Goal: Task Accomplishment & Management: Use online tool/utility

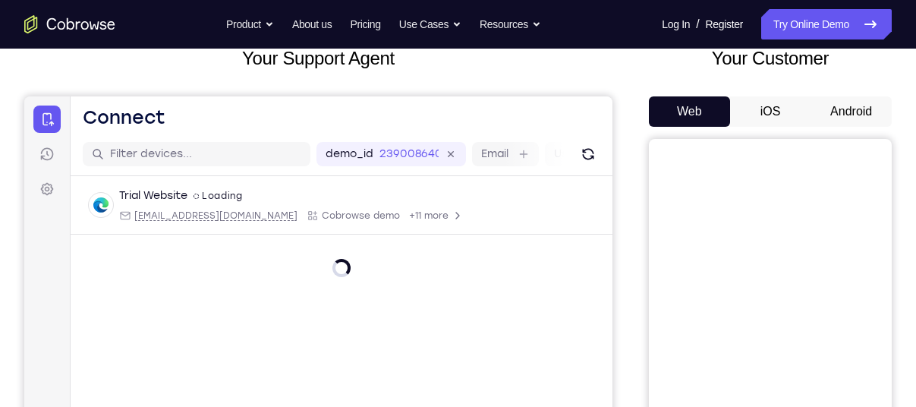
scroll to position [102, 0]
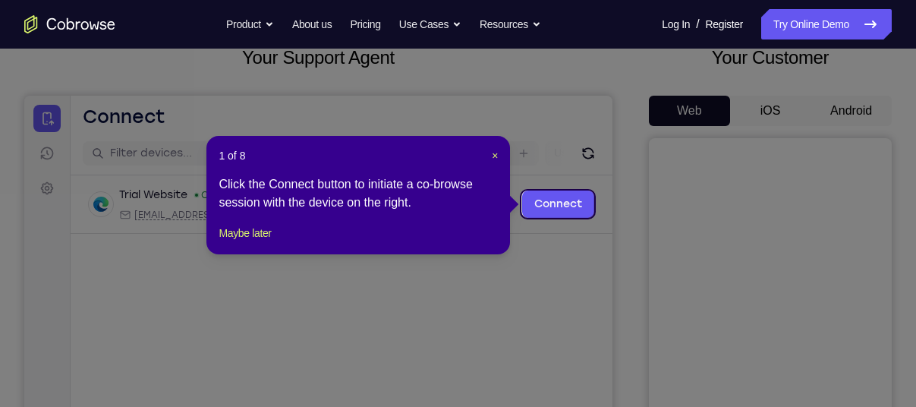
click at [501, 154] on div "1 of 8 × Click the Connect button to initiate a co-browse session with the devi…" at bounding box center [357, 195] width 303 height 118
click at [493, 158] on span "×" at bounding box center [495, 155] width 6 height 12
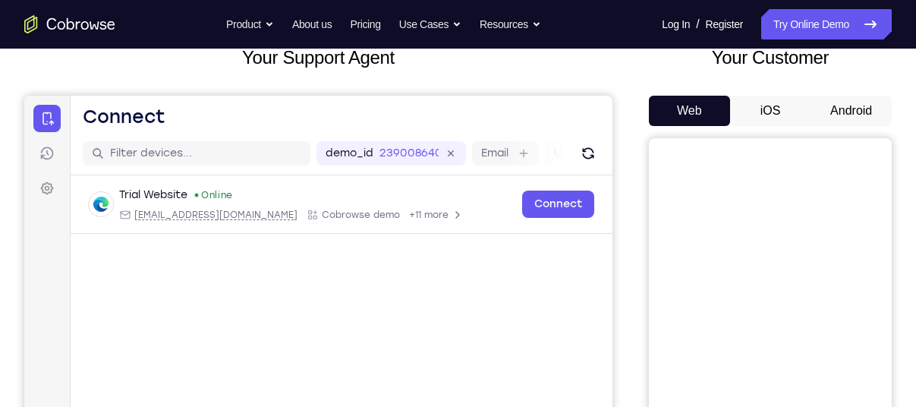
click at [842, 104] on button "Android" at bounding box center [850, 111] width 81 height 30
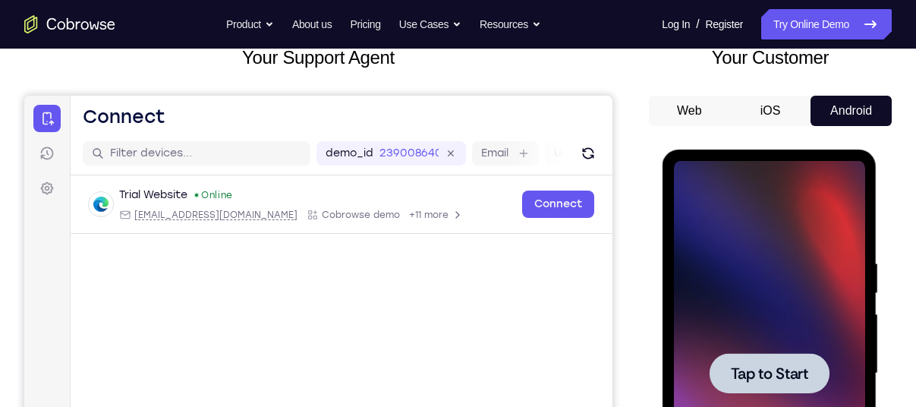
scroll to position [0, 0]
click at [753, 329] on div at bounding box center [768, 373] width 191 height 425
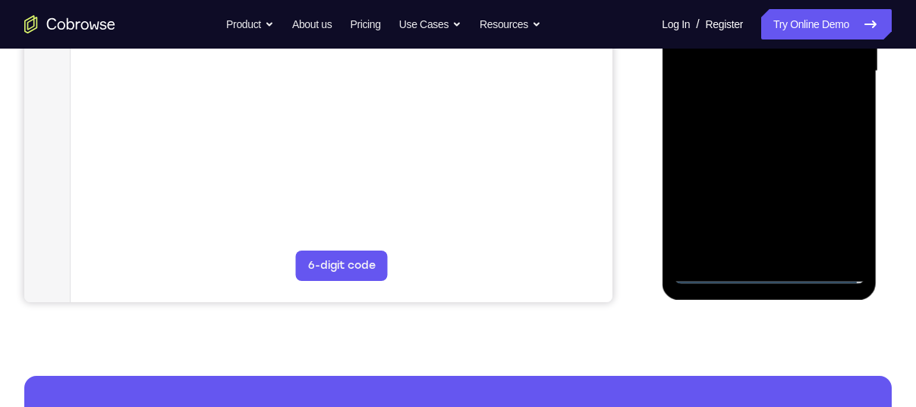
scroll to position [413, 0]
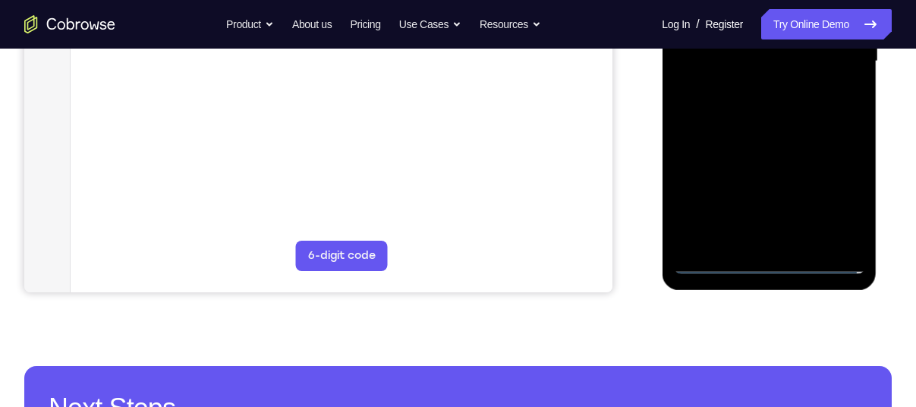
click at [762, 259] on div at bounding box center [768, 61] width 191 height 425
click at [827, 193] on div at bounding box center [768, 61] width 191 height 425
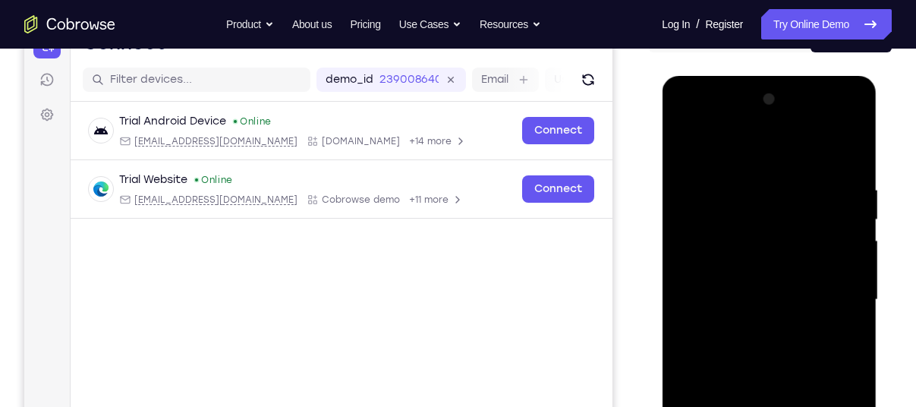
scroll to position [165, 0]
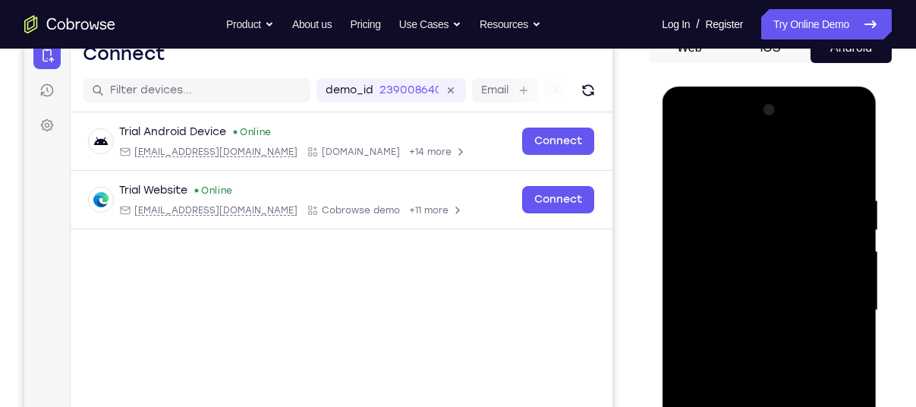
click at [705, 152] on div at bounding box center [768, 310] width 191 height 425
click at [732, 229] on div at bounding box center [768, 310] width 191 height 425
click at [701, 272] on div at bounding box center [768, 310] width 191 height 425
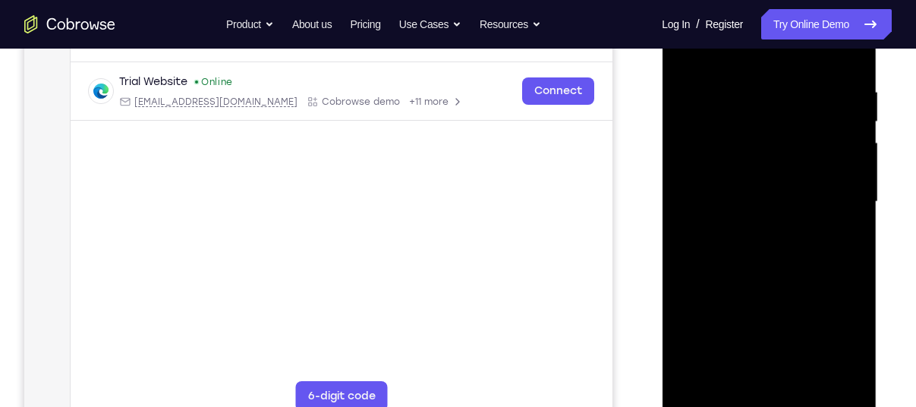
scroll to position [275, 0]
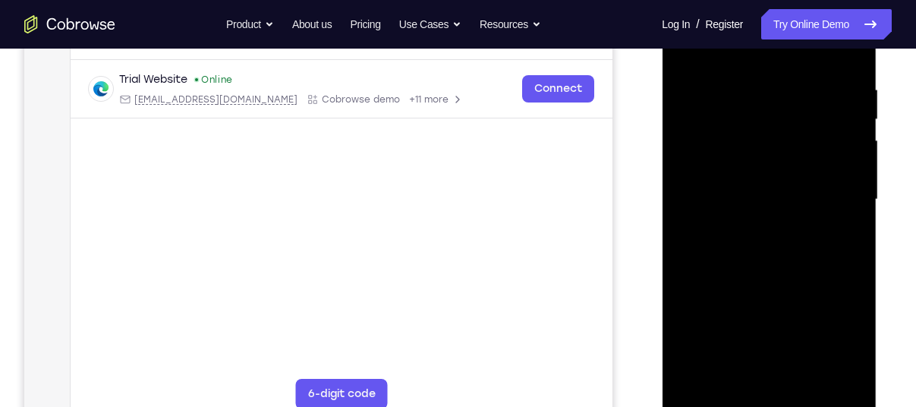
click at [794, 269] on div at bounding box center [768, 199] width 191 height 425
drag, startPoint x: 760, startPoint y: 238, endPoint x: 869, endPoint y: 213, distance: 111.3
click at [869, 213] on div at bounding box center [769, 202] width 215 height 452
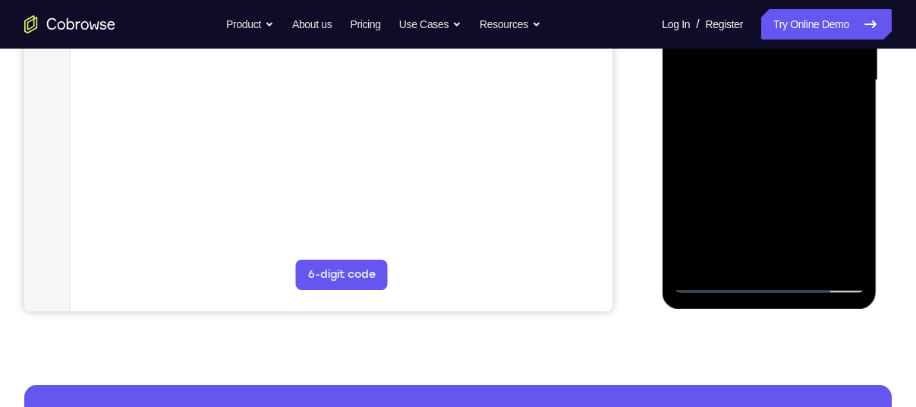
scroll to position [395, 0]
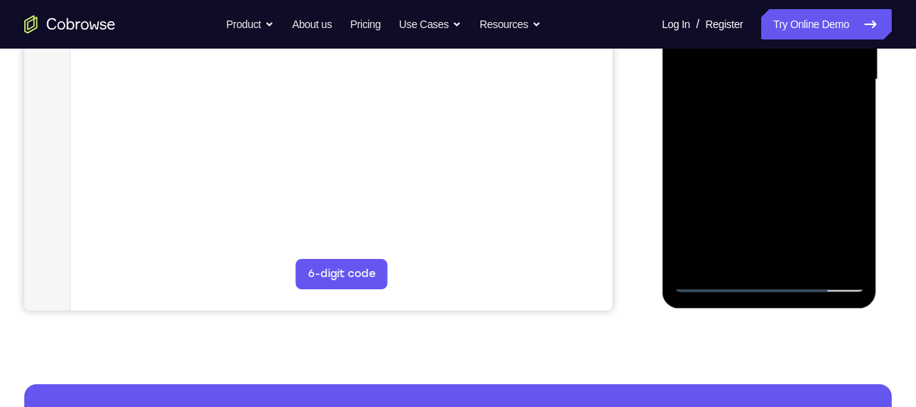
drag, startPoint x: 734, startPoint y: 198, endPoint x: 843, endPoint y: 191, distance: 109.5
drag, startPoint x: 843, startPoint y: 191, endPoint x: 868, endPoint y: 200, distance: 26.6
click at [868, 200] on div at bounding box center [769, 82] width 215 height 452
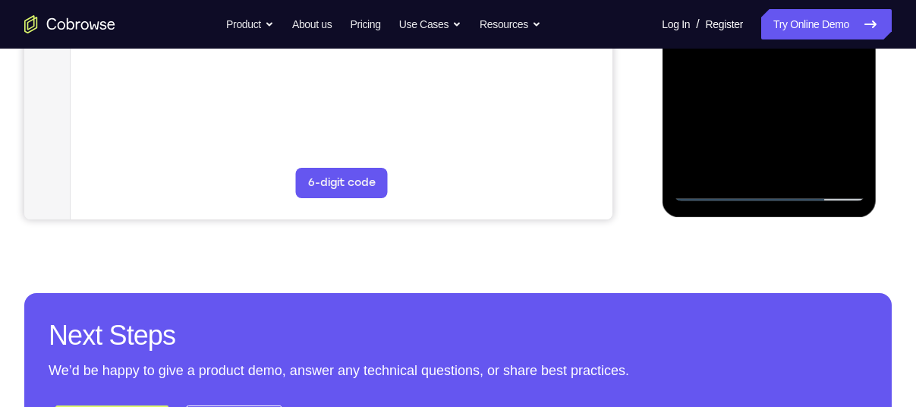
scroll to position [432, 0]
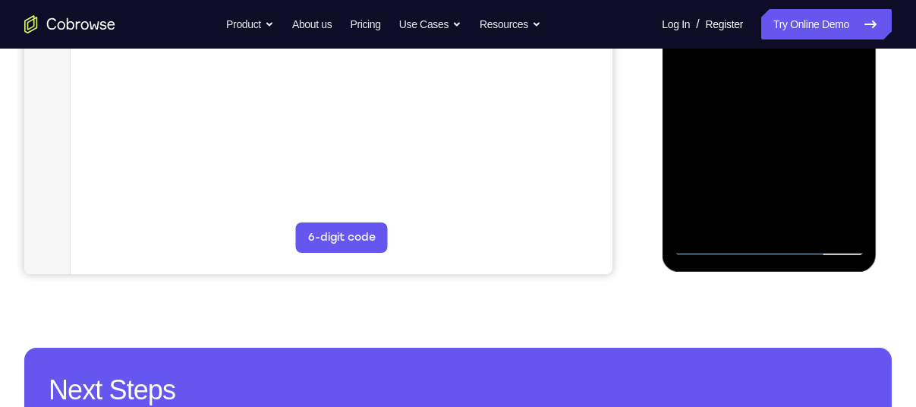
click at [864, 218] on div at bounding box center [769, 45] width 215 height 452
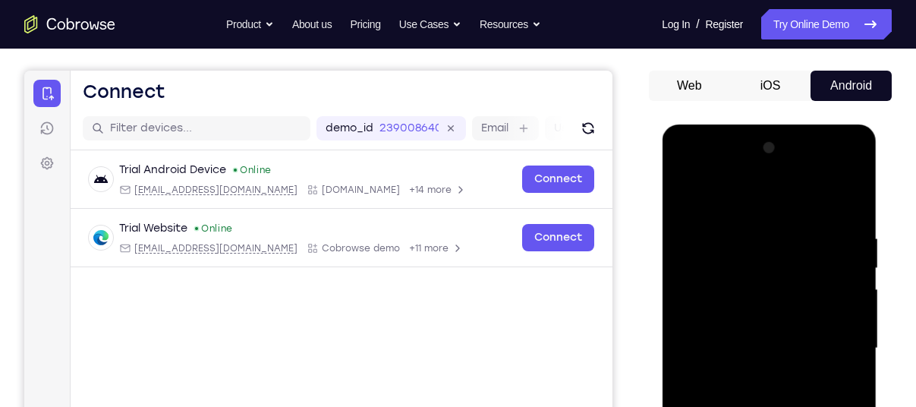
scroll to position [122, 0]
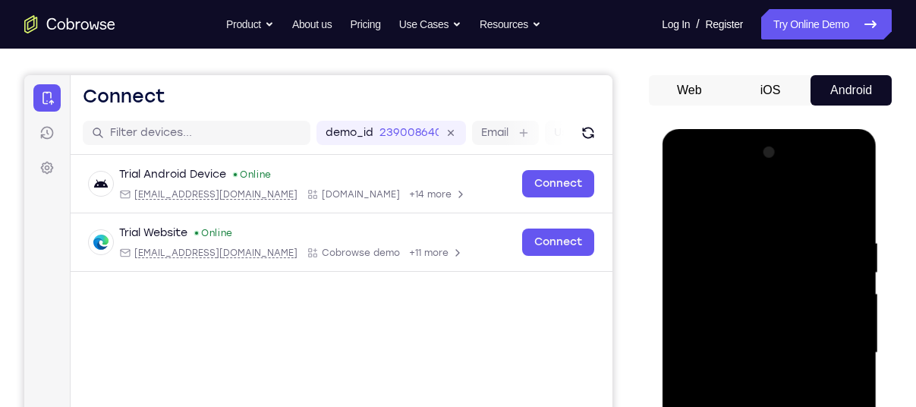
click at [717, 147] on div at bounding box center [768, 352] width 191 height 425
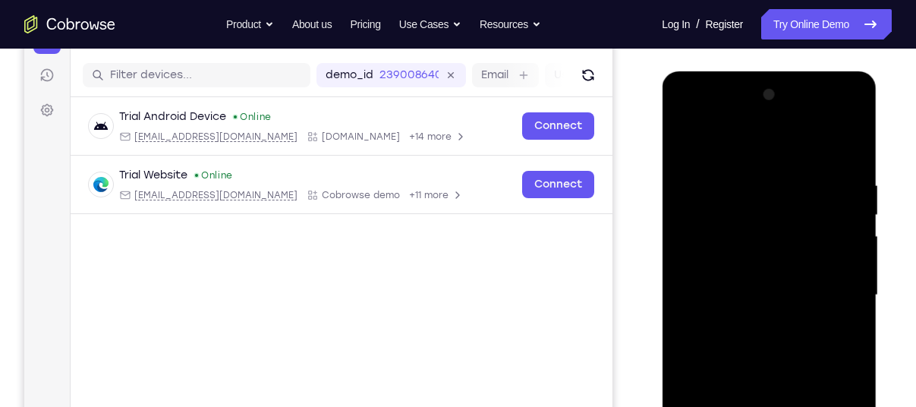
scroll to position [181, 0]
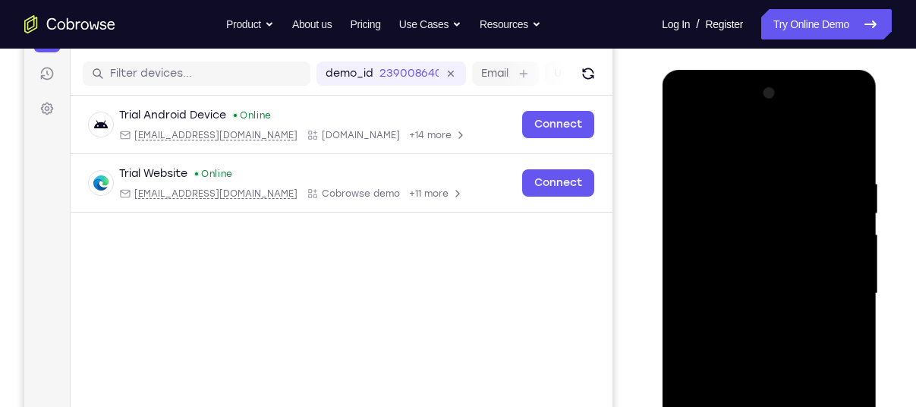
drag, startPoint x: 746, startPoint y: 187, endPoint x: 844, endPoint y: 247, distance: 115.4
click at [844, 247] on div at bounding box center [768, 293] width 191 height 425
click at [699, 266] on div at bounding box center [768, 293] width 191 height 425
click at [766, 317] on div at bounding box center [768, 293] width 191 height 425
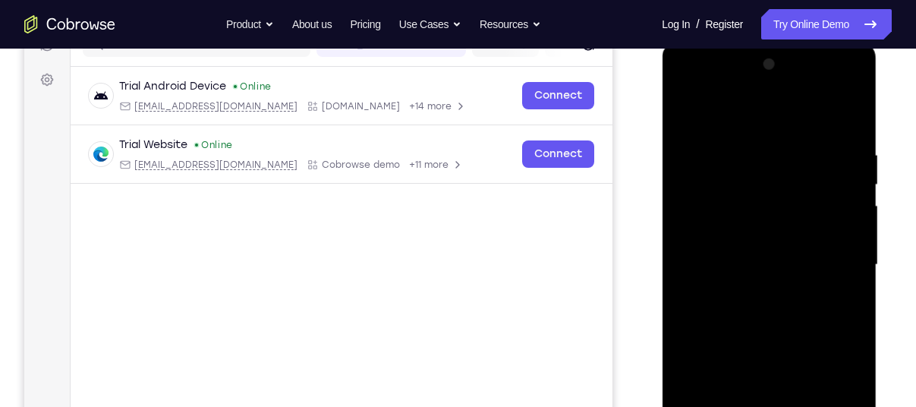
scroll to position [212, 0]
click at [844, 219] on div at bounding box center [768, 263] width 191 height 425
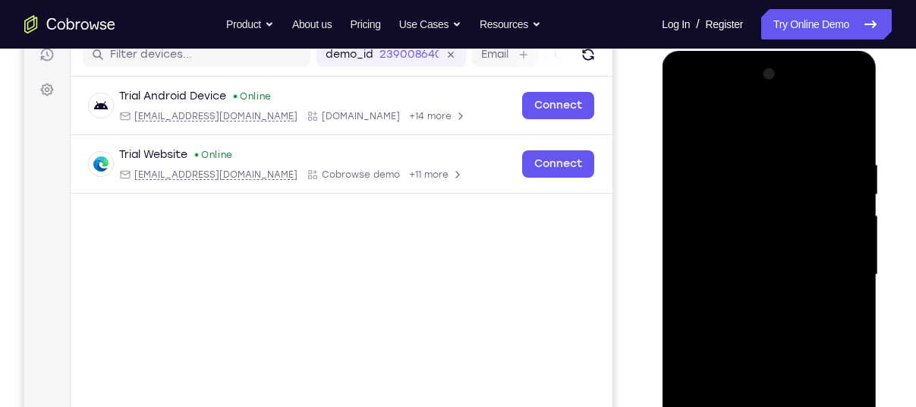
scroll to position [202, 0]
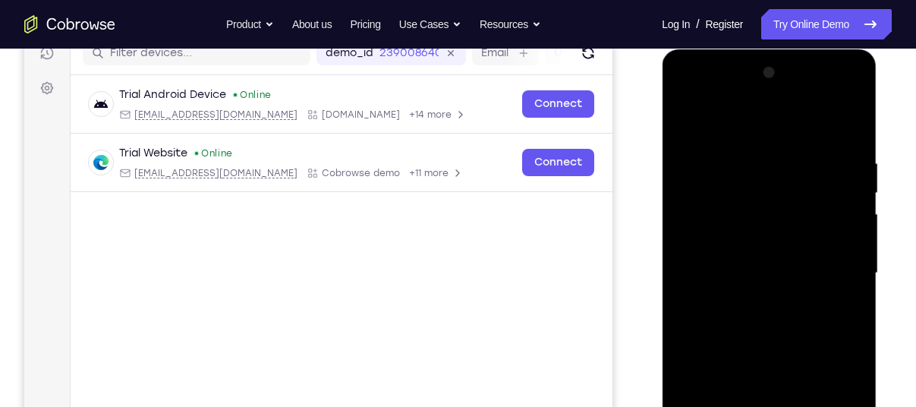
click at [840, 196] on div at bounding box center [768, 273] width 191 height 425
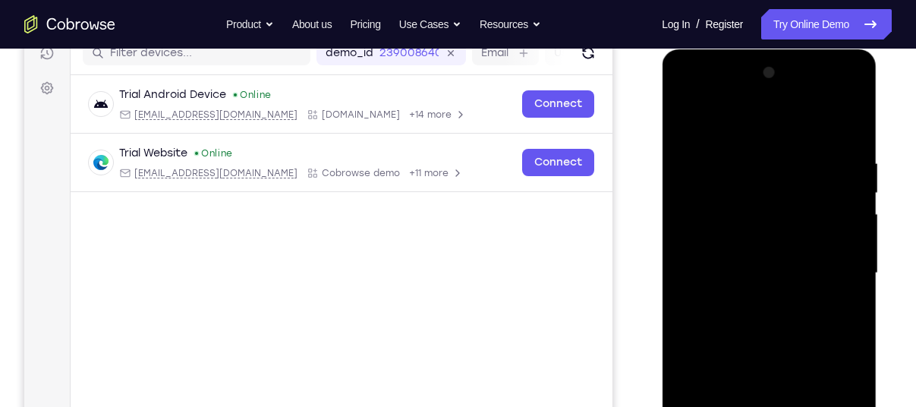
click at [840, 196] on div at bounding box center [768, 273] width 191 height 425
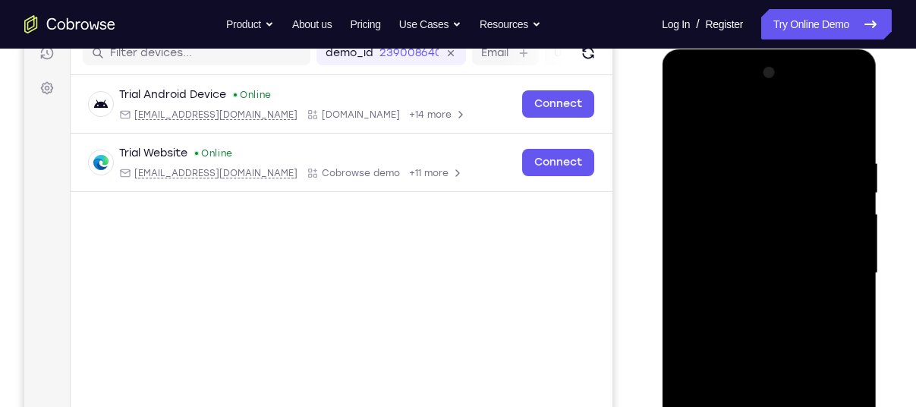
click at [840, 196] on div at bounding box center [768, 273] width 191 height 425
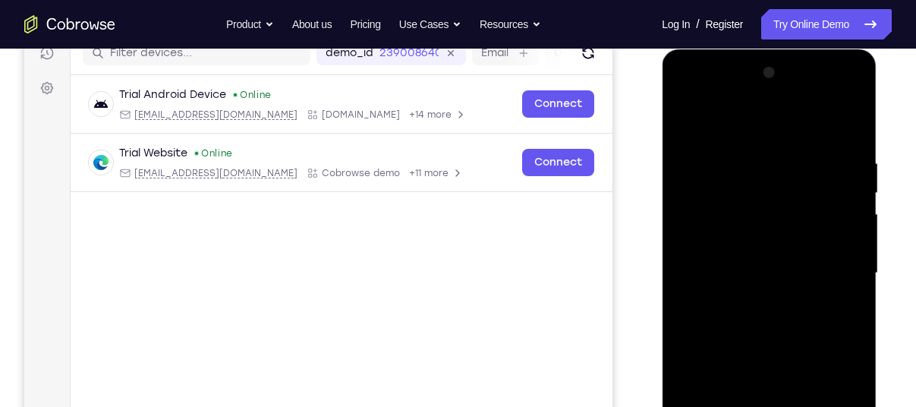
click at [840, 196] on div at bounding box center [768, 273] width 191 height 425
click at [838, 186] on div at bounding box center [768, 273] width 191 height 425
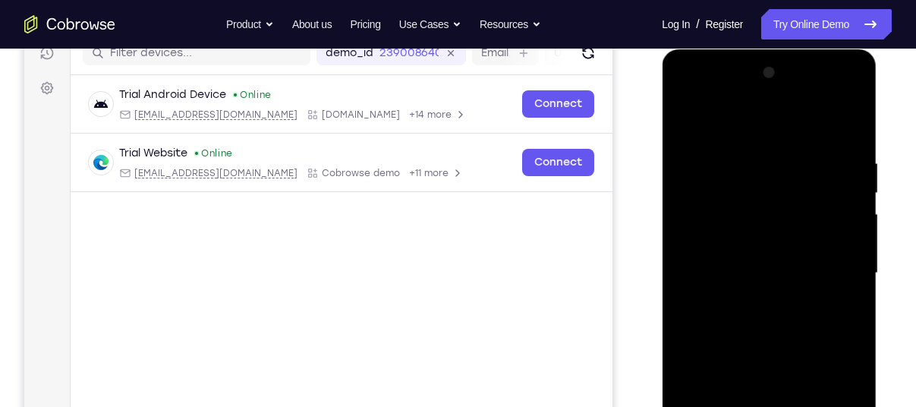
click at [838, 186] on div at bounding box center [768, 273] width 191 height 425
click at [713, 231] on div at bounding box center [768, 273] width 191 height 425
click at [810, 191] on div at bounding box center [768, 273] width 191 height 425
drag, startPoint x: 715, startPoint y: 230, endPoint x: 785, endPoint y: 229, distance: 69.8
click at [785, 229] on div at bounding box center [768, 273] width 191 height 425
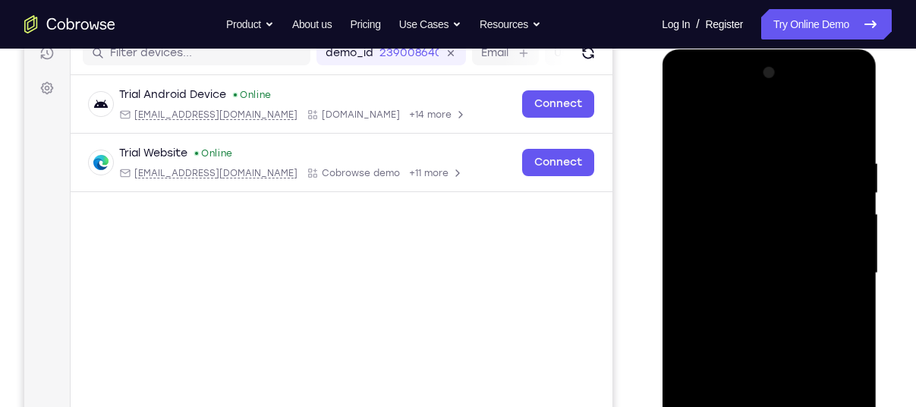
click at [854, 117] on div at bounding box center [768, 273] width 191 height 425
click at [776, 143] on div at bounding box center [768, 273] width 191 height 425
drag, startPoint x: 784, startPoint y: 240, endPoint x: 838, endPoint y: 240, distance: 54.6
click at [838, 240] on div at bounding box center [768, 273] width 191 height 425
drag, startPoint x: 839, startPoint y: 244, endPoint x: 863, endPoint y: 246, distance: 23.6
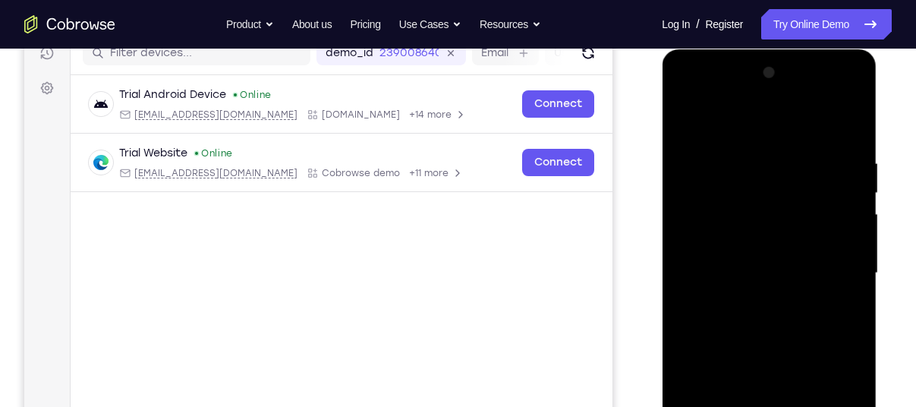
click at [863, 246] on div at bounding box center [768, 273] width 191 height 425
drag, startPoint x: 779, startPoint y: 168, endPoint x: 843, endPoint y: 178, distance: 64.5
click at [843, 178] on div at bounding box center [768, 273] width 191 height 425
drag, startPoint x: 759, startPoint y: 269, endPoint x: 810, endPoint y: 276, distance: 51.4
click at [810, 276] on div at bounding box center [768, 273] width 191 height 425
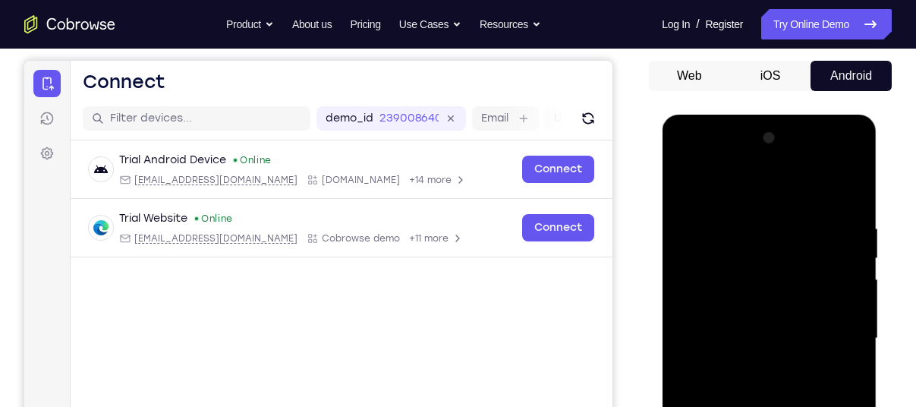
scroll to position [120, 0]
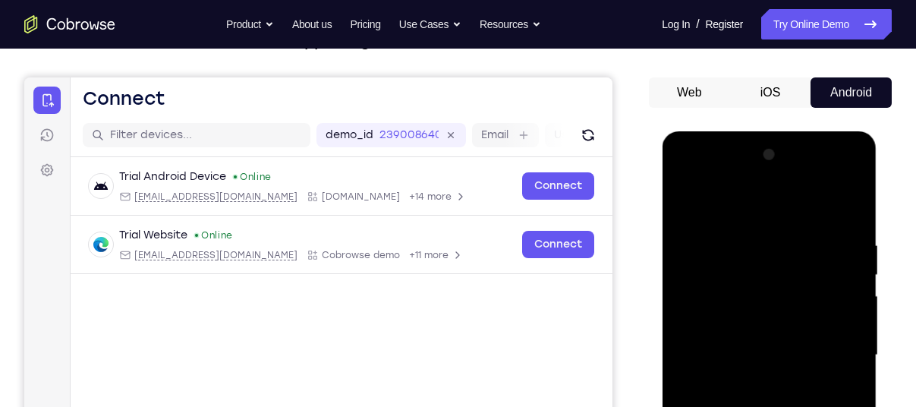
click at [847, 205] on div at bounding box center [768, 355] width 191 height 425
click at [703, 230] on div at bounding box center [768, 355] width 191 height 425
click at [726, 286] on div at bounding box center [768, 355] width 191 height 425
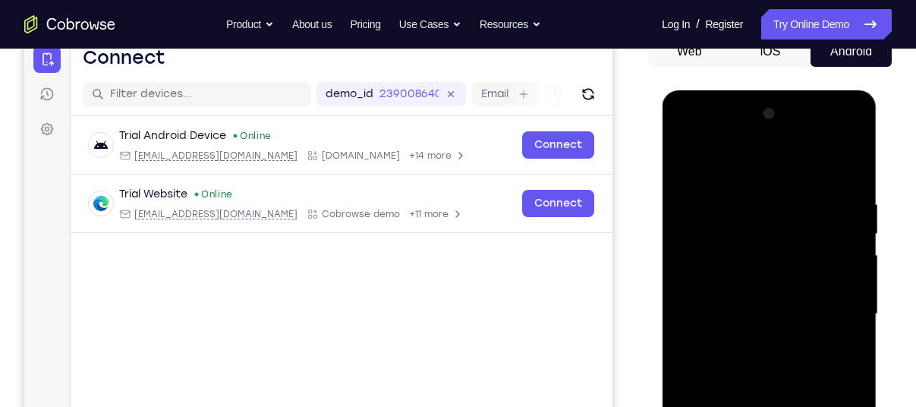
scroll to position [162, 0]
click at [761, 336] on div at bounding box center [768, 313] width 191 height 425
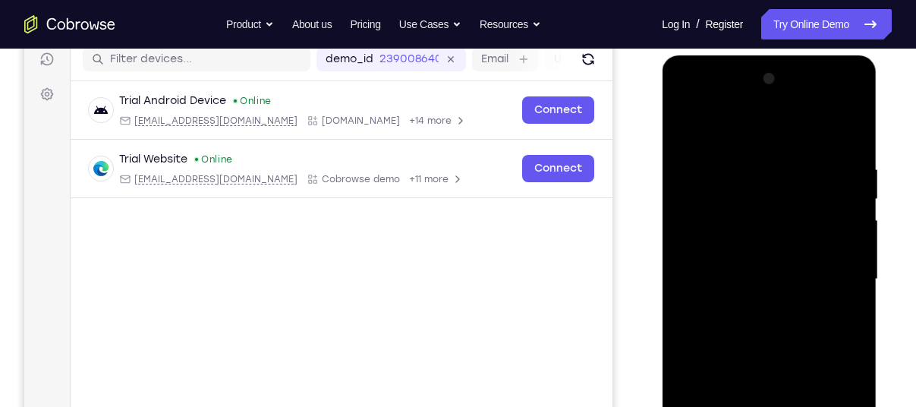
scroll to position [196, 0]
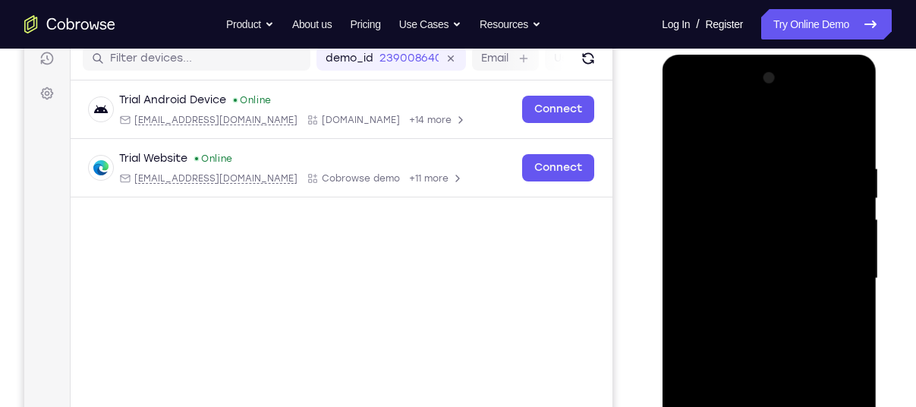
click at [825, 302] on div at bounding box center [768, 278] width 191 height 425
click at [715, 282] on div at bounding box center [768, 278] width 191 height 425
click at [832, 294] on div at bounding box center [768, 278] width 191 height 425
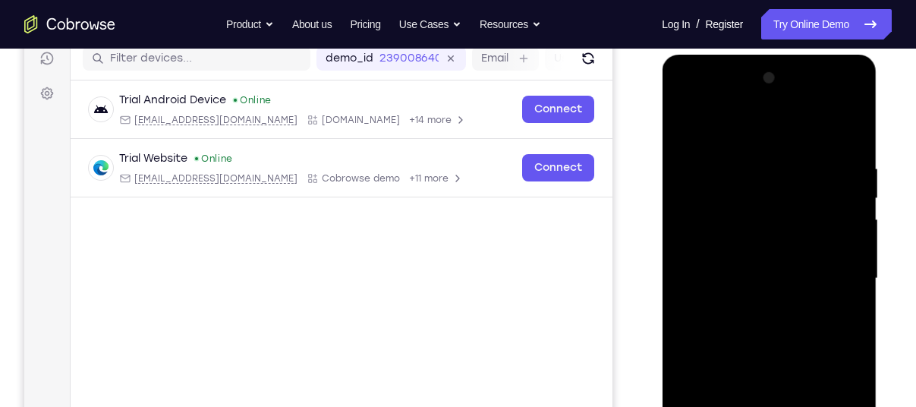
click at [832, 294] on div at bounding box center [768, 278] width 191 height 425
click at [851, 303] on div at bounding box center [768, 278] width 191 height 425
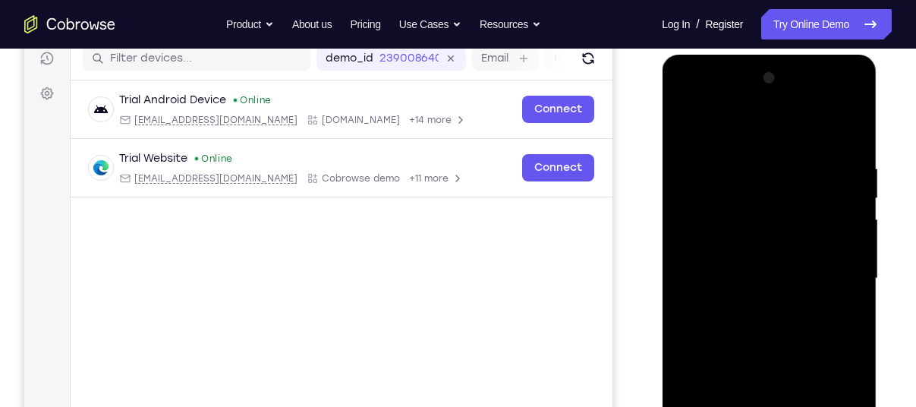
click at [851, 303] on div at bounding box center [768, 278] width 191 height 425
click at [747, 328] on div at bounding box center [768, 278] width 191 height 425
click at [746, 348] on div at bounding box center [768, 278] width 191 height 425
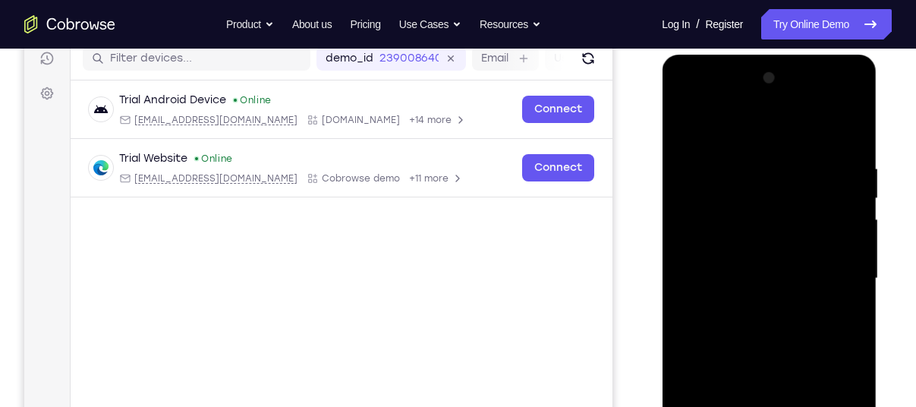
scroll to position [376, 0]
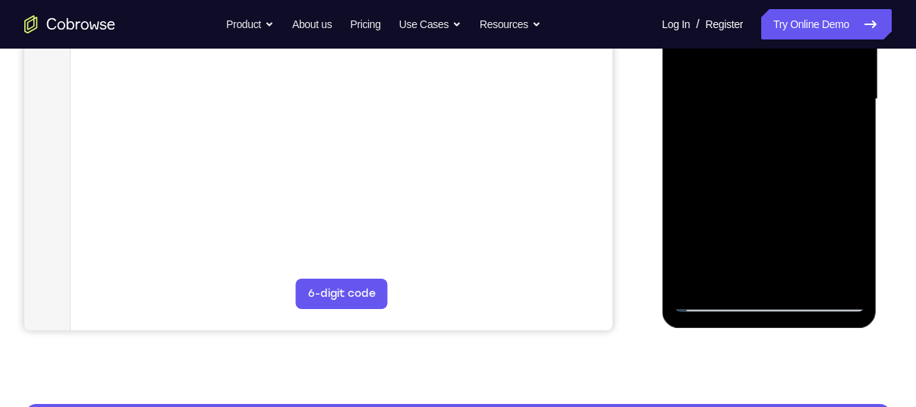
click at [713, 303] on div at bounding box center [768, 99] width 191 height 425
click at [739, 190] on div at bounding box center [768, 99] width 191 height 425
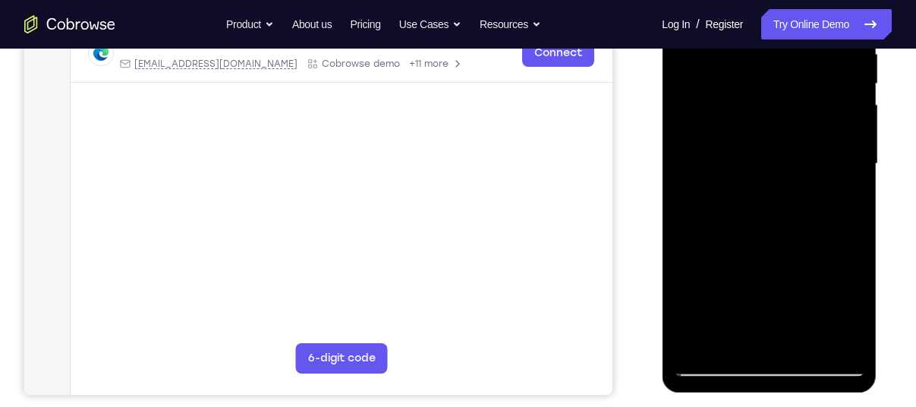
scroll to position [311, 0]
click at [764, 180] on div at bounding box center [768, 163] width 191 height 425
click at [756, 172] on div at bounding box center [768, 163] width 191 height 425
click at [763, 181] on div at bounding box center [768, 163] width 191 height 425
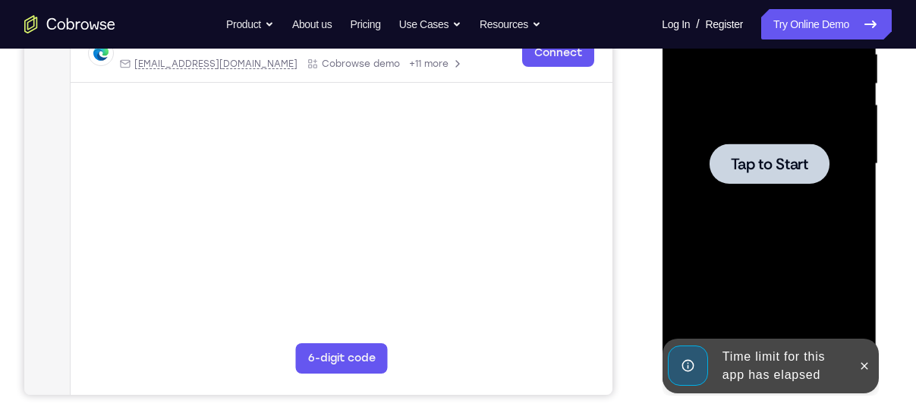
scroll to position [287, 0]
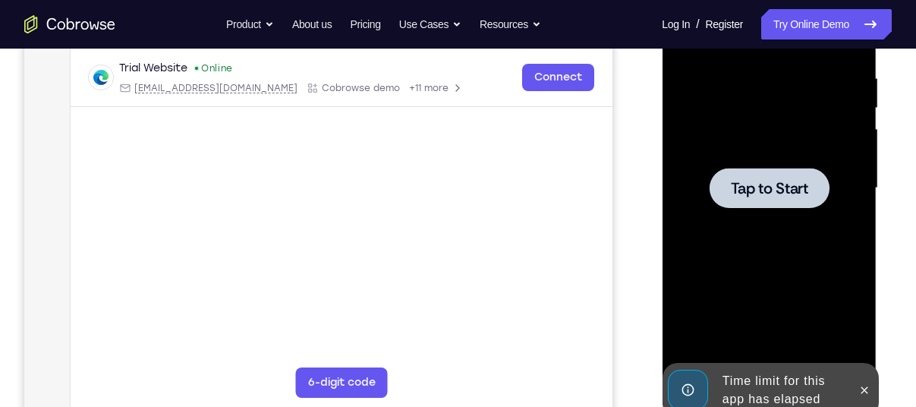
click at [773, 187] on span "Tap to Start" at bounding box center [768, 188] width 77 height 15
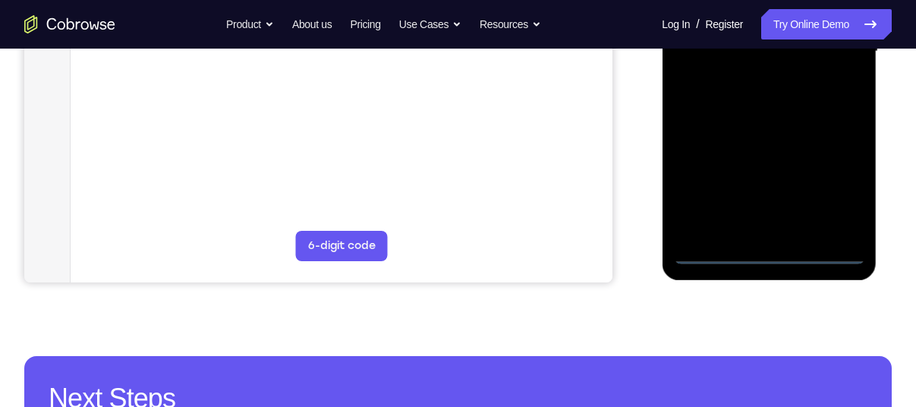
scroll to position [423, 0]
click at [765, 256] on div at bounding box center [768, 51] width 191 height 425
click at [835, 175] on div at bounding box center [768, 51] width 191 height 425
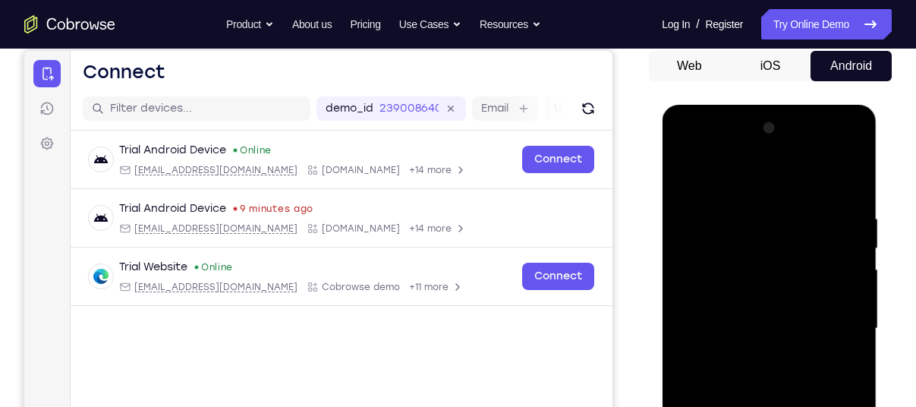
scroll to position [142, 0]
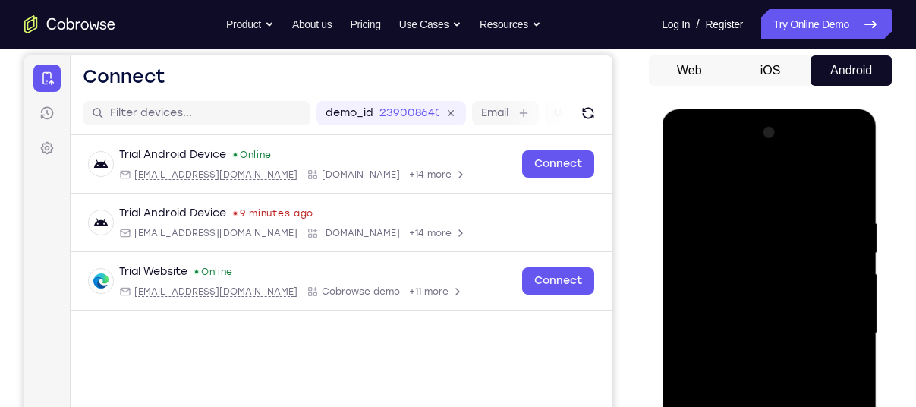
click at [732, 184] on div at bounding box center [768, 333] width 191 height 425
click at [741, 241] on div at bounding box center [768, 333] width 191 height 425
click at [743, 165] on div at bounding box center [768, 333] width 191 height 425
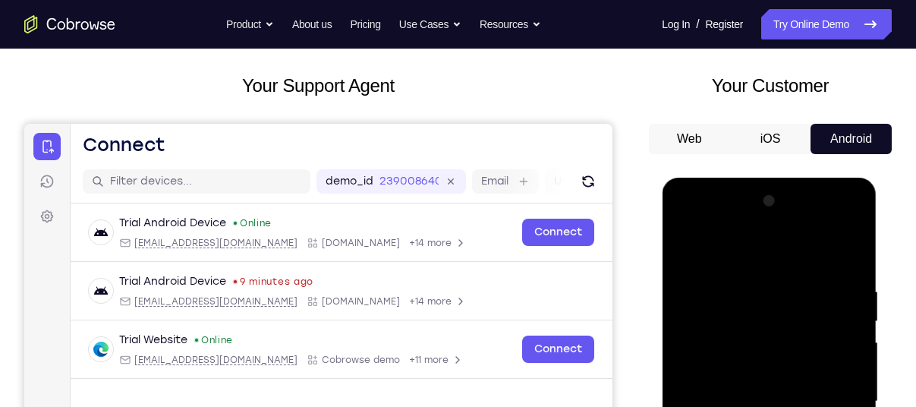
scroll to position [57, 0]
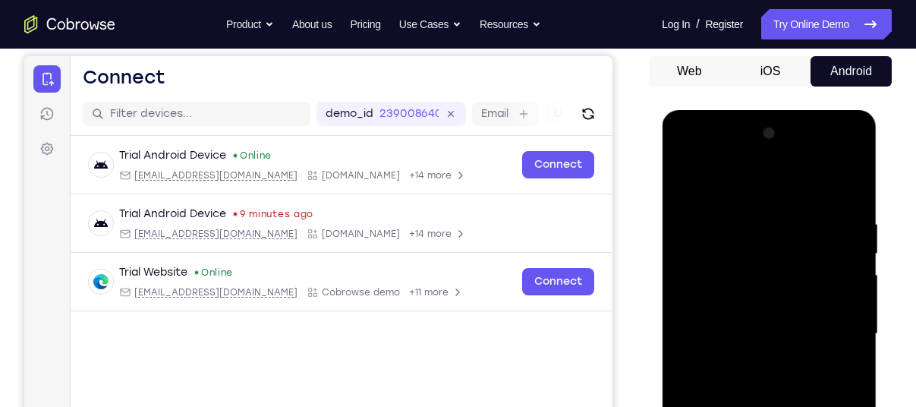
scroll to position [143, 0]
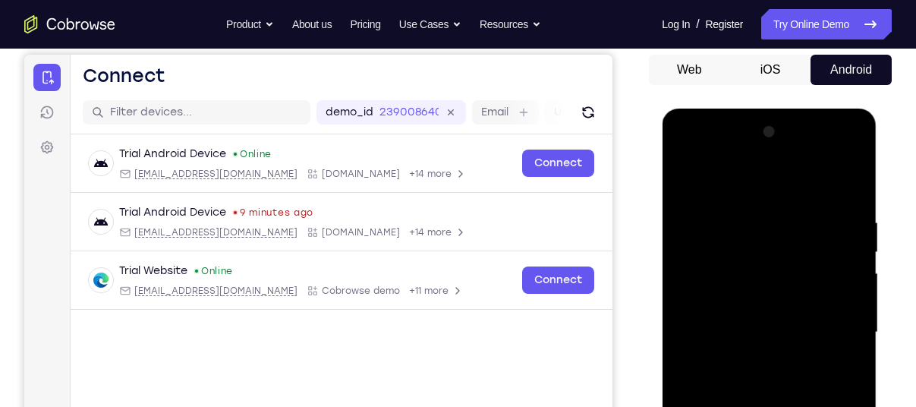
click at [797, 316] on div at bounding box center [768, 332] width 191 height 425
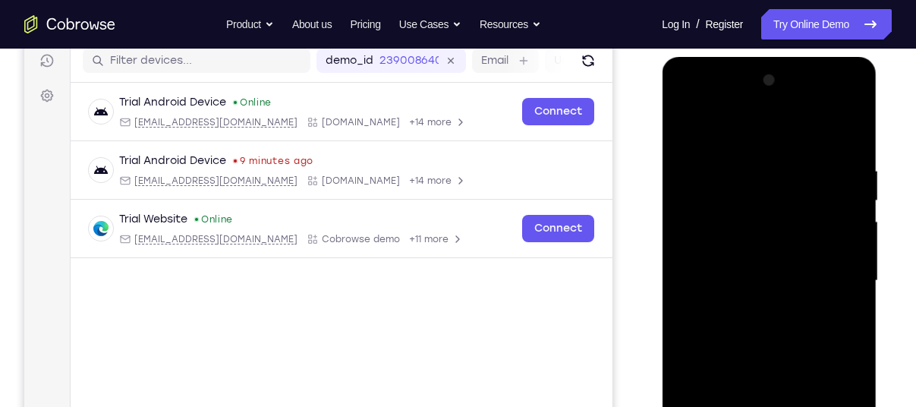
scroll to position [219, 0]
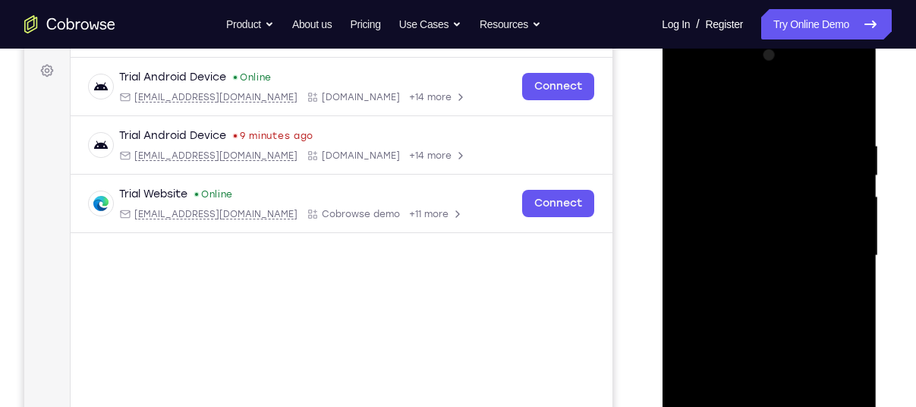
drag, startPoint x: 766, startPoint y: 268, endPoint x: 812, endPoint y: 262, distance: 46.7
click at [812, 262] on div at bounding box center [768, 255] width 191 height 425
drag, startPoint x: 812, startPoint y: 266, endPoint x: 859, endPoint y: 152, distance: 123.1
click at [859, 152] on div at bounding box center [768, 255] width 191 height 425
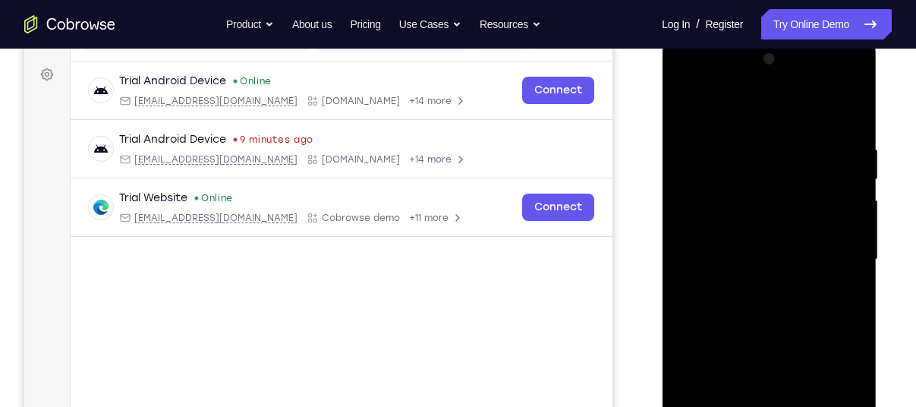
scroll to position [215, 0]
click at [768, 251] on div at bounding box center [768, 260] width 191 height 425
click at [832, 264] on div at bounding box center [768, 260] width 191 height 425
click at [829, 263] on div at bounding box center [768, 260] width 191 height 425
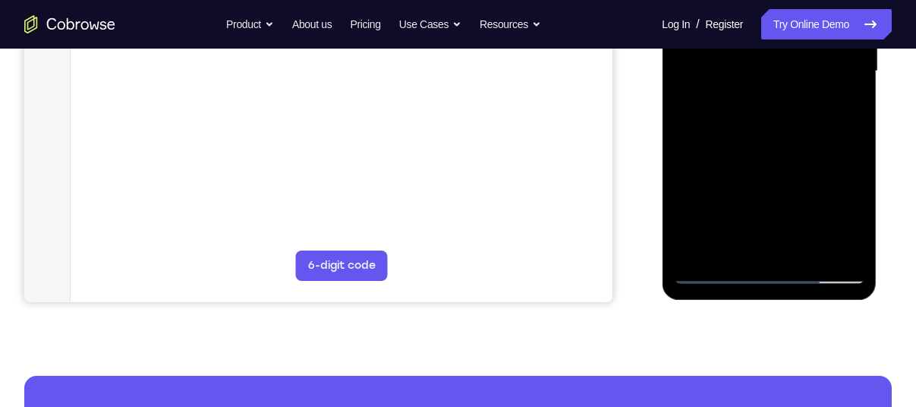
scroll to position [407, 0]
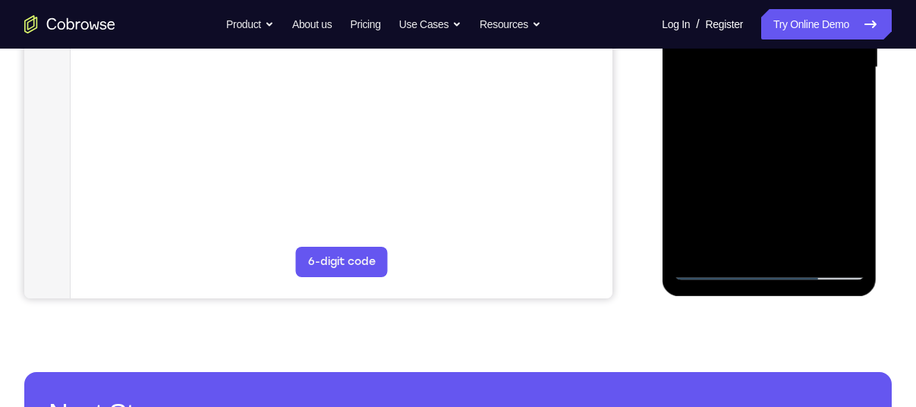
click at [719, 254] on div at bounding box center [768, 67] width 191 height 425
click at [717, 261] on div at bounding box center [768, 67] width 191 height 425
click at [717, 275] on div at bounding box center [768, 67] width 191 height 425
click at [717, 273] on div at bounding box center [768, 67] width 191 height 425
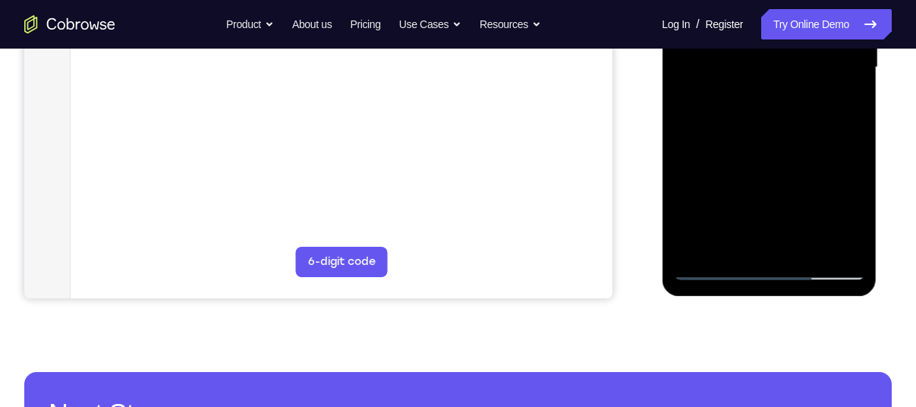
click at [766, 167] on div at bounding box center [768, 67] width 191 height 425
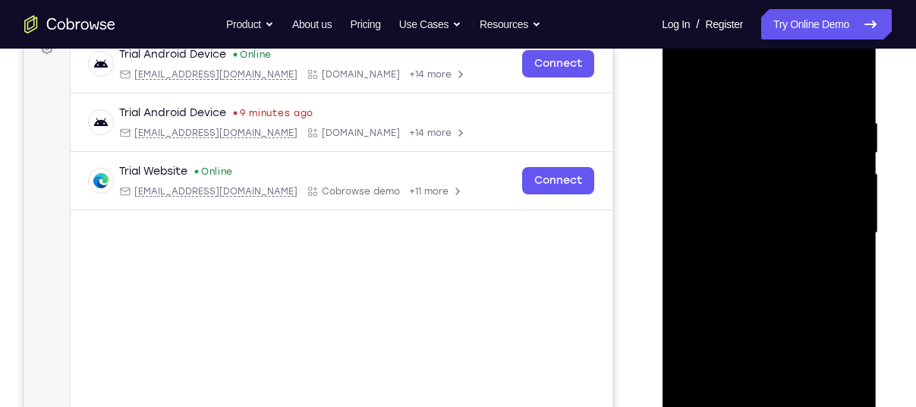
scroll to position [159, 0]
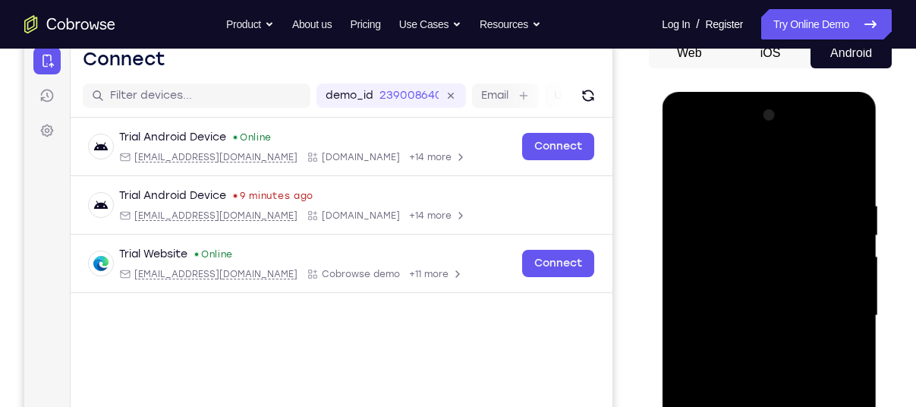
click at [781, 299] on div at bounding box center [768, 315] width 191 height 425
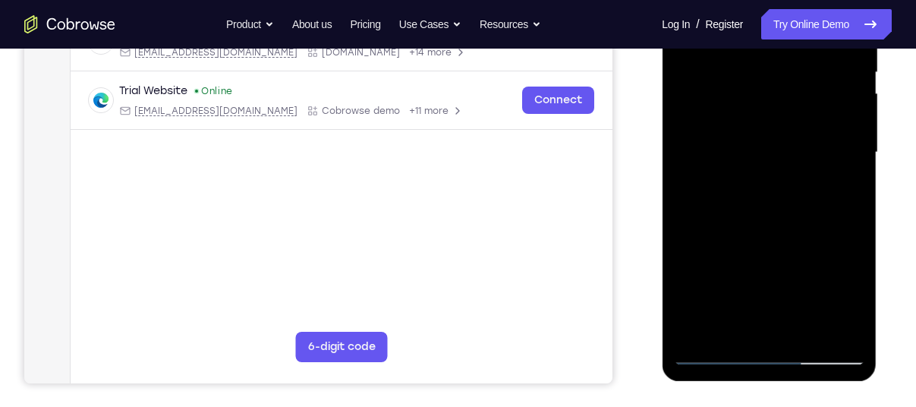
scroll to position [335, 0]
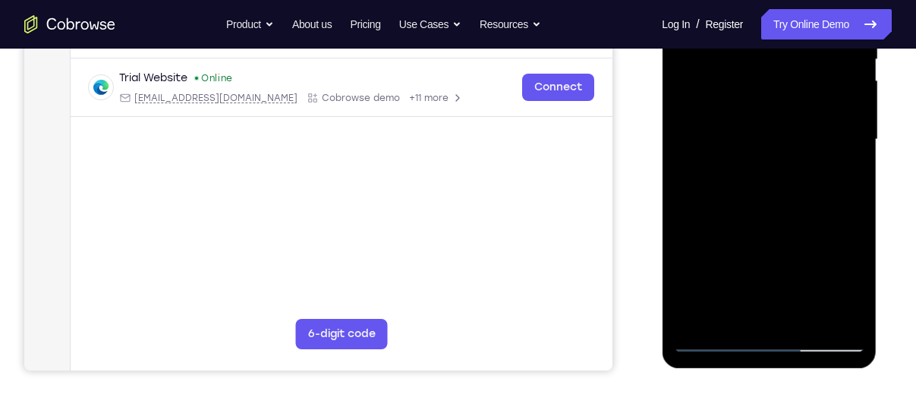
click at [708, 338] on div at bounding box center [768, 139] width 191 height 425
click at [752, 276] on div at bounding box center [768, 139] width 191 height 425
drag, startPoint x: 733, startPoint y: 236, endPoint x: 750, endPoint y: 238, distance: 16.8
click at [750, 238] on div at bounding box center [768, 139] width 191 height 425
drag, startPoint x: 718, startPoint y: 211, endPoint x: 763, endPoint y: 215, distance: 45.0
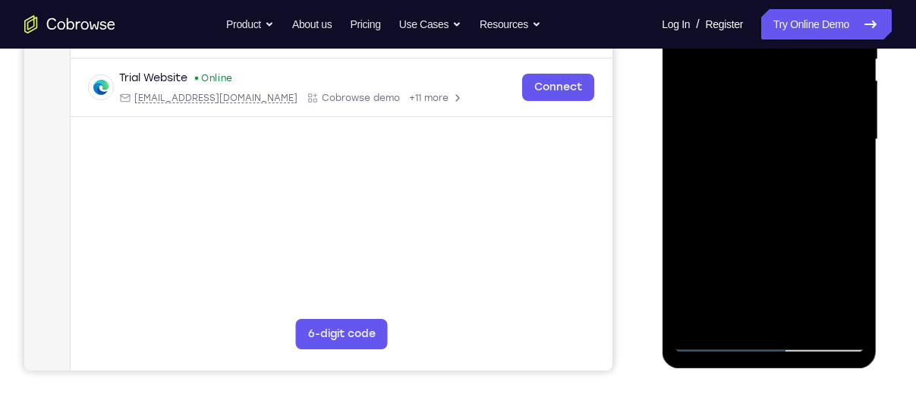
click at [763, 215] on div at bounding box center [768, 139] width 191 height 425
drag, startPoint x: 773, startPoint y: 278, endPoint x: 817, endPoint y: 284, distance: 44.4
click at [817, 284] on div at bounding box center [768, 139] width 191 height 425
click at [813, 283] on div at bounding box center [768, 139] width 191 height 425
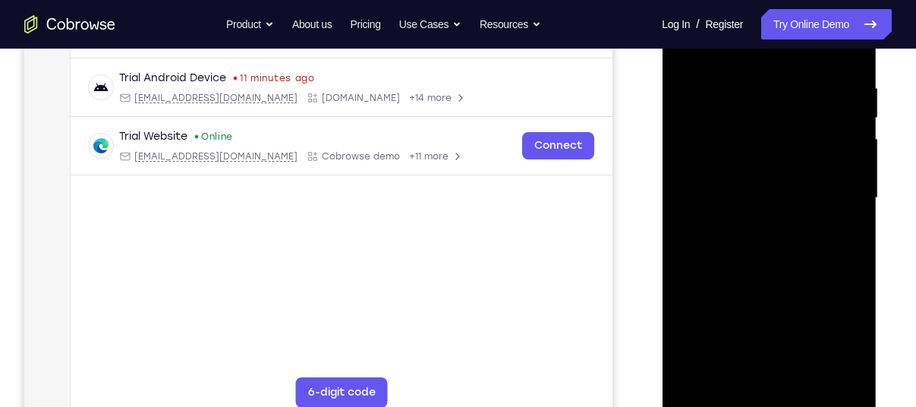
scroll to position [269, 0]
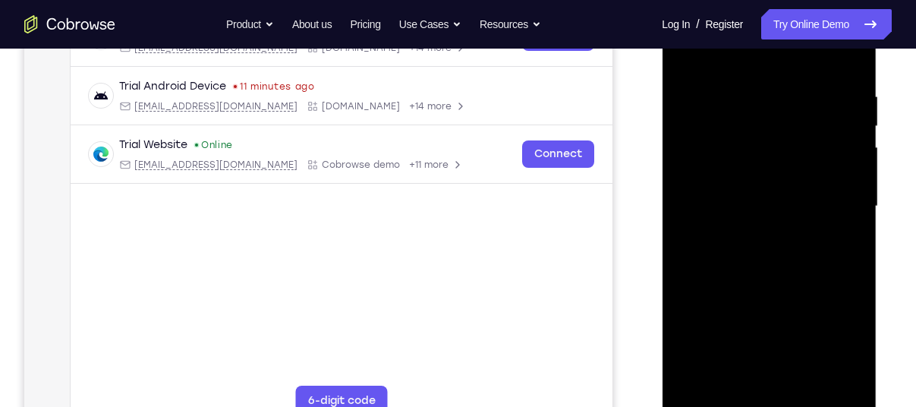
click at [784, 325] on div at bounding box center [768, 206] width 191 height 425
click at [778, 301] on div at bounding box center [768, 206] width 191 height 425
click at [830, 288] on div at bounding box center [768, 206] width 191 height 425
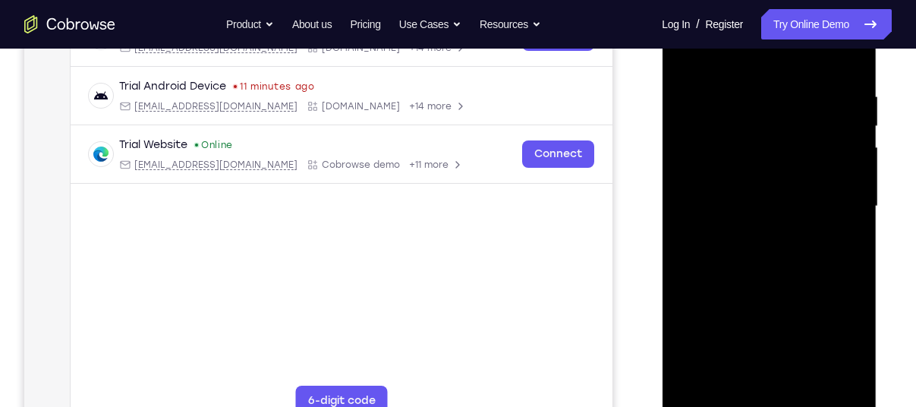
click at [830, 288] on div at bounding box center [768, 206] width 191 height 425
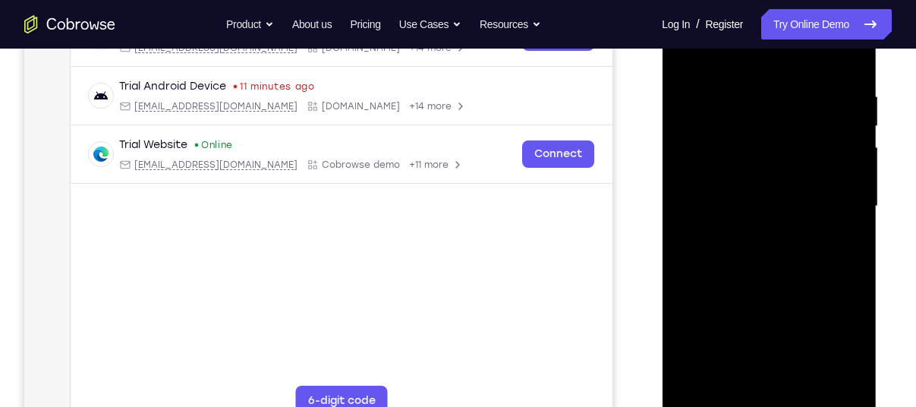
click at [830, 288] on div at bounding box center [768, 206] width 191 height 425
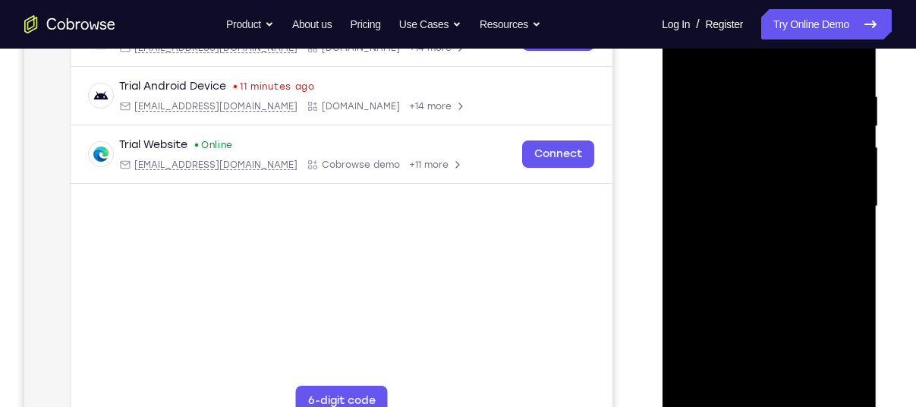
click at [830, 288] on div at bounding box center [768, 206] width 191 height 425
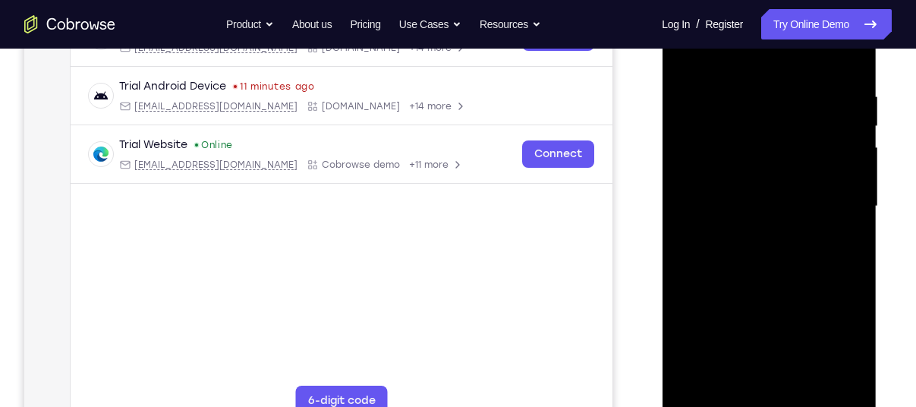
click at [750, 316] on div at bounding box center [768, 206] width 191 height 425
click at [815, 293] on div at bounding box center [768, 206] width 191 height 425
click at [699, 284] on div at bounding box center [768, 206] width 191 height 425
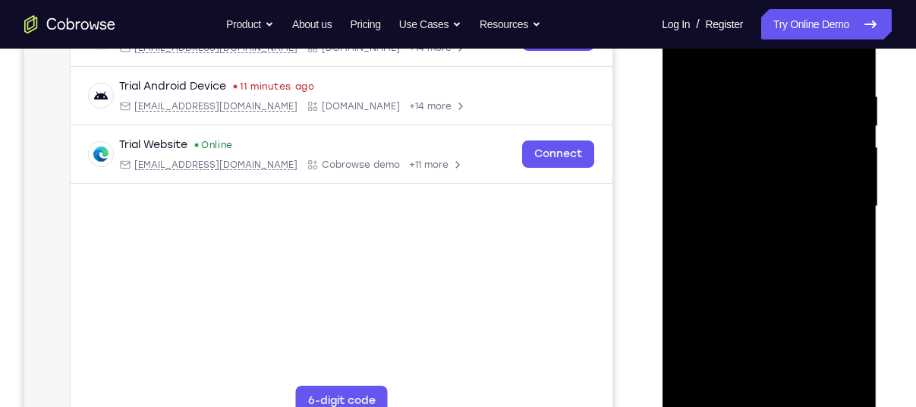
click at [820, 275] on div at bounding box center [768, 206] width 191 height 425
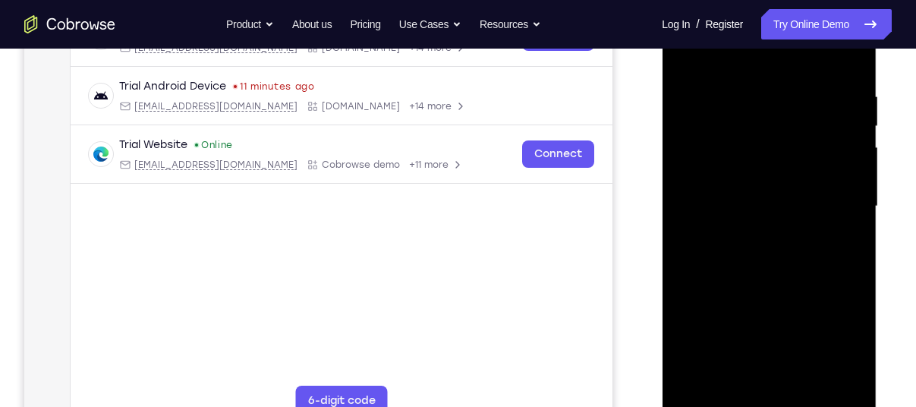
click at [820, 275] on div at bounding box center [768, 206] width 191 height 425
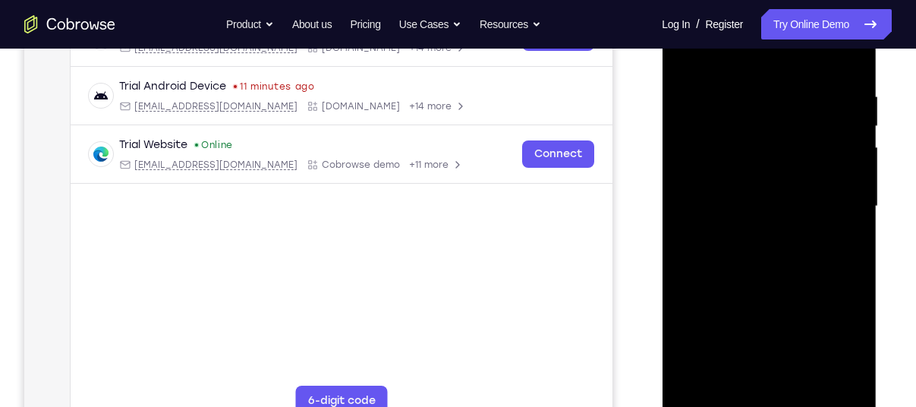
click at [820, 275] on div at bounding box center [768, 206] width 191 height 425
click at [762, 308] on div at bounding box center [768, 206] width 191 height 425
click at [777, 334] on div at bounding box center [768, 206] width 191 height 425
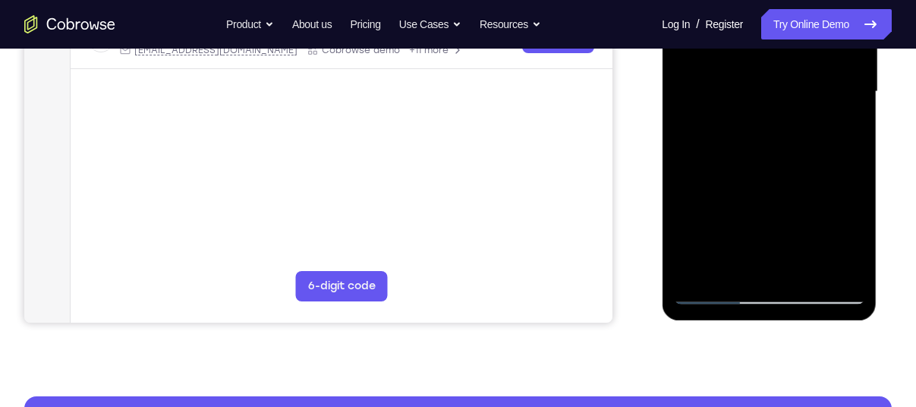
scroll to position [384, 0]
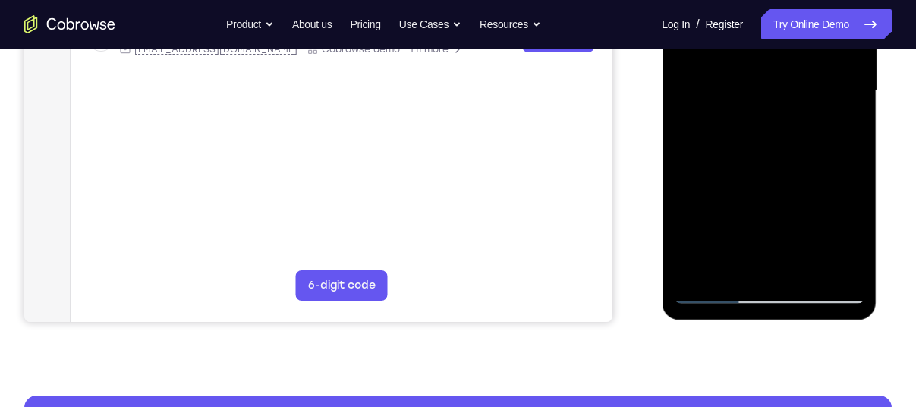
click at [719, 289] on div at bounding box center [768, 91] width 191 height 425
click at [720, 180] on div at bounding box center [768, 91] width 191 height 425
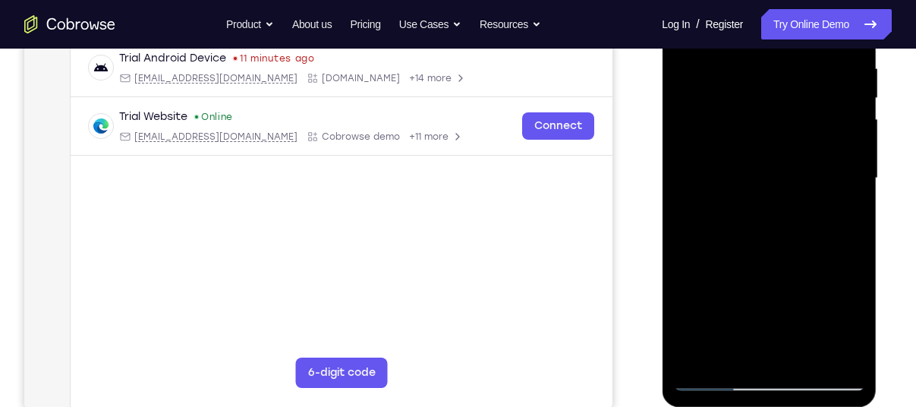
scroll to position [295, 0]
click at [757, 246] on div at bounding box center [768, 179] width 191 height 425
click at [821, 240] on div at bounding box center [768, 179] width 191 height 425
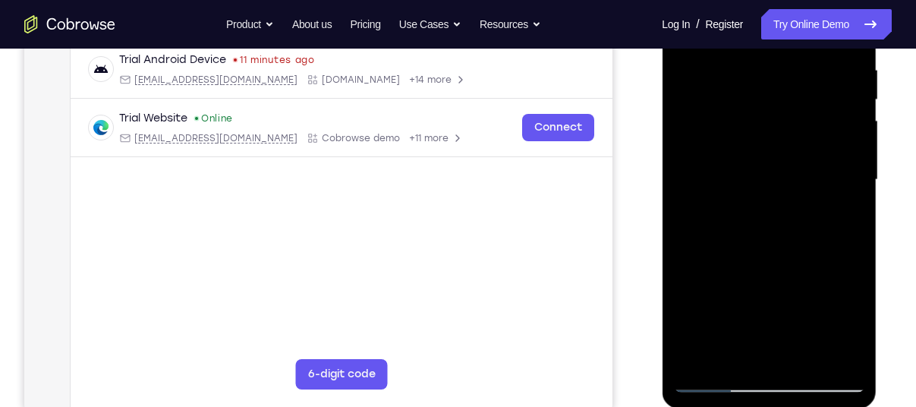
click at [821, 240] on div at bounding box center [768, 179] width 191 height 425
click at [696, 285] on div at bounding box center [768, 179] width 191 height 425
drag, startPoint x: 687, startPoint y: 289, endPoint x: 715, endPoint y: 291, distance: 28.1
click at [715, 291] on div at bounding box center [768, 179] width 191 height 425
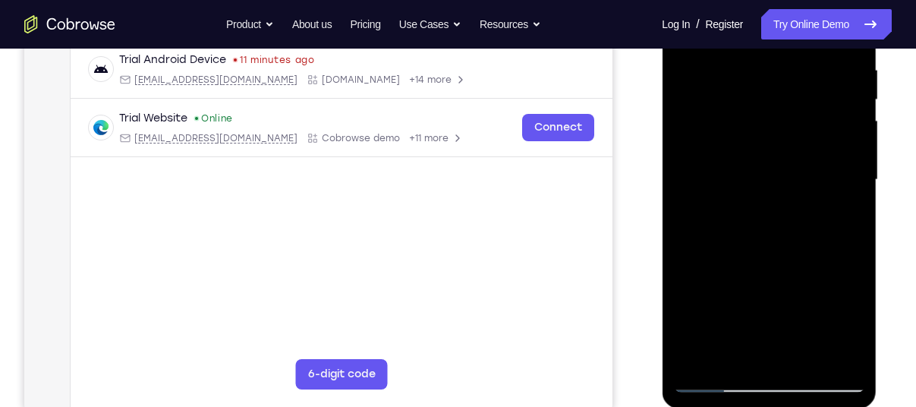
drag, startPoint x: 717, startPoint y: 288, endPoint x: 745, endPoint y: 287, distance: 28.1
click at [745, 287] on div at bounding box center [768, 179] width 191 height 425
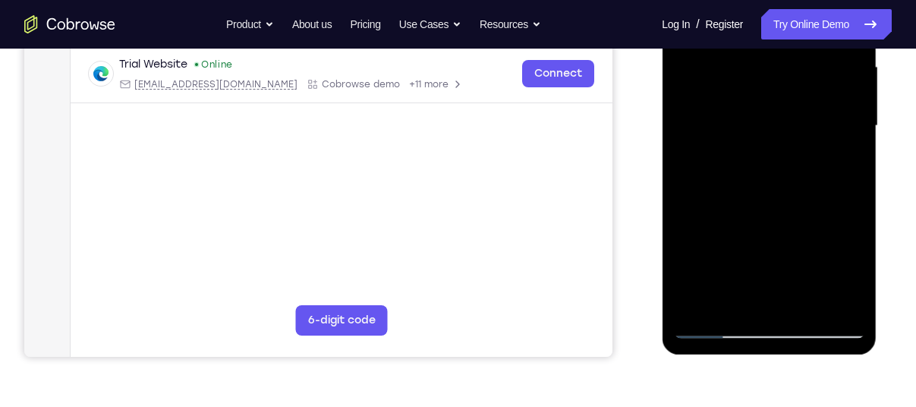
scroll to position [351, 0]
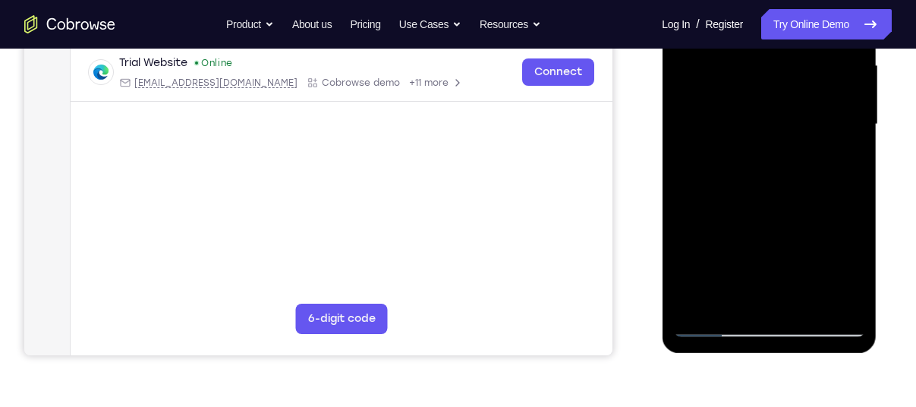
click at [845, 297] on div at bounding box center [768, 124] width 191 height 425
click at [806, 222] on div at bounding box center [768, 124] width 191 height 425
click at [808, 222] on div at bounding box center [768, 124] width 191 height 425
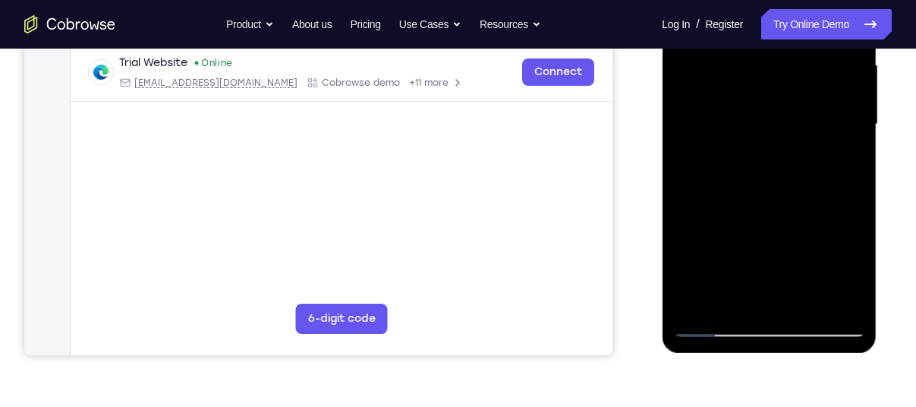
drag, startPoint x: 808, startPoint y: 222, endPoint x: 812, endPoint y: 210, distance: 12.0
click at [812, 210] on div at bounding box center [768, 124] width 191 height 425
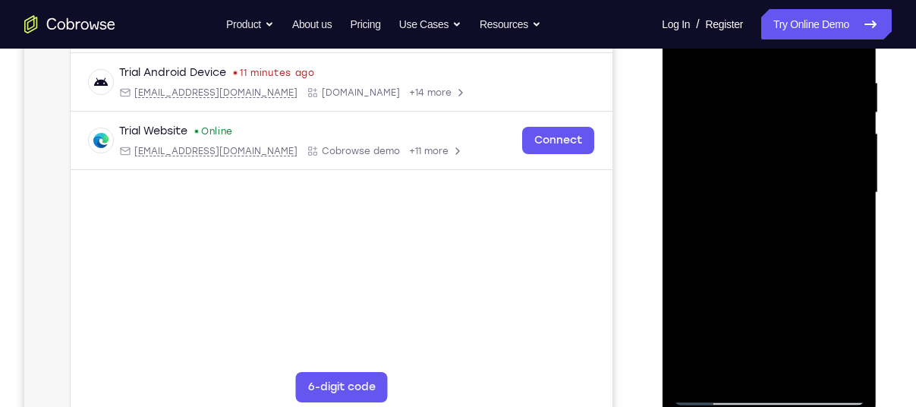
scroll to position [281, 0]
click at [823, 192] on div at bounding box center [768, 193] width 191 height 425
click at [856, 218] on div at bounding box center [768, 193] width 191 height 425
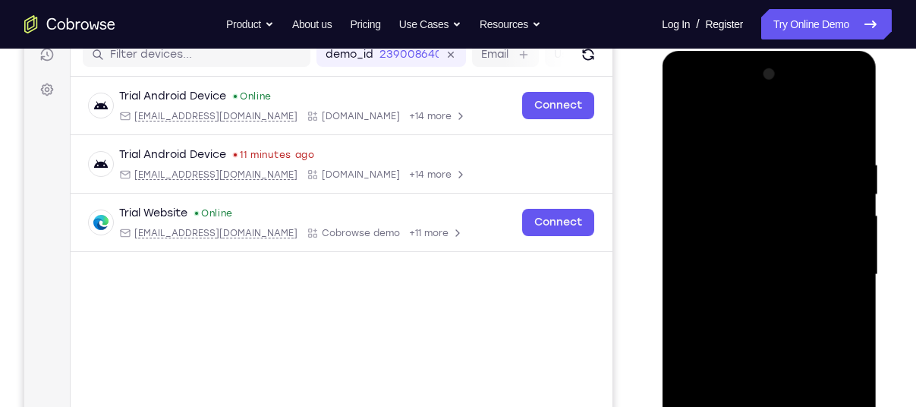
scroll to position [193, 0]
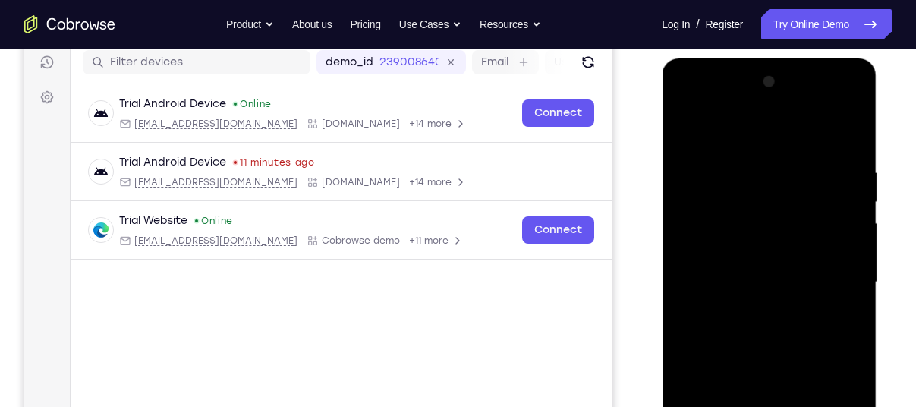
click at [807, 130] on div at bounding box center [768, 282] width 191 height 425
click at [800, 146] on div at bounding box center [768, 282] width 191 height 425
click at [714, 286] on div at bounding box center [768, 282] width 191 height 425
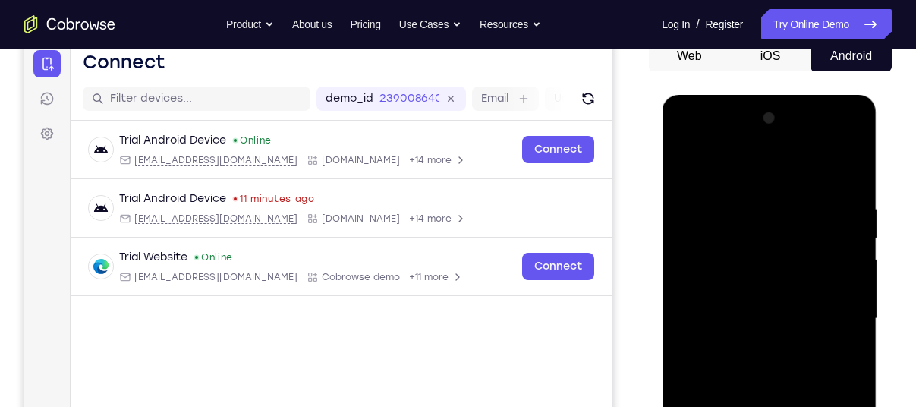
scroll to position [156, 0]
click at [807, 162] on div at bounding box center [768, 318] width 191 height 425
drag, startPoint x: 808, startPoint y: 318, endPoint x: 834, endPoint y: 321, distance: 26.0
drag, startPoint x: 834, startPoint y: 321, endPoint x: 860, endPoint y: 340, distance: 32.6
click at [860, 340] on div at bounding box center [768, 318] width 191 height 425
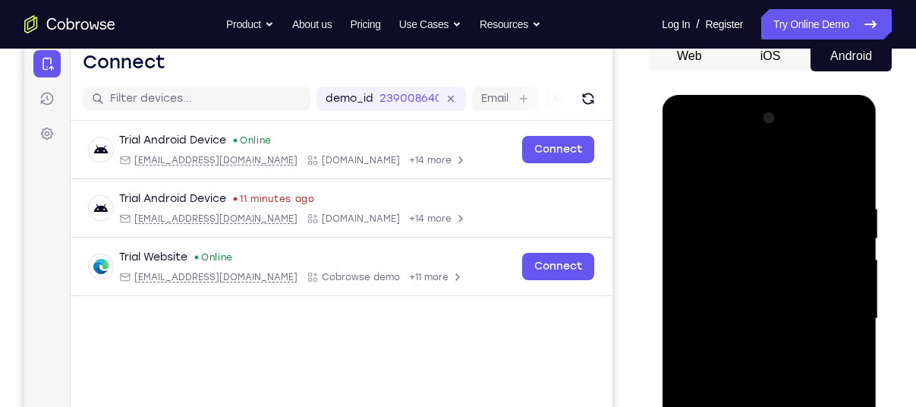
click at [828, 215] on div at bounding box center [768, 318] width 191 height 425
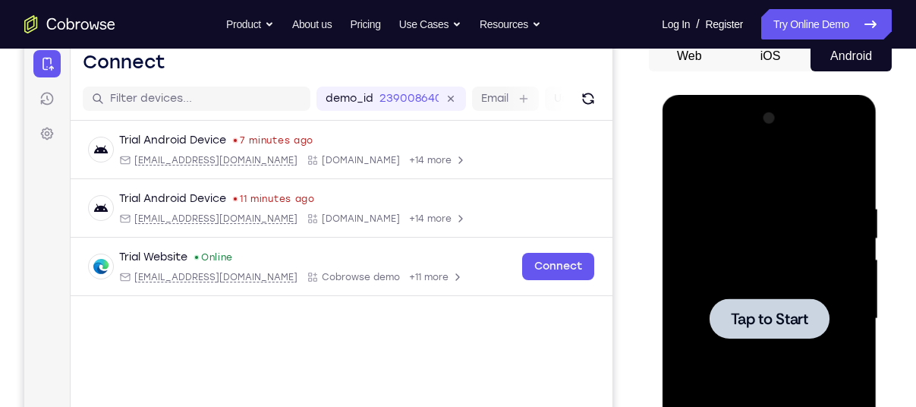
click at [811, 215] on div at bounding box center [768, 318] width 191 height 425
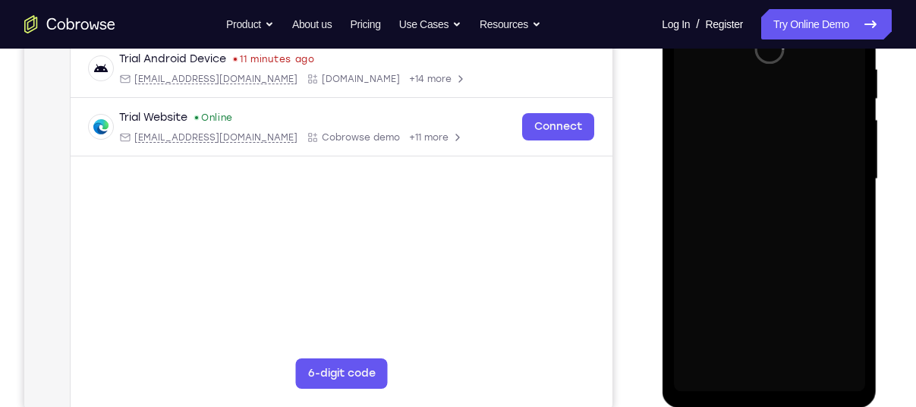
scroll to position [354, 0]
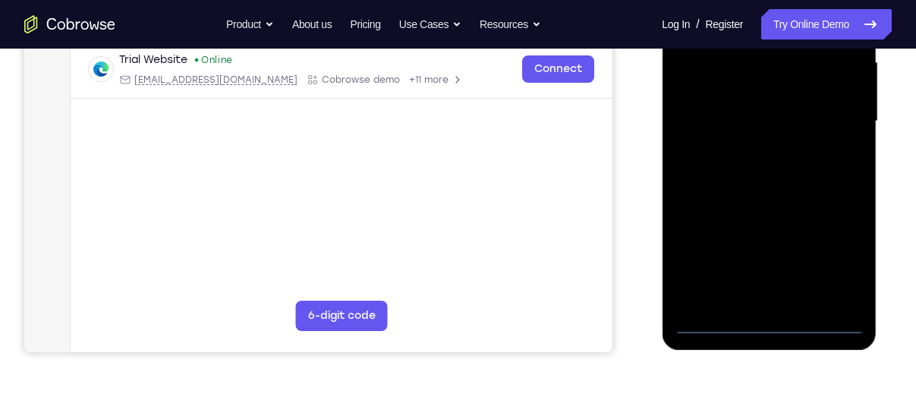
click at [771, 327] on div at bounding box center [768, 121] width 191 height 425
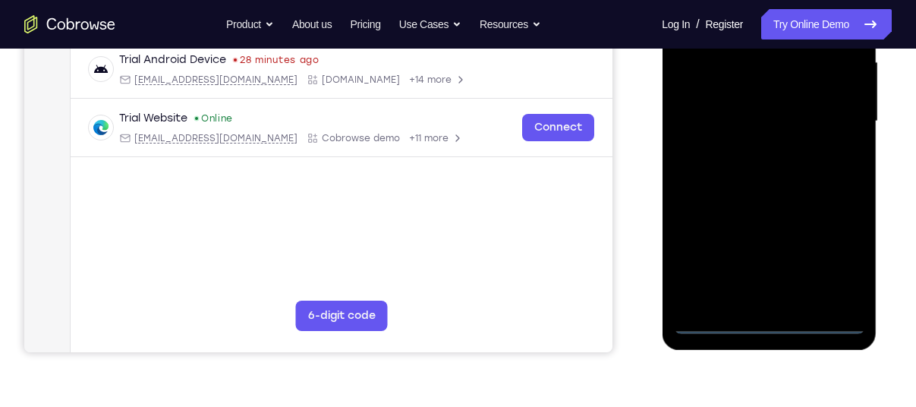
click at [844, 270] on div at bounding box center [768, 121] width 191 height 425
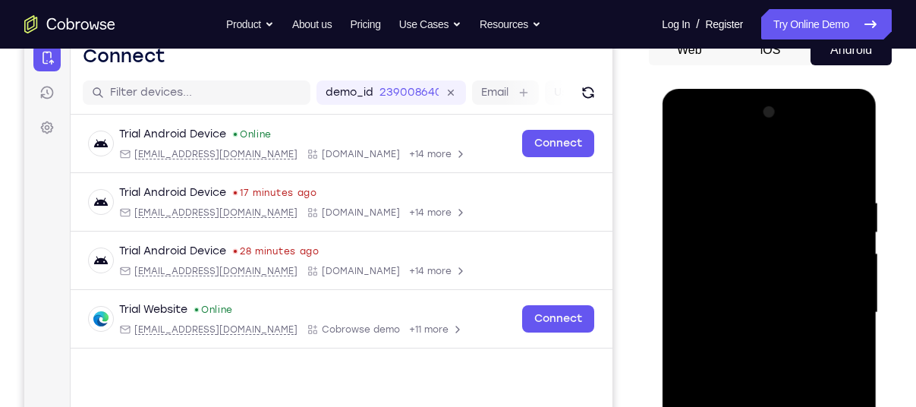
scroll to position [136, 0]
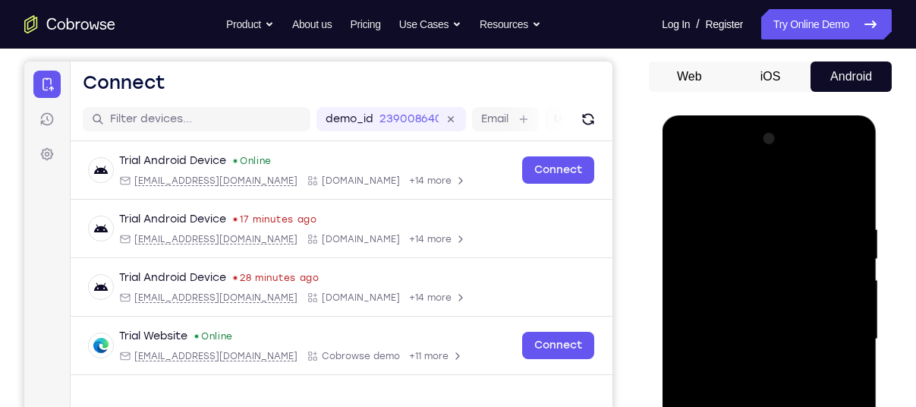
click at [727, 197] on div at bounding box center [768, 339] width 191 height 425
click at [746, 269] on div at bounding box center [768, 339] width 191 height 425
click at [747, 263] on div at bounding box center [768, 339] width 191 height 425
click at [696, 304] on div at bounding box center [768, 339] width 191 height 425
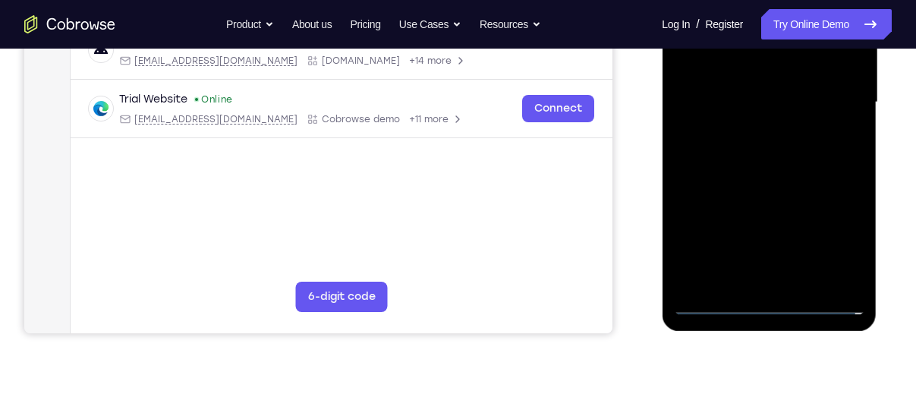
scroll to position [373, 0]
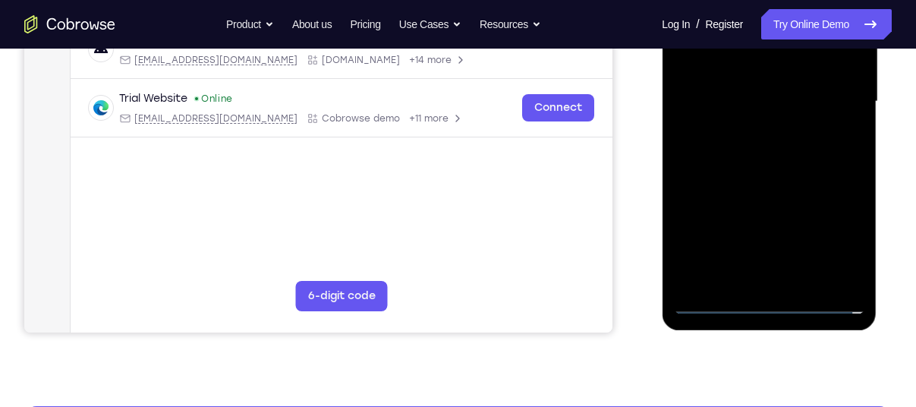
drag, startPoint x: 746, startPoint y: 259, endPoint x: 827, endPoint y: 247, distance: 82.2
click at [827, 247] on div at bounding box center [768, 101] width 191 height 425
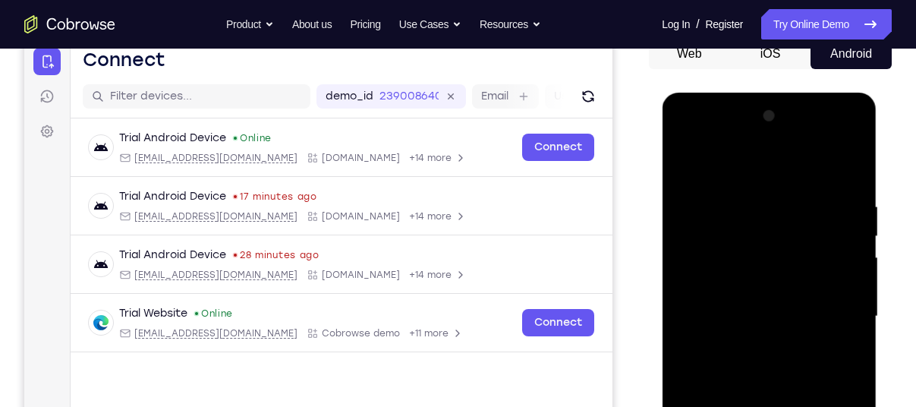
scroll to position [157, 0]
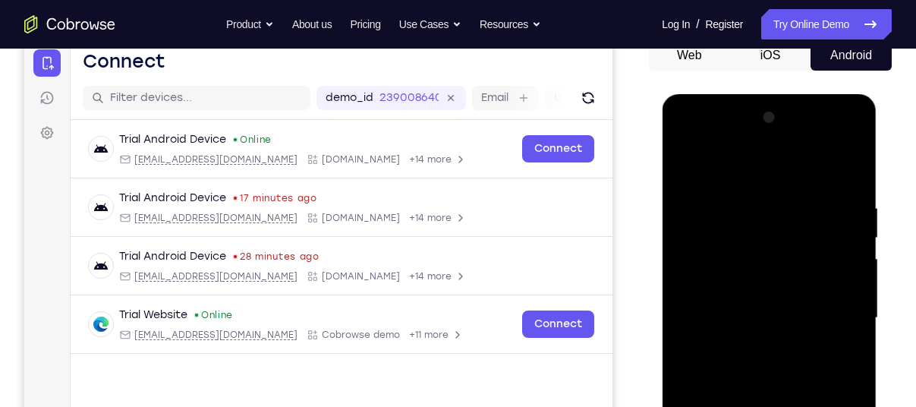
click at [854, 165] on div at bounding box center [768, 317] width 191 height 425
click at [742, 191] on div at bounding box center [768, 317] width 191 height 425
drag, startPoint x: 741, startPoint y: 215, endPoint x: 809, endPoint y: 228, distance: 68.6
click at [809, 228] on div at bounding box center [768, 317] width 191 height 425
drag, startPoint x: 754, startPoint y: 228, endPoint x: 817, endPoint y: 238, distance: 63.7
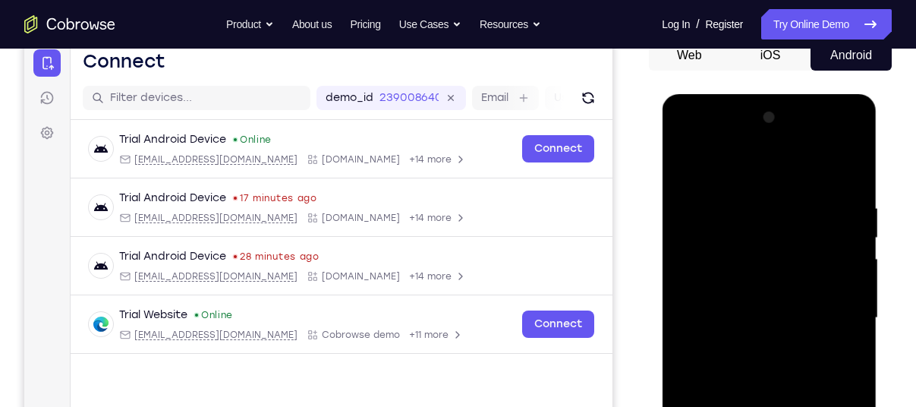
click at [817, 238] on div at bounding box center [768, 317] width 191 height 425
click at [760, 269] on div at bounding box center [768, 317] width 191 height 425
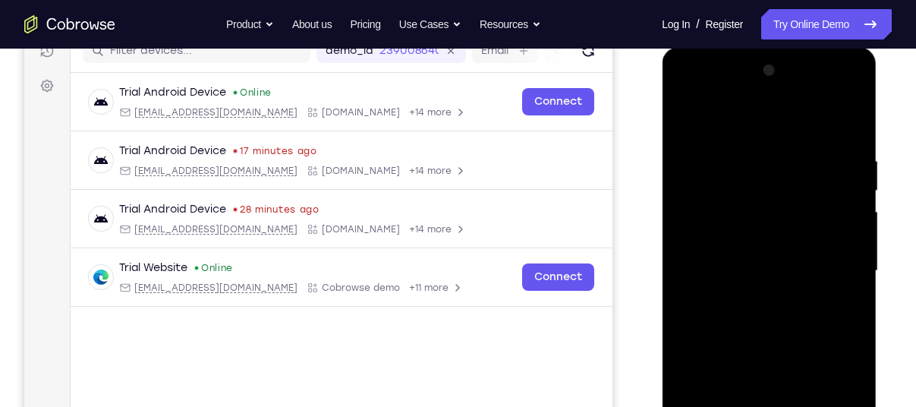
click at [772, 303] on div at bounding box center [768, 270] width 191 height 425
click at [769, 295] on div at bounding box center [768, 270] width 191 height 425
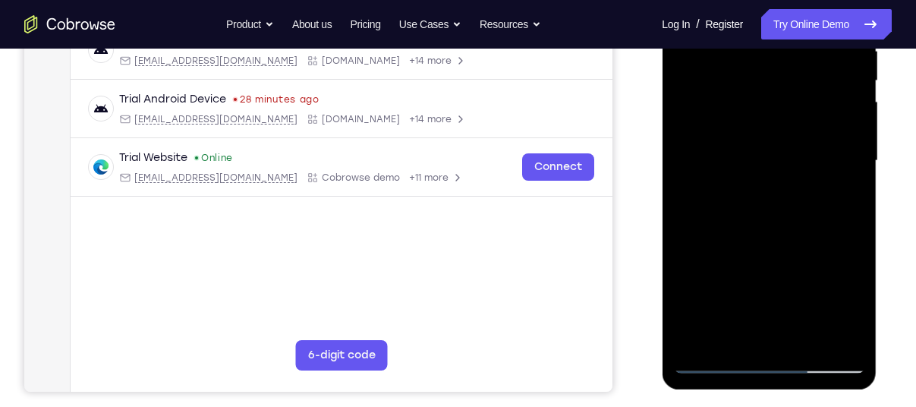
scroll to position [313, 0]
click at [847, 229] on div at bounding box center [768, 161] width 191 height 425
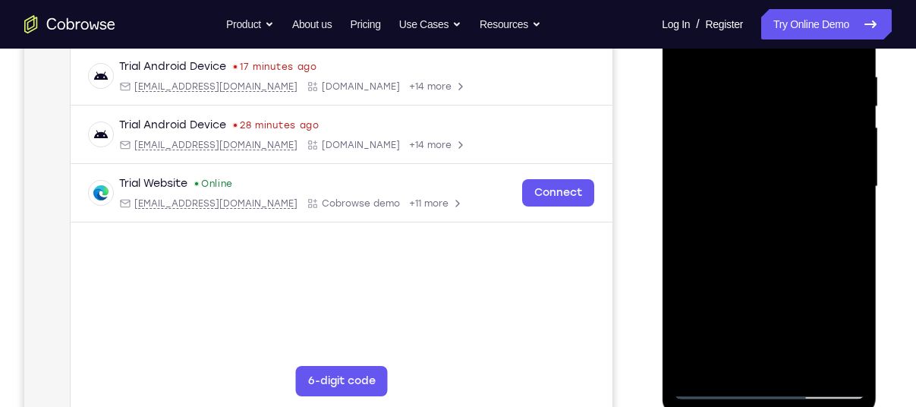
scroll to position [288, 0]
click at [825, 222] on div at bounding box center [768, 186] width 191 height 425
drag, startPoint x: 825, startPoint y: 247, endPoint x: 825, endPoint y: 222, distance: 25.0
click at [825, 222] on div at bounding box center [768, 186] width 191 height 425
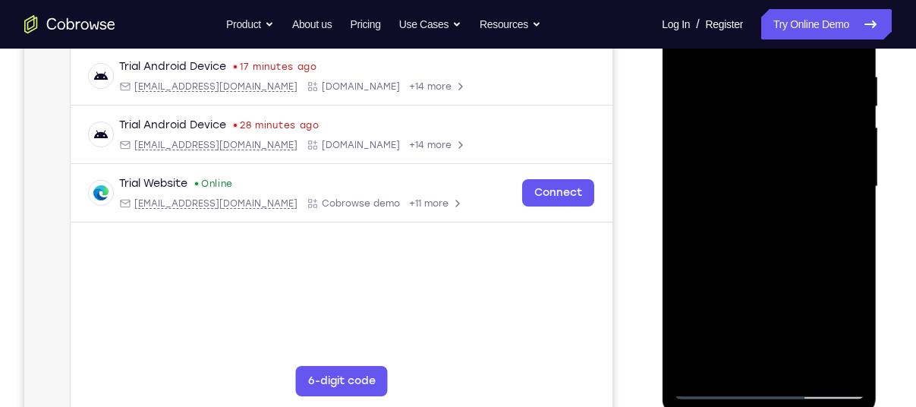
click at [825, 222] on div at bounding box center [768, 186] width 191 height 425
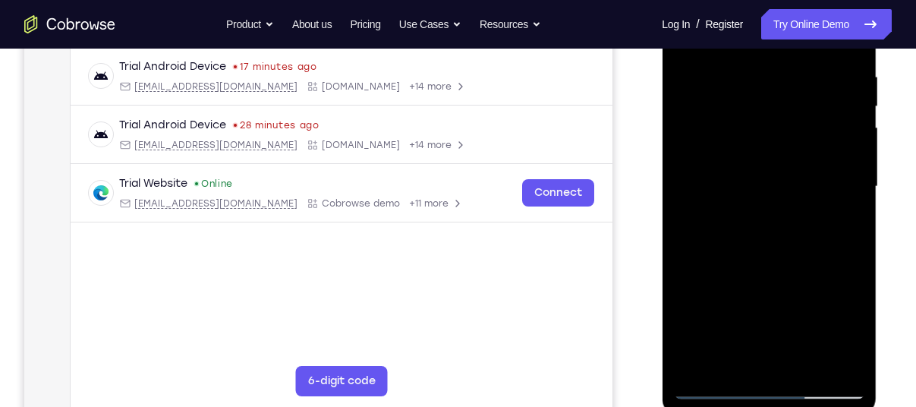
click at [825, 222] on div at bounding box center [768, 186] width 191 height 425
click at [709, 257] on div at bounding box center [768, 186] width 191 height 425
drag, startPoint x: 759, startPoint y: 209, endPoint x: 810, endPoint y: 214, distance: 51.0
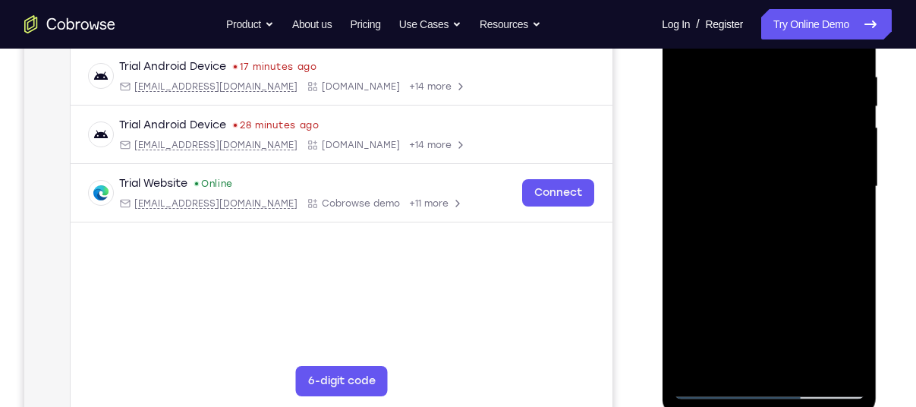
click at [810, 214] on div at bounding box center [768, 186] width 191 height 425
click at [822, 212] on div at bounding box center [768, 186] width 191 height 425
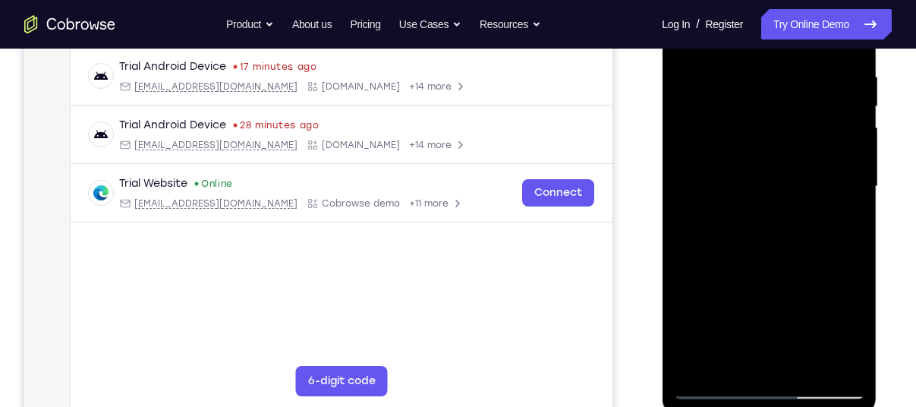
click at [822, 212] on div at bounding box center [768, 186] width 191 height 425
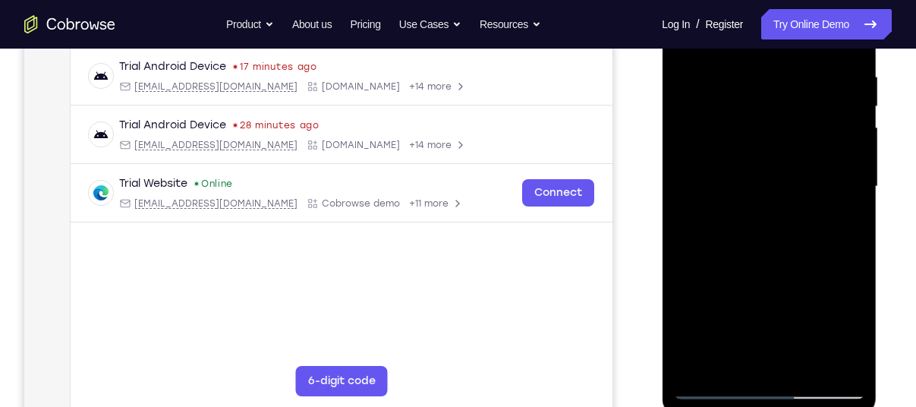
click at [822, 212] on div at bounding box center [768, 186] width 191 height 425
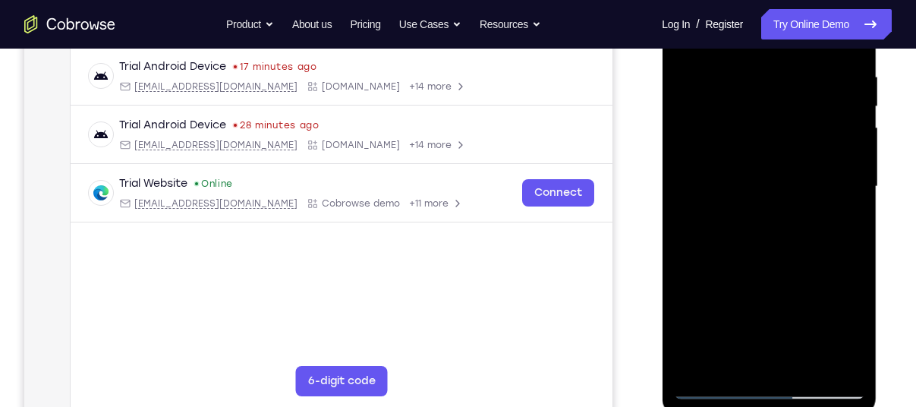
click at [822, 212] on div at bounding box center [768, 186] width 191 height 425
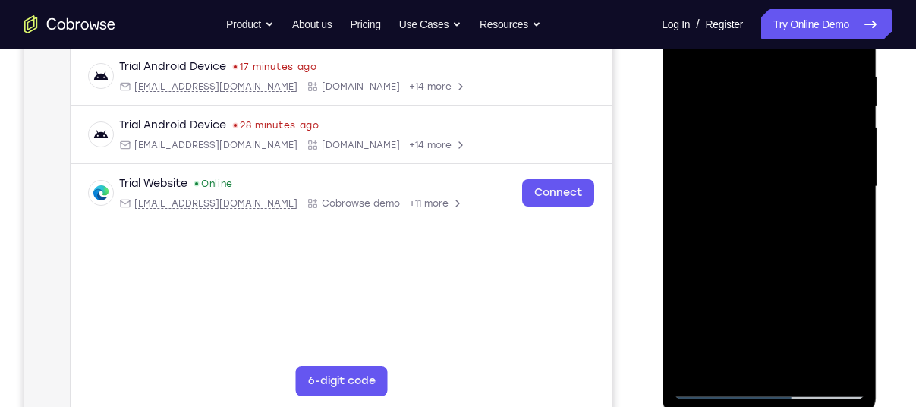
click at [822, 212] on div at bounding box center [768, 186] width 191 height 425
click at [814, 218] on div at bounding box center [768, 186] width 191 height 425
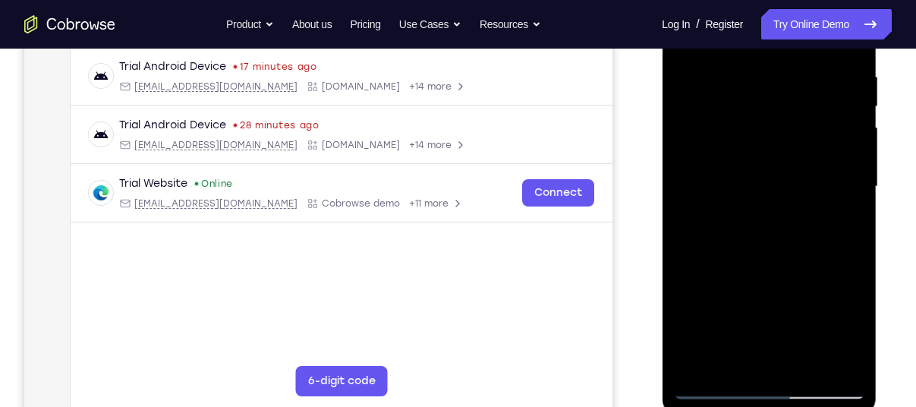
click at [814, 218] on div at bounding box center [768, 186] width 191 height 425
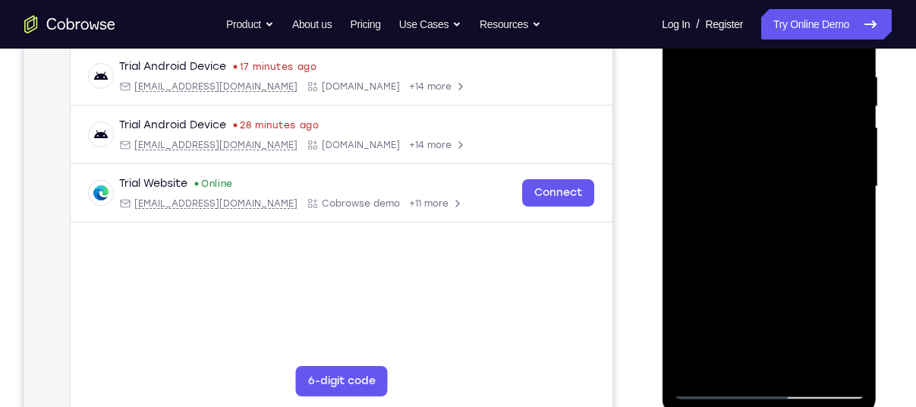
click at [814, 218] on div at bounding box center [768, 186] width 191 height 425
click at [745, 228] on div at bounding box center [768, 186] width 191 height 425
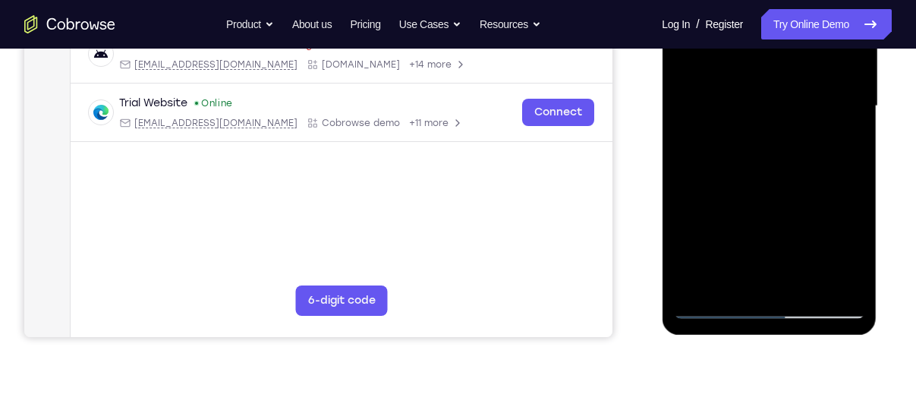
scroll to position [401, 0]
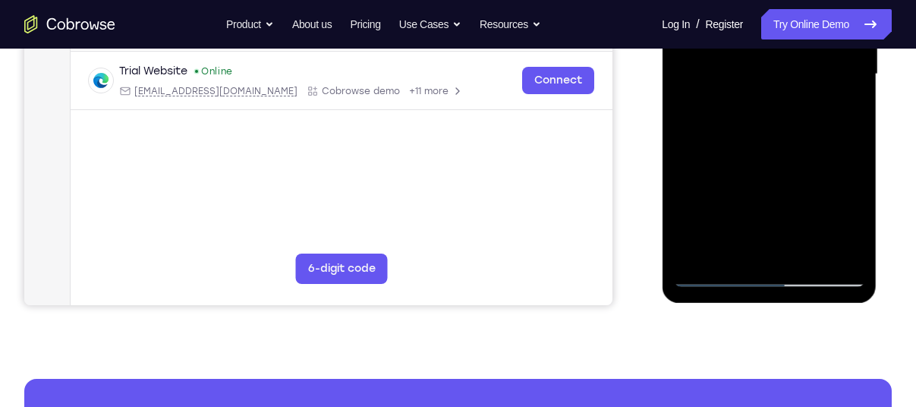
click at [753, 225] on div at bounding box center [768, 74] width 191 height 425
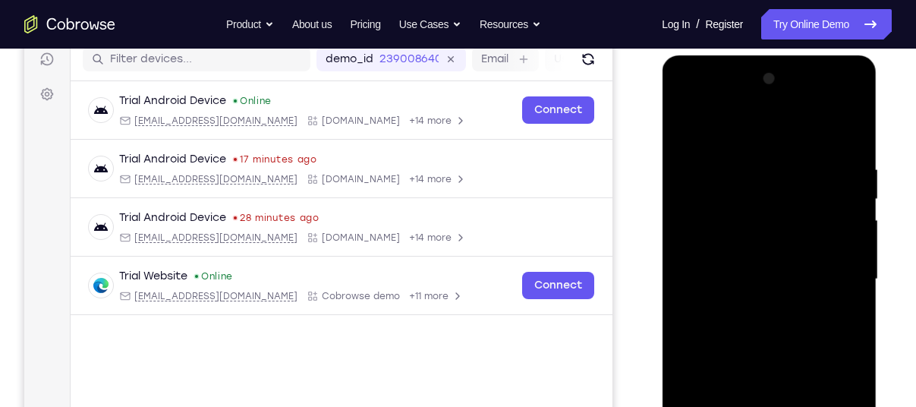
scroll to position [193, 0]
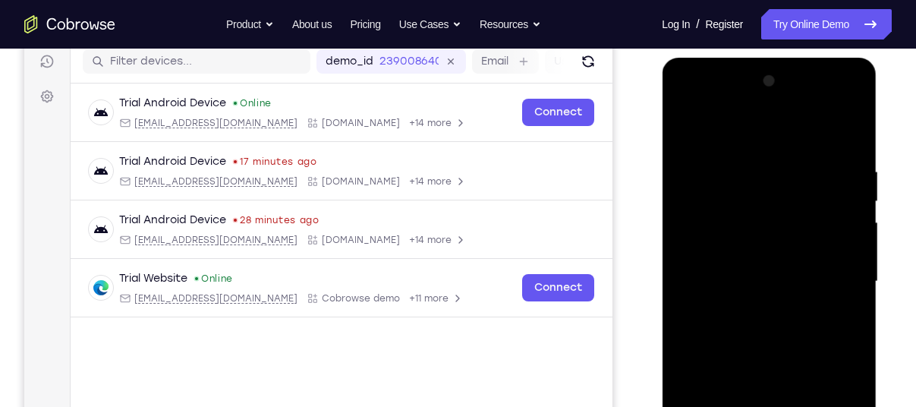
click at [841, 128] on div at bounding box center [768, 281] width 191 height 425
click at [762, 153] on div at bounding box center [768, 281] width 191 height 425
drag, startPoint x: 766, startPoint y: 186, endPoint x: 828, endPoint y: 199, distance: 62.8
click at [828, 199] on div at bounding box center [768, 281] width 191 height 425
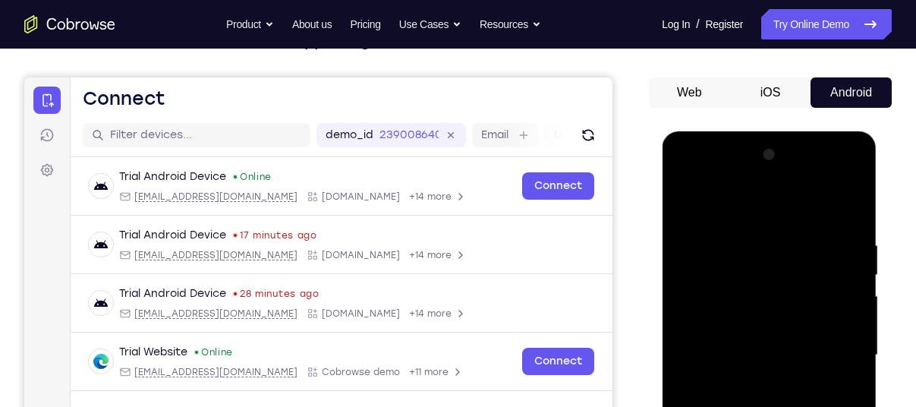
scroll to position [120, 0]
click at [854, 197] on div at bounding box center [768, 355] width 191 height 425
click at [756, 227] on div at bounding box center [768, 355] width 191 height 425
click at [759, 253] on div at bounding box center [768, 355] width 191 height 425
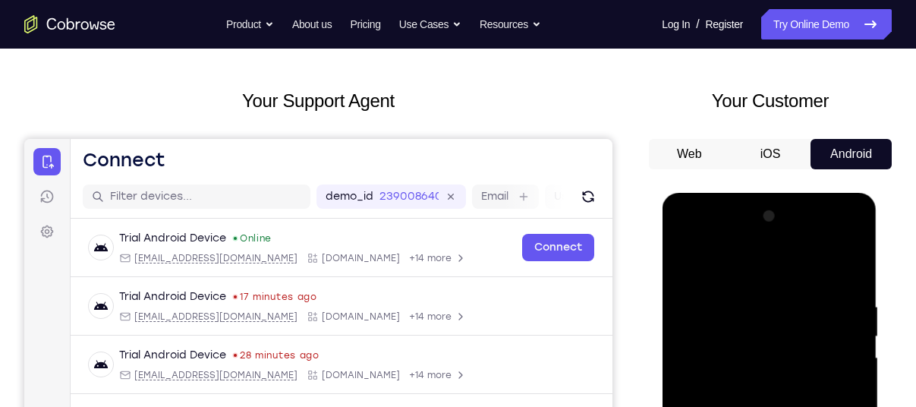
scroll to position [58, 0]
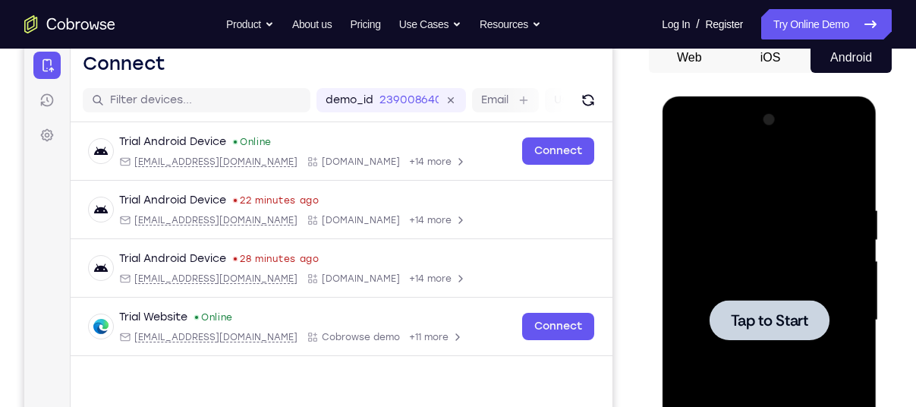
scroll to position [156, 0]
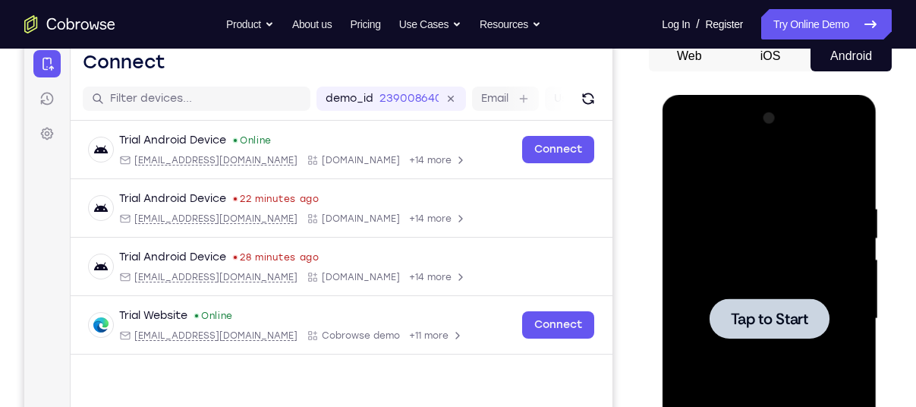
drag, startPoint x: 777, startPoint y: 170, endPoint x: 791, endPoint y: 300, distance: 130.4
click at [791, 300] on div at bounding box center [769, 318] width 120 height 40
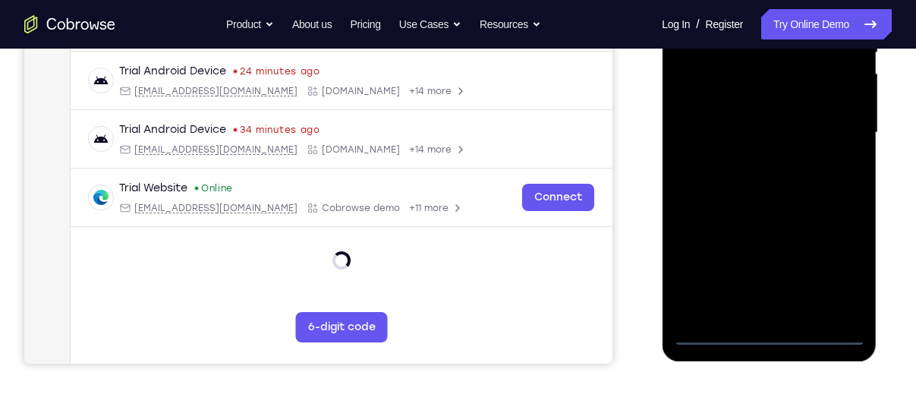
scroll to position [344, 0]
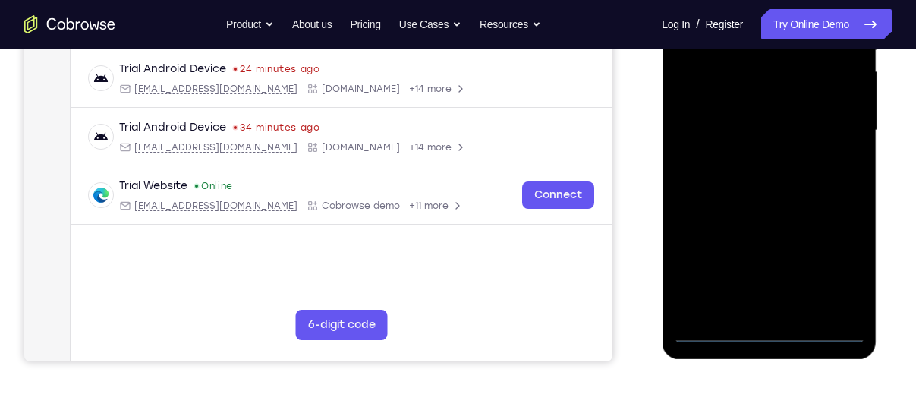
click at [772, 333] on div at bounding box center [768, 130] width 191 height 425
click at [836, 270] on div at bounding box center [768, 130] width 191 height 425
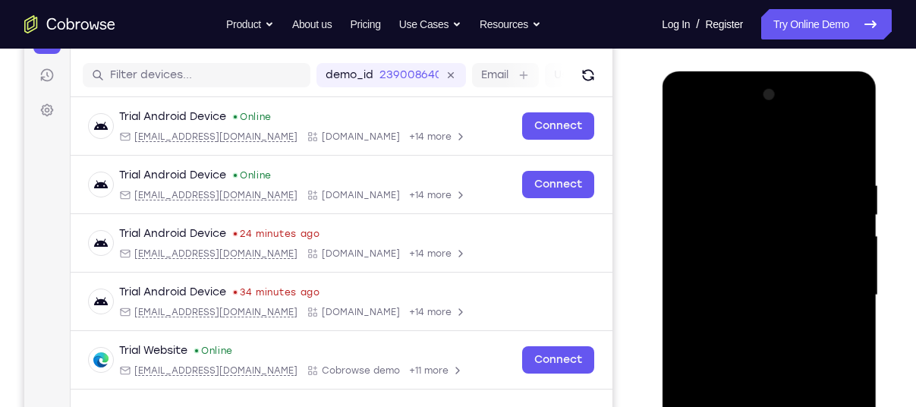
scroll to position [145, 0]
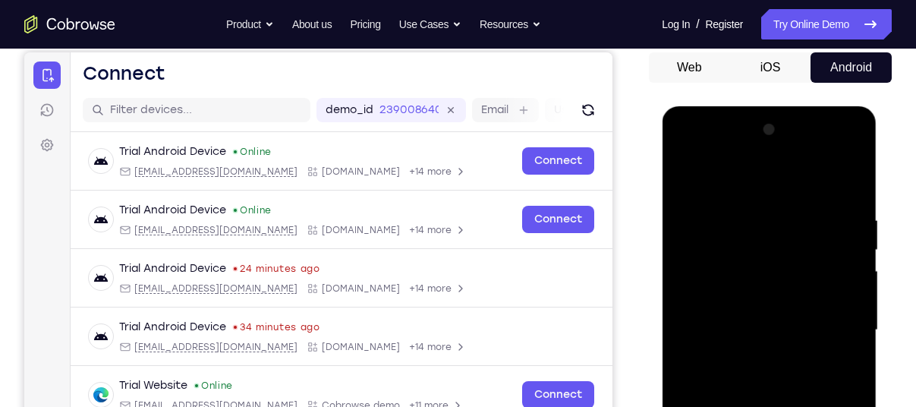
click at [756, 179] on div at bounding box center [768, 330] width 191 height 425
click at [753, 247] on div at bounding box center [768, 330] width 191 height 425
click at [762, 205] on div at bounding box center [768, 330] width 191 height 425
click at [756, 179] on div at bounding box center [768, 330] width 191 height 425
click at [731, 300] on div at bounding box center [768, 330] width 191 height 425
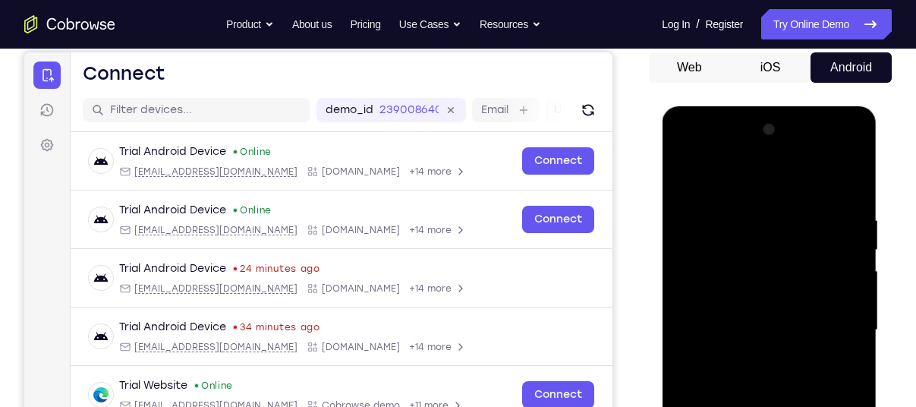
scroll to position [215, 0]
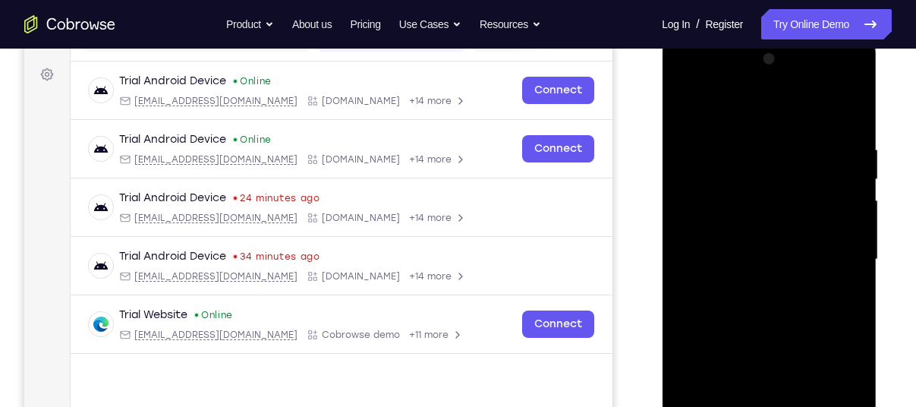
click at [726, 317] on div at bounding box center [768, 259] width 191 height 425
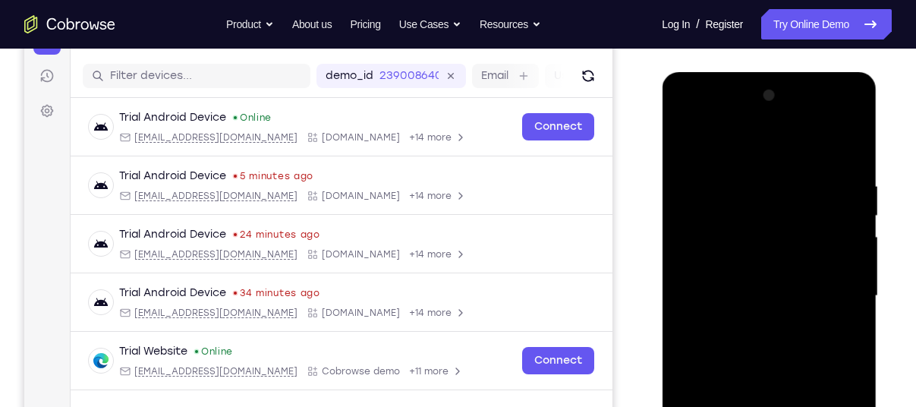
scroll to position [177, 0]
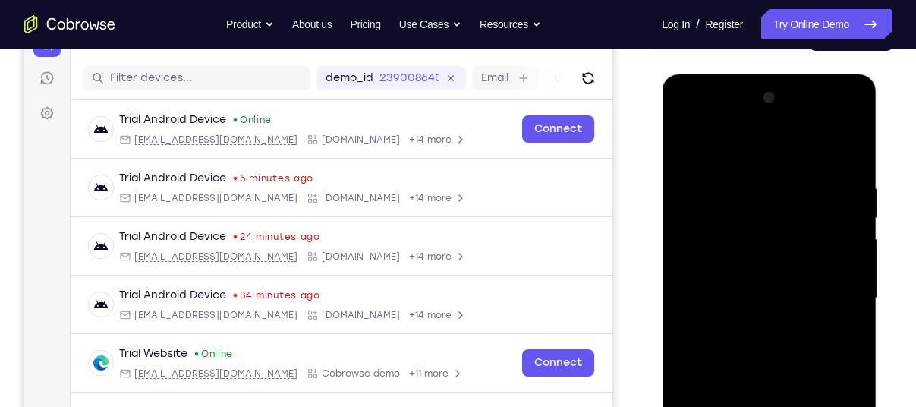
click at [851, 152] on div at bounding box center [768, 298] width 191 height 425
click at [785, 170] on div at bounding box center [768, 298] width 191 height 425
drag, startPoint x: 779, startPoint y: 237, endPoint x: 840, endPoint y: 256, distance: 63.4
click at [840, 256] on div at bounding box center [768, 298] width 191 height 425
click at [798, 338] on div at bounding box center [768, 298] width 191 height 425
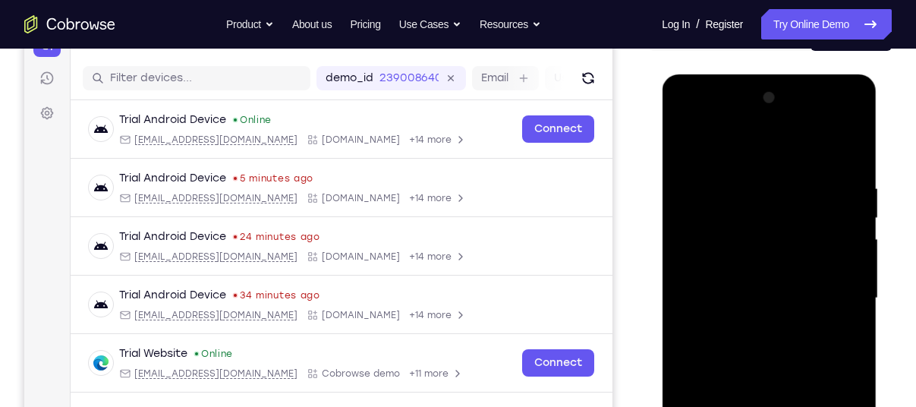
scroll to position [219, 0]
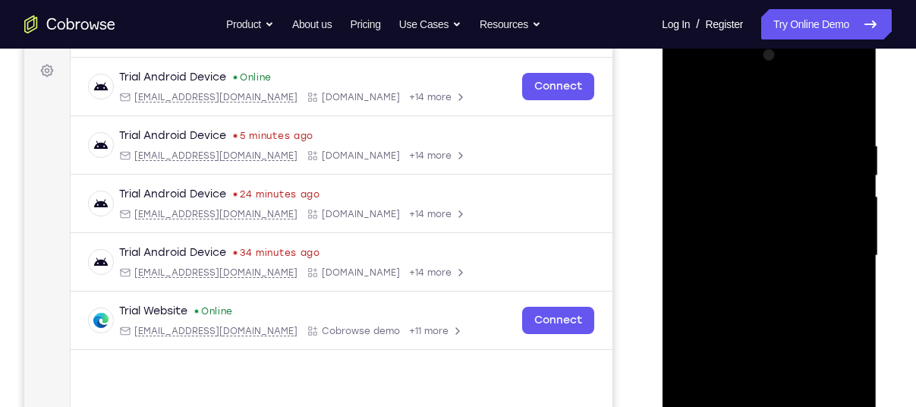
click at [766, 281] on div at bounding box center [768, 255] width 191 height 425
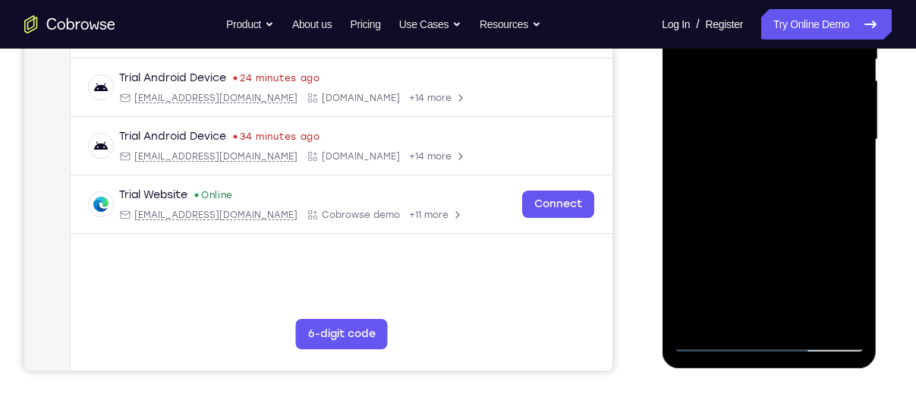
scroll to position [337, 0]
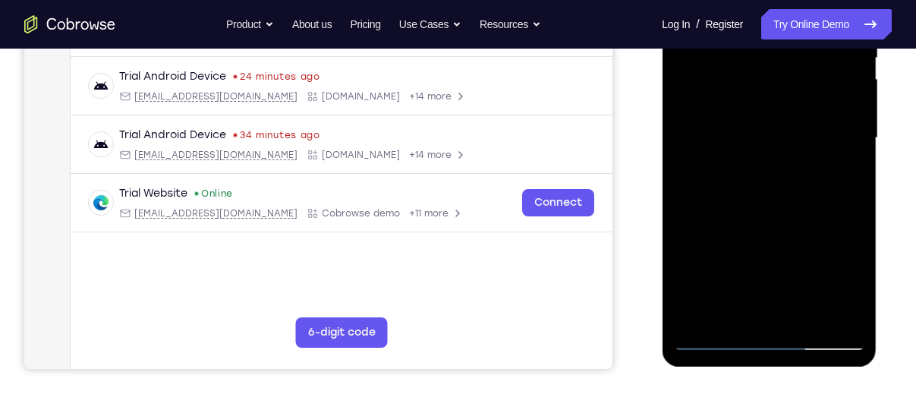
click at [848, 207] on div at bounding box center [768, 138] width 191 height 425
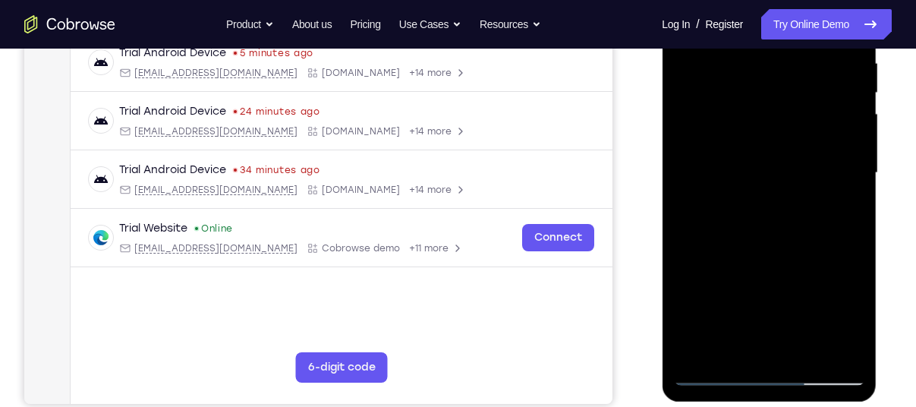
scroll to position [300, 0]
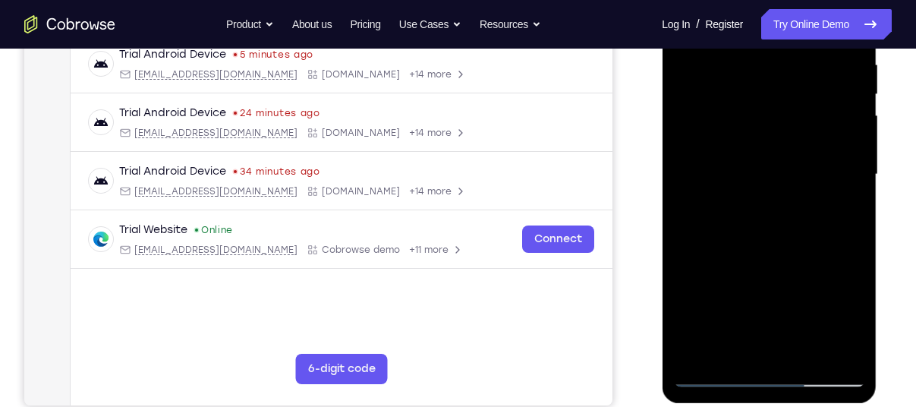
click at [848, 208] on div at bounding box center [768, 174] width 191 height 425
drag, startPoint x: 848, startPoint y: 244, endPoint x: 848, endPoint y: 208, distance: 35.7
click at [848, 208] on div at bounding box center [768, 174] width 191 height 425
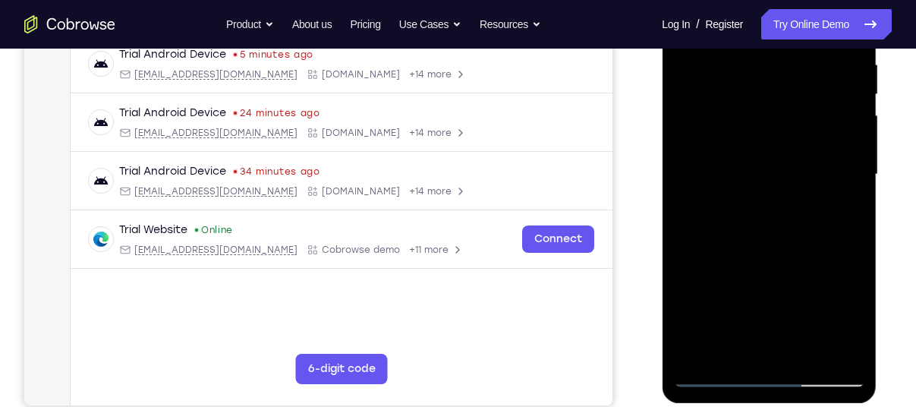
click at [795, 198] on div at bounding box center [768, 174] width 191 height 425
click at [809, 199] on div at bounding box center [768, 174] width 191 height 425
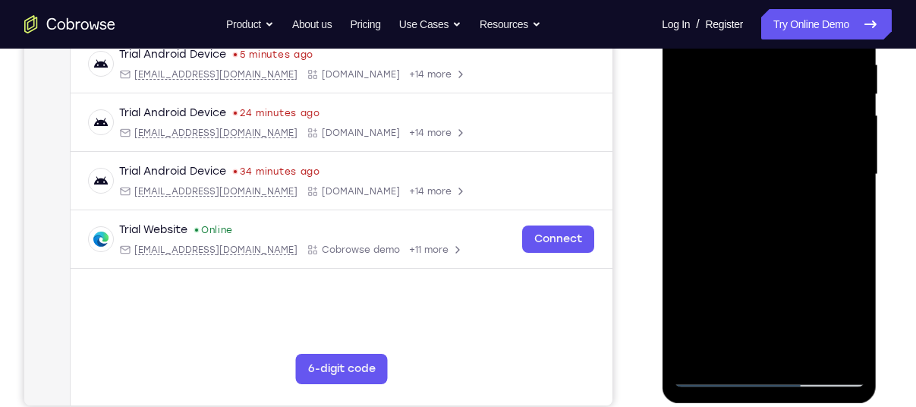
click at [809, 199] on div at bounding box center [768, 174] width 191 height 425
click at [824, 200] on div at bounding box center [768, 174] width 191 height 425
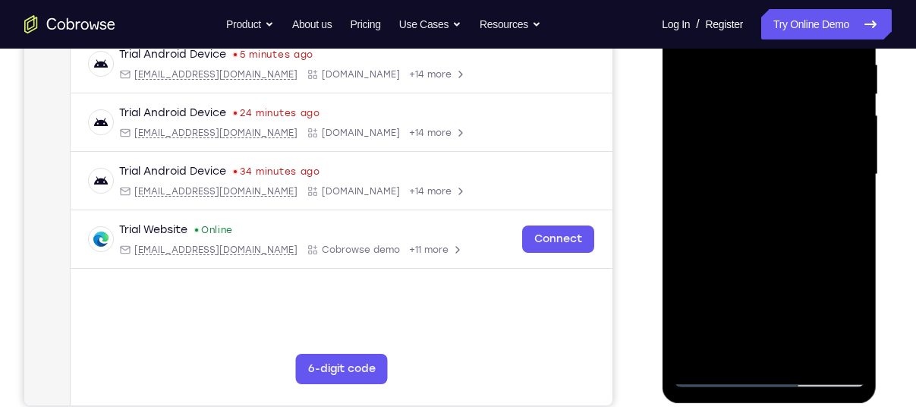
click at [824, 200] on div at bounding box center [768, 174] width 191 height 425
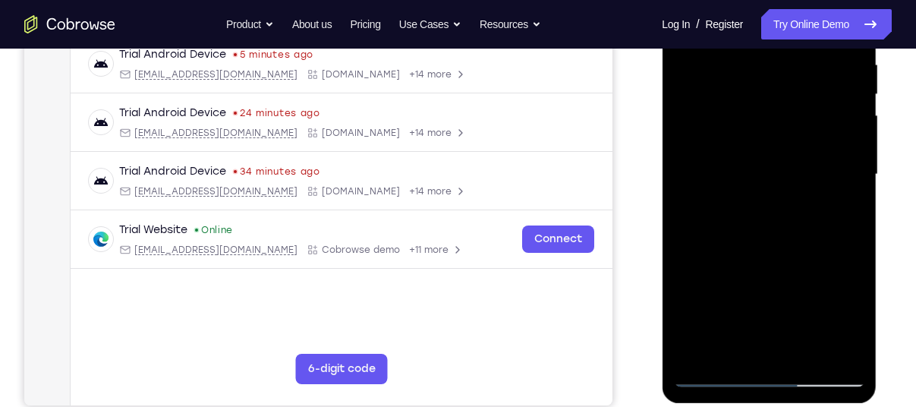
click at [824, 200] on div at bounding box center [768, 174] width 191 height 425
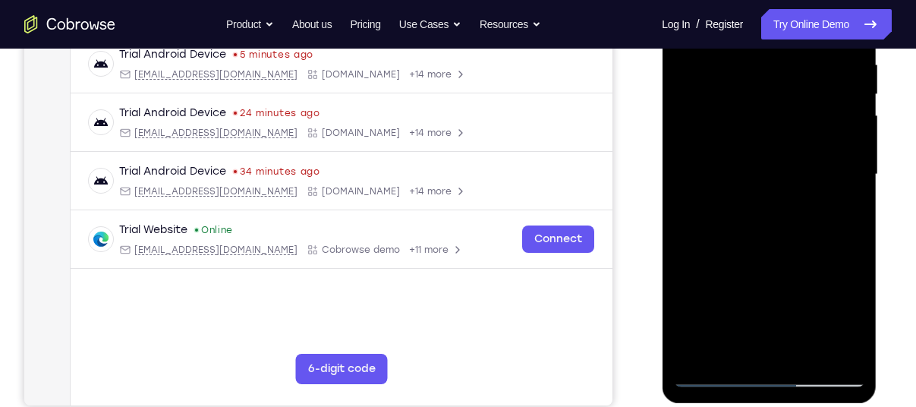
click at [824, 200] on div at bounding box center [768, 174] width 191 height 425
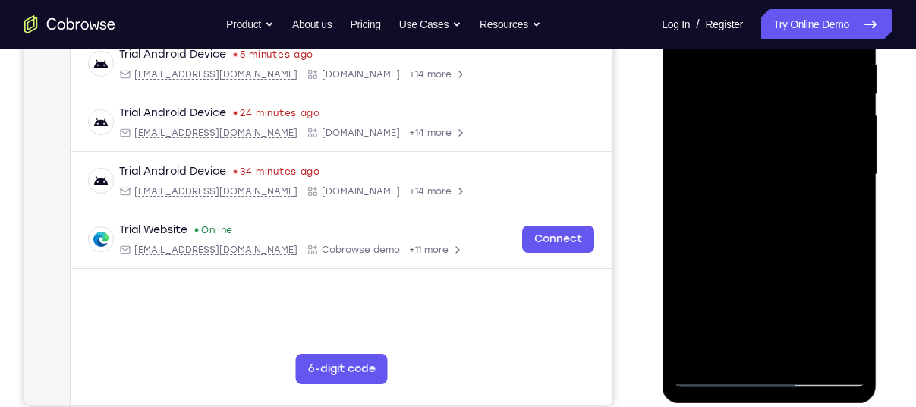
click at [824, 200] on div at bounding box center [768, 174] width 191 height 425
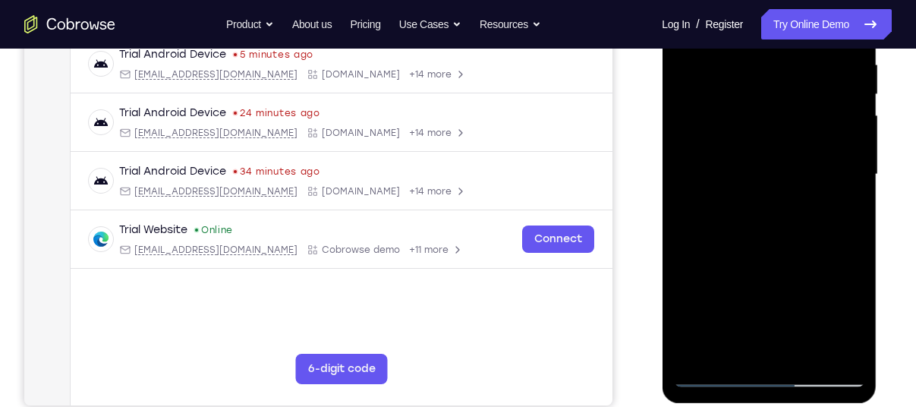
click at [824, 200] on div at bounding box center [768, 174] width 191 height 425
click at [775, 225] on div at bounding box center [768, 174] width 191 height 425
drag, startPoint x: 760, startPoint y: 245, endPoint x: 779, endPoint y: 245, distance: 19.0
click at [779, 245] on div at bounding box center [768, 174] width 191 height 425
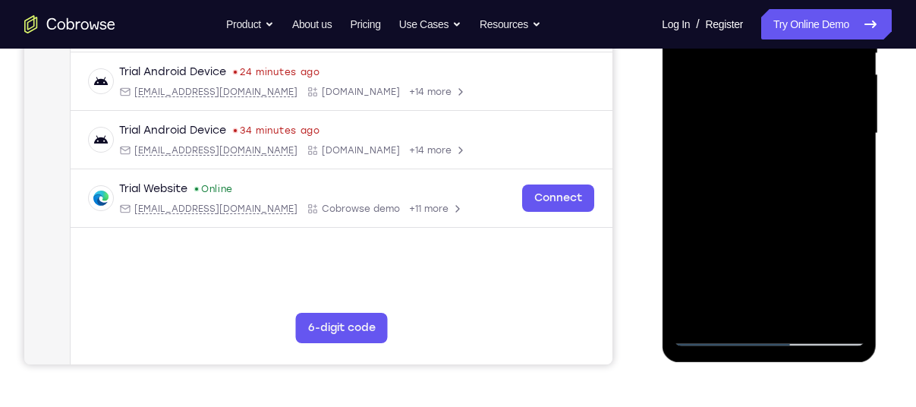
scroll to position [341, 0]
click at [720, 244] on div at bounding box center [768, 133] width 191 height 425
click at [813, 281] on div at bounding box center [768, 133] width 191 height 425
click at [836, 309] on div at bounding box center [768, 133] width 191 height 425
click at [762, 159] on div at bounding box center [768, 133] width 191 height 425
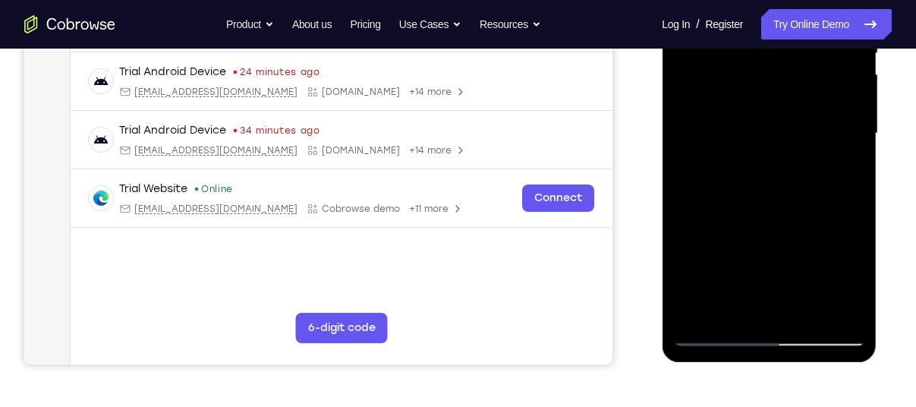
click at [825, 159] on div at bounding box center [768, 133] width 191 height 425
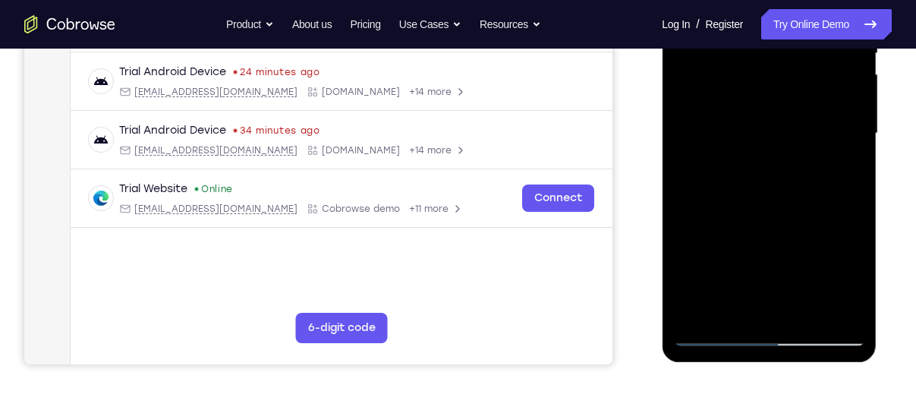
click at [825, 159] on div at bounding box center [768, 133] width 191 height 425
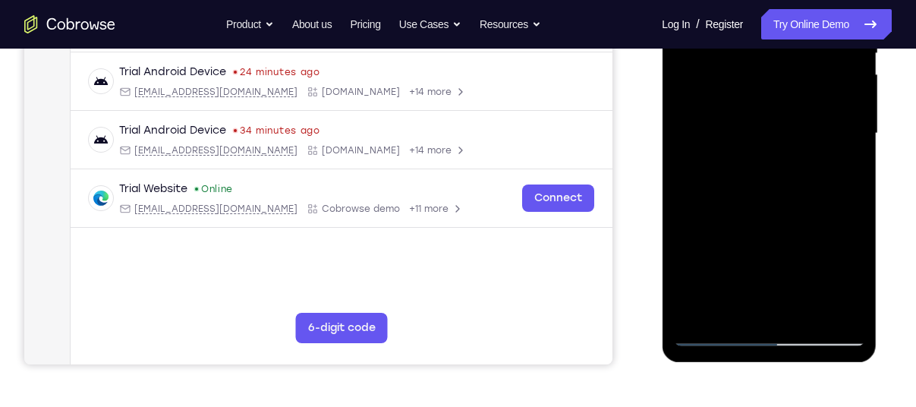
click at [825, 159] on div at bounding box center [768, 133] width 191 height 425
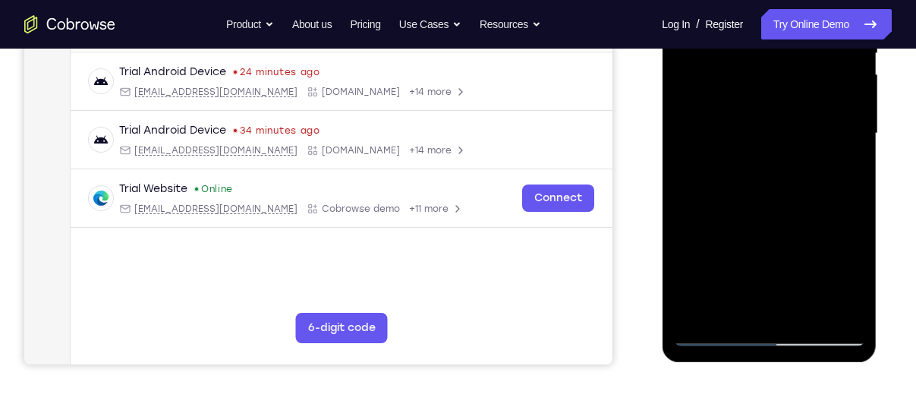
click at [825, 159] on div at bounding box center [768, 133] width 191 height 425
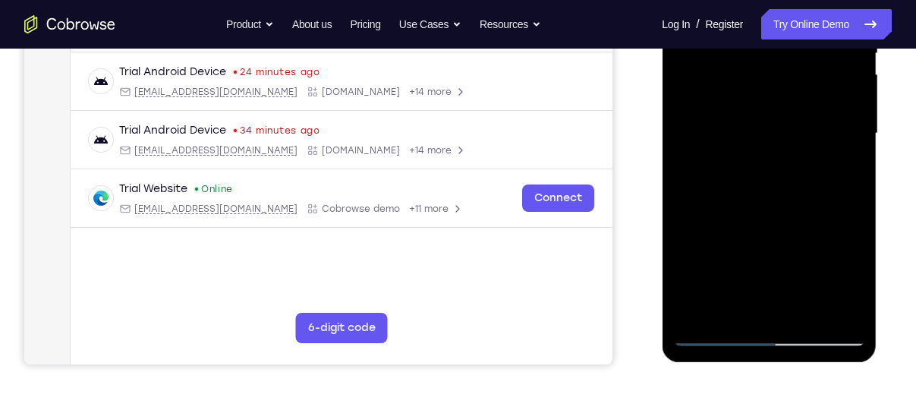
click at [825, 159] on div at bounding box center [768, 133] width 191 height 425
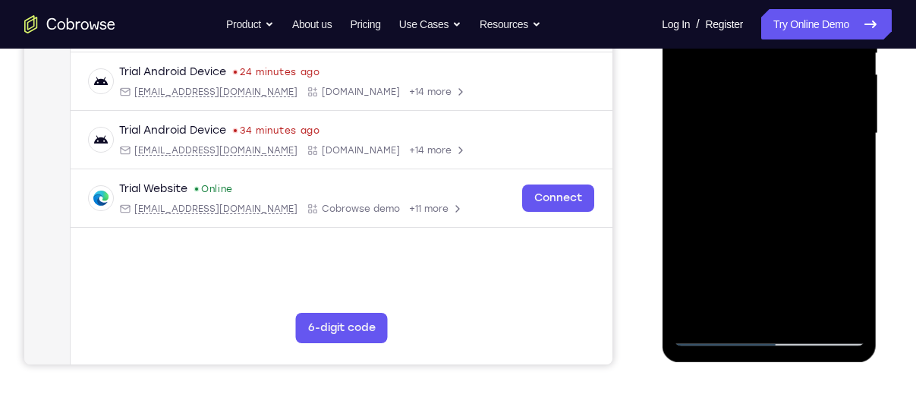
click at [825, 159] on div at bounding box center [768, 133] width 191 height 425
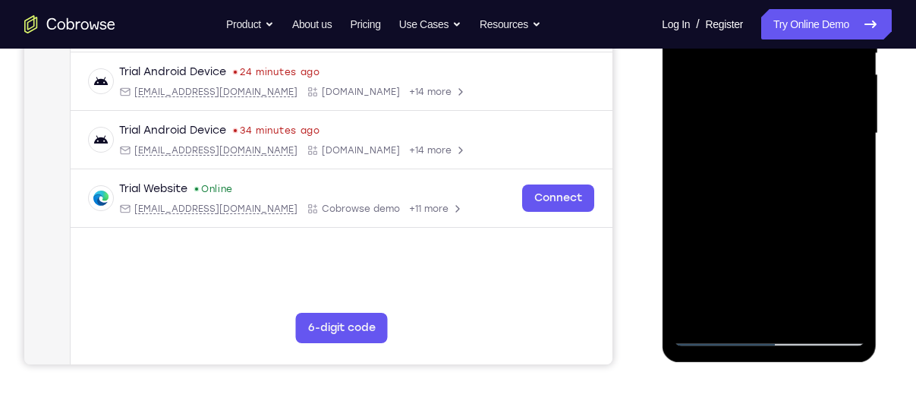
click at [825, 159] on div at bounding box center [768, 133] width 191 height 425
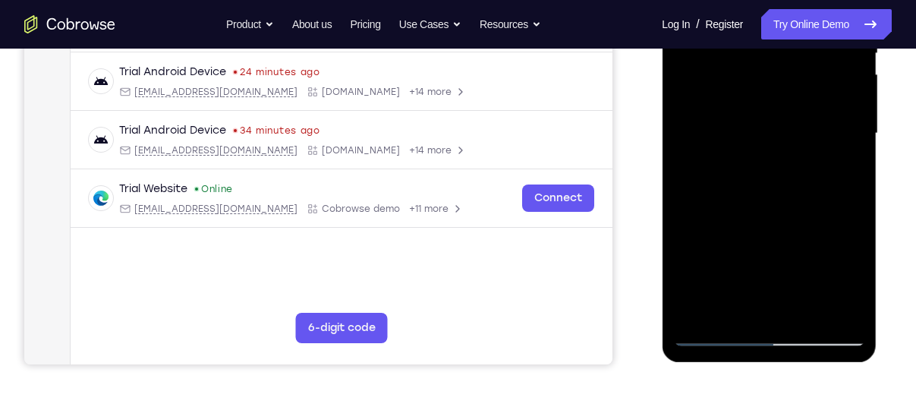
click at [825, 159] on div at bounding box center [768, 133] width 191 height 425
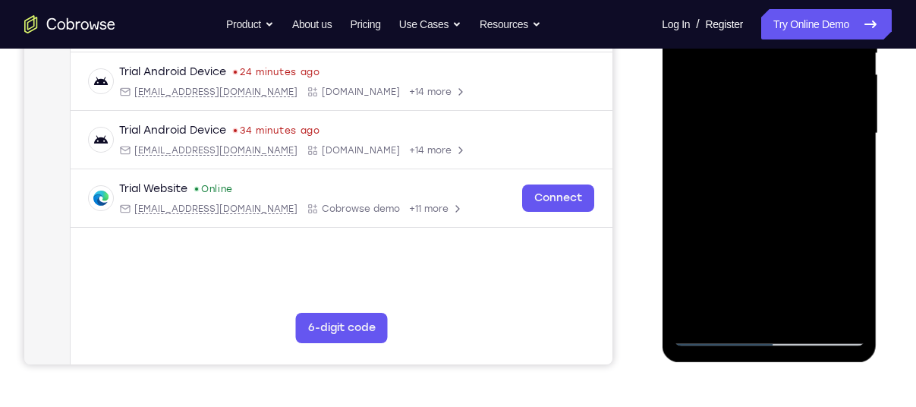
click at [825, 159] on div at bounding box center [768, 133] width 191 height 425
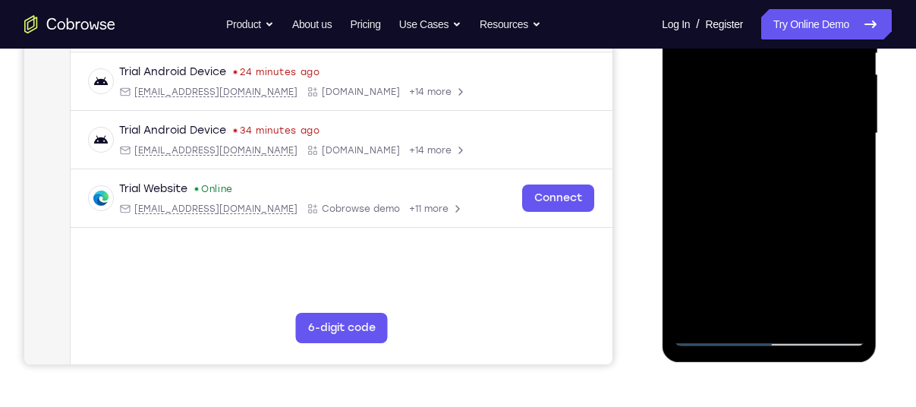
click at [825, 159] on div at bounding box center [768, 133] width 191 height 425
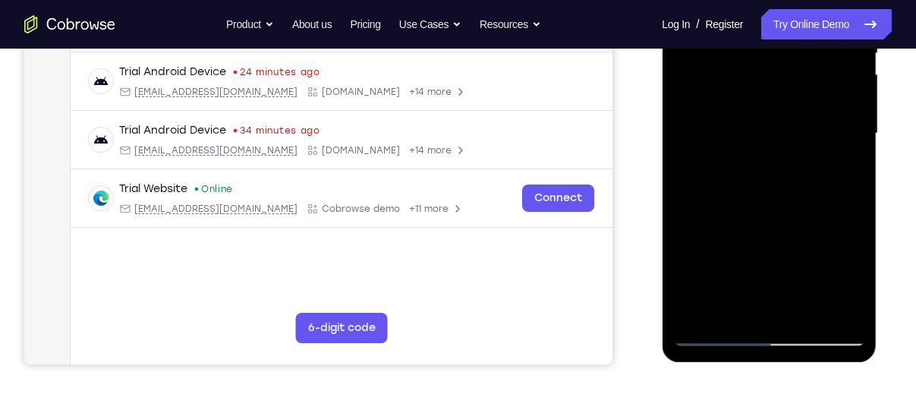
click at [825, 159] on div at bounding box center [768, 133] width 191 height 425
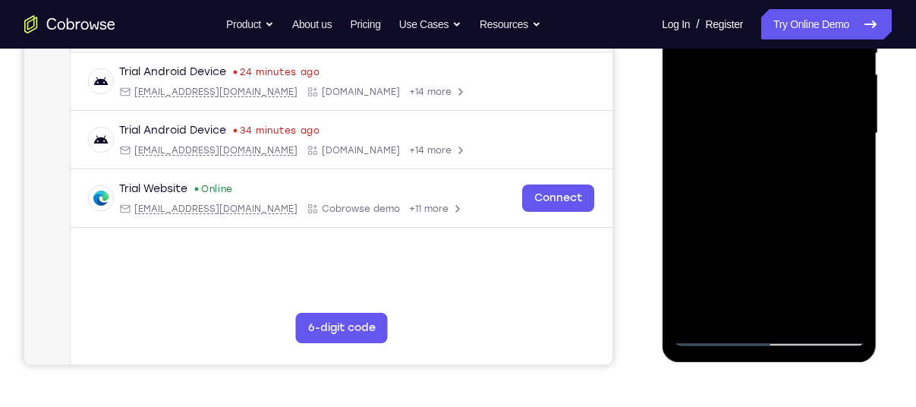
click at [825, 159] on div at bounding box center [768, 133] width 191 height 425
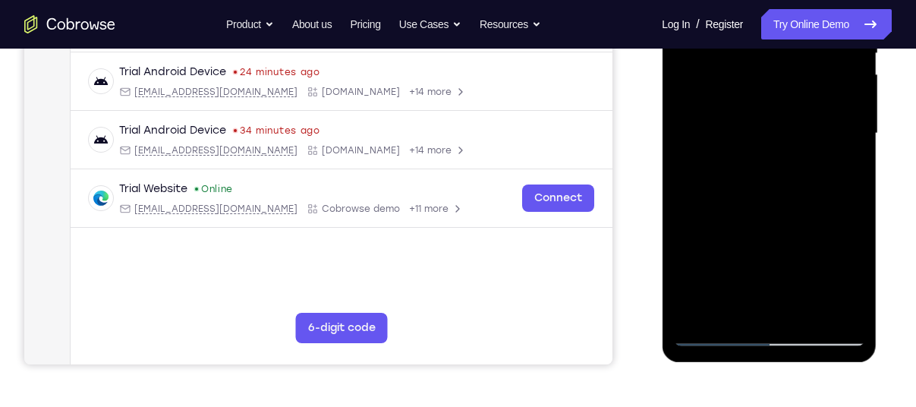
click at [825, 159] on div at bounding box center [768, 133] width 191 height 425
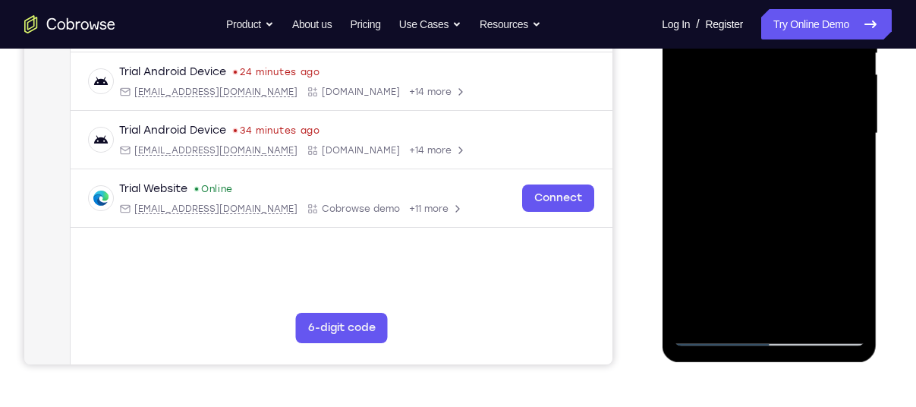
click at [825, 159] on div at bounding box center [768, 133] width 191 height 425
click at [783, 250] on div at bounding box center [768, 133] width 191 height 425
drag, startPoint x: 772, startPoint y: 184, endPoint x: 817, endPoint y: 190, distance: 45.1
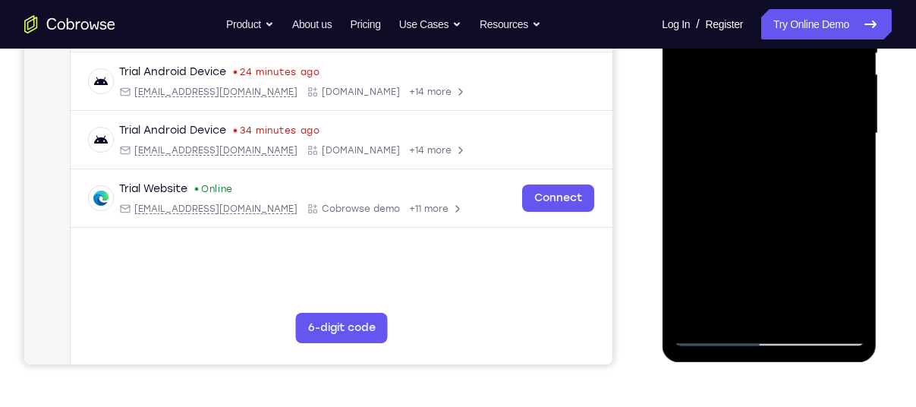
click at [817, 190] on div at bounding box center [768, 133] width 191 height 425
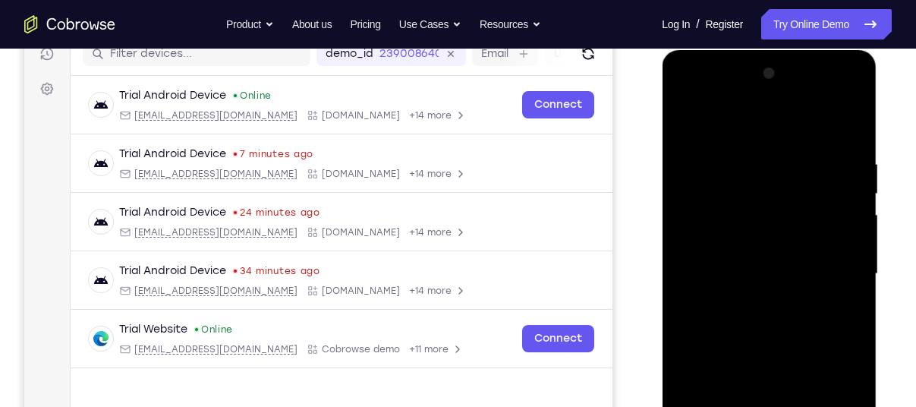
scroll to position [176, 0]
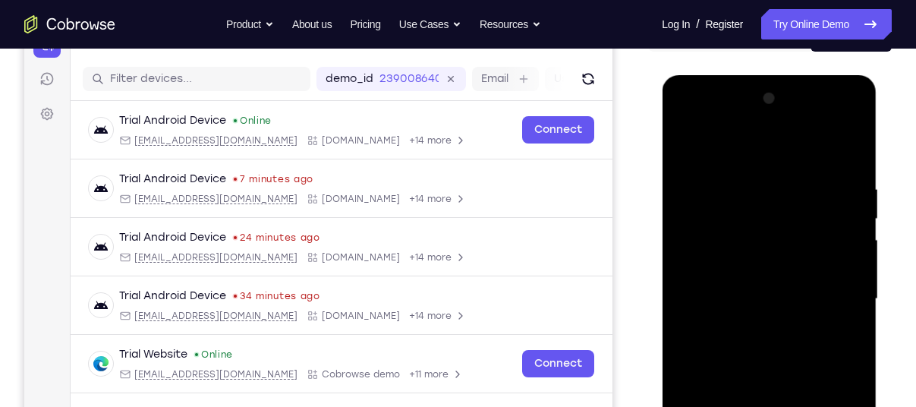
click at [854, 147] on div at bounding box center [768, 298] width 191 height 425
click at [760, 169] on div at bounding box center [768, 298] width 191 height 425
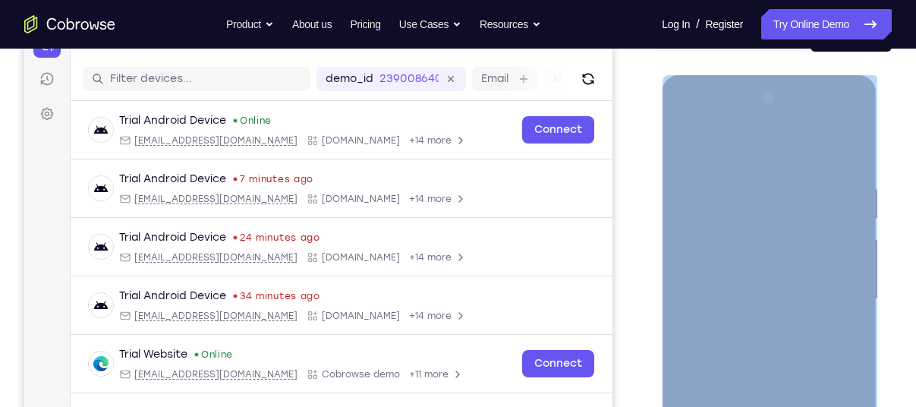
click at [711, 173] on div at bounding box center [768, 298] width 191 height 425
click at [762, 267] on div at bounding box center [768, 298] width 191 height 425
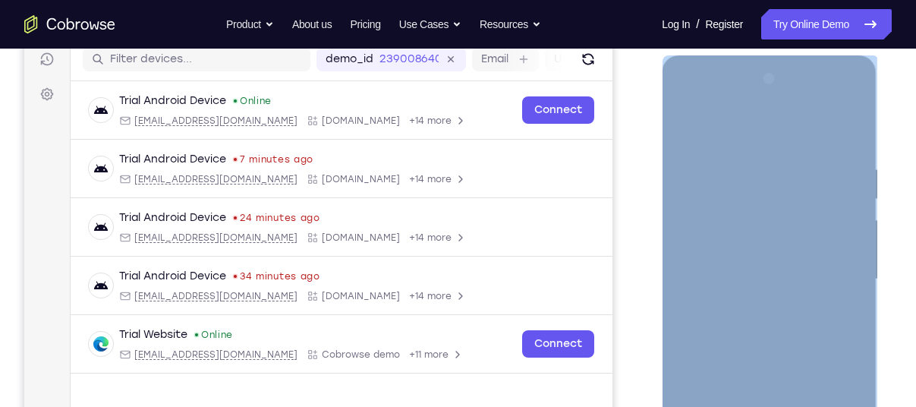
click at [768, 292] on div at bounding box center [768, 279] width 191 height 425
click at [822, 292] on div at bounding box center [768, 279] width 191 height 425
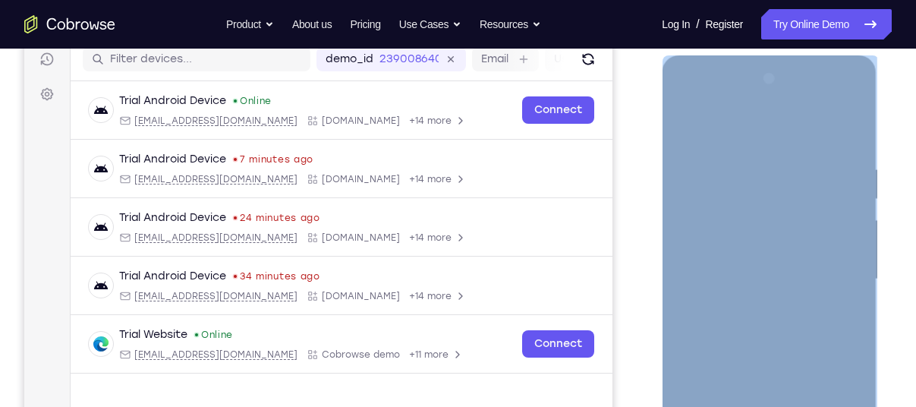
drag, startPoint x: 822, startPoint y: 292, endPoint x: 835, endPoint y: 286, distance: 13.6
click at [835, 286] on div at bounding box center [768, 279] width 191 height 425
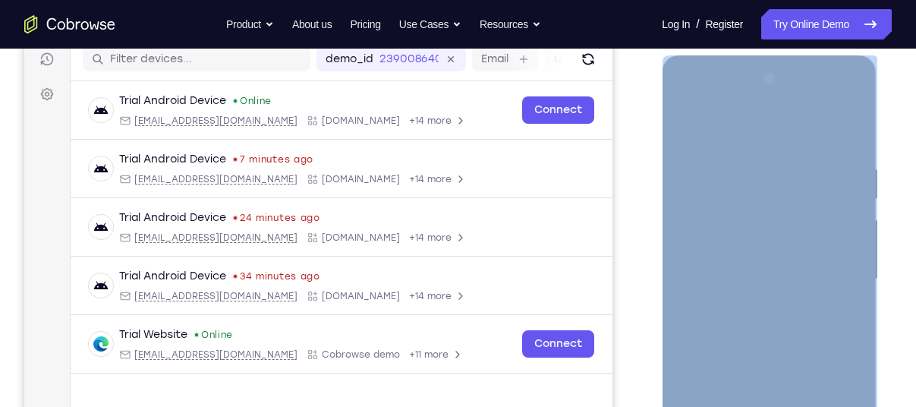
click at [835, 286] on div at bounding box center [768, 279] width 191 height 425
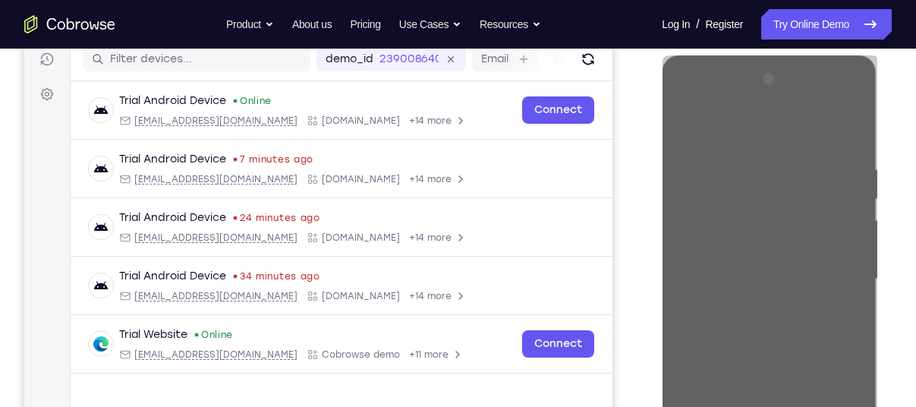
drag, startPoint x: 173, startPoint y: 231, endPoint x: 901, endPoint y: 313, distance: 732.9
click at [901, 313] on div "Your Support Agent Your Customer Web iOS Android Next Steps We’d be happy to gi…" at bounding box center [458, 353] width 916 height 1001
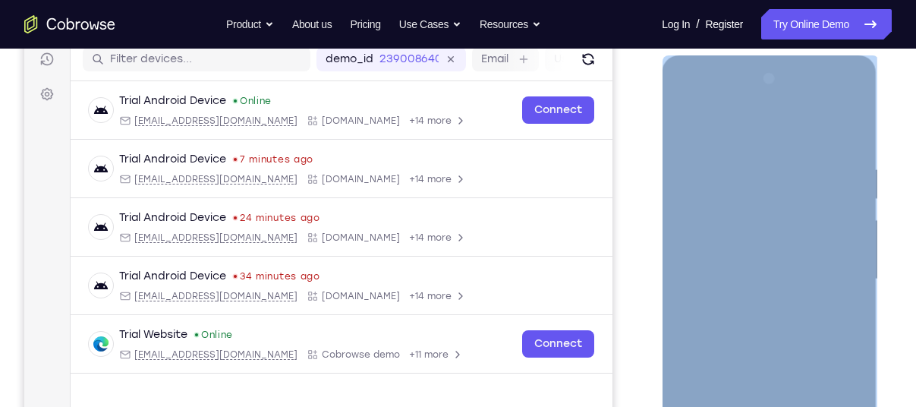
click at [848, 291] on div at bounding box center [768, 279] width 191 height 425
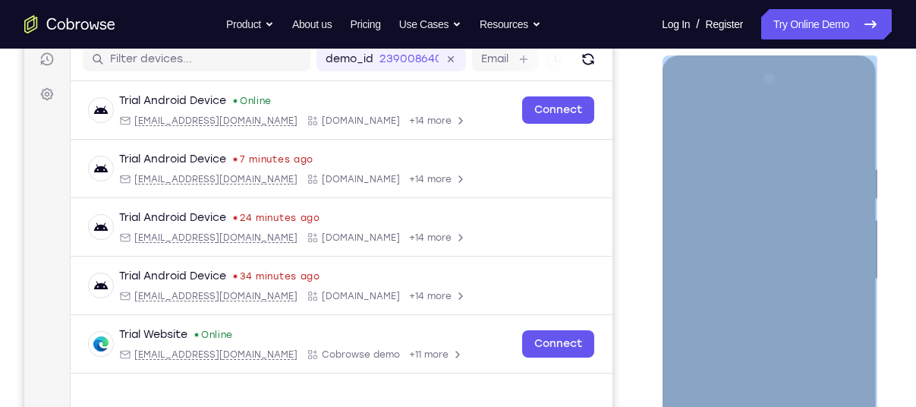
click at [848, 291] on div at bounding box center [768, 279] width 191 height 425
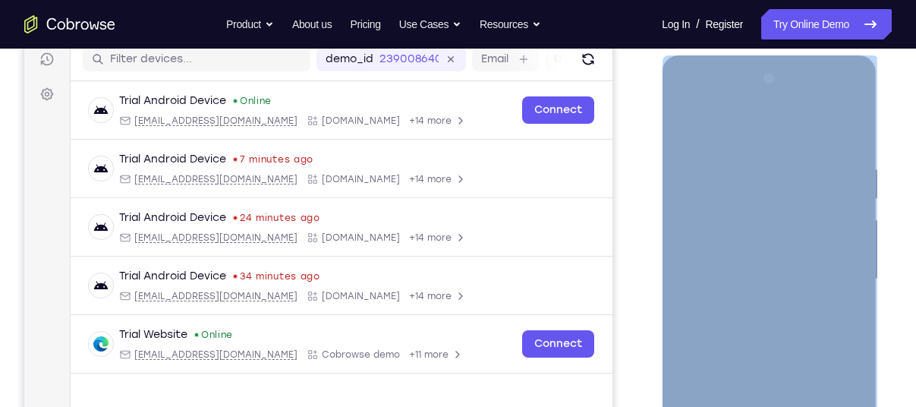
click at [848, 291] on div at bounding box center [768, 279] width 191 height 425
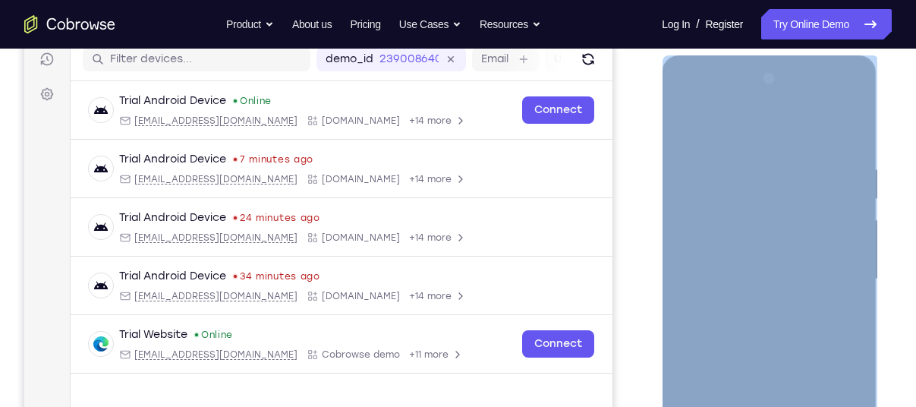
click at [848, 291] on div at bounding box center [768, 279] width 191 height 425
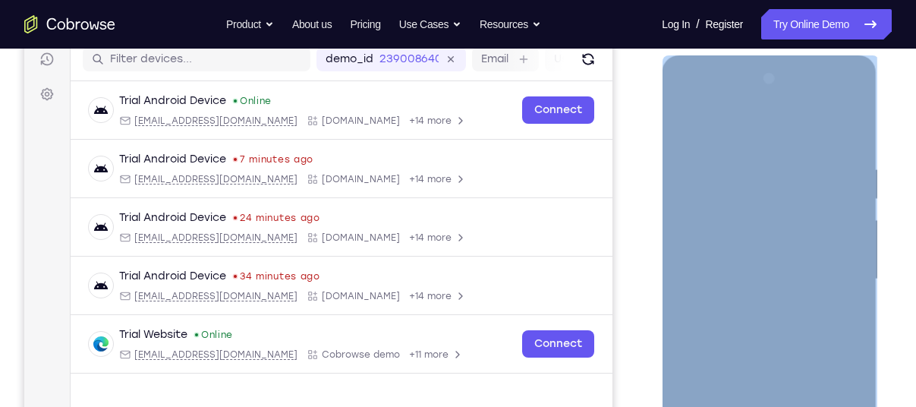
click at [848, 291] on div at bounding box center [768, 279] width 191 height 425
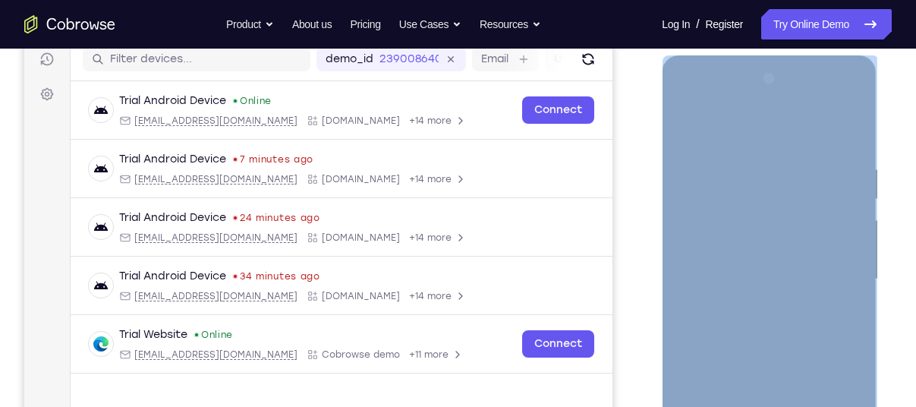
click at [848, 291] on div at bounding box center [768, 279] width 191 height 425
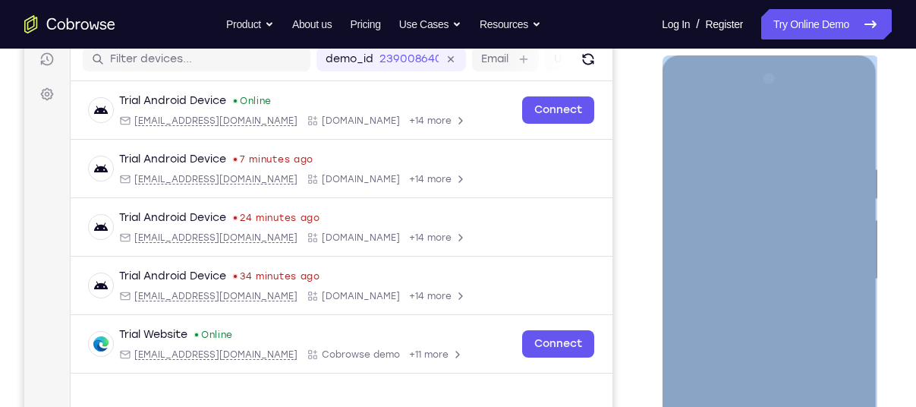
click at [848, 291] on div at bounding box center [768, 279] width 191 height 425
click at [769, 347] on div at bounding box center [768, 279] width 191 height 425
click at [759, 351] on div at bounding box center [768, 279] width 191 height 425
click at [744, 347] on div at bounding box center [768, 279] width 191 height 425
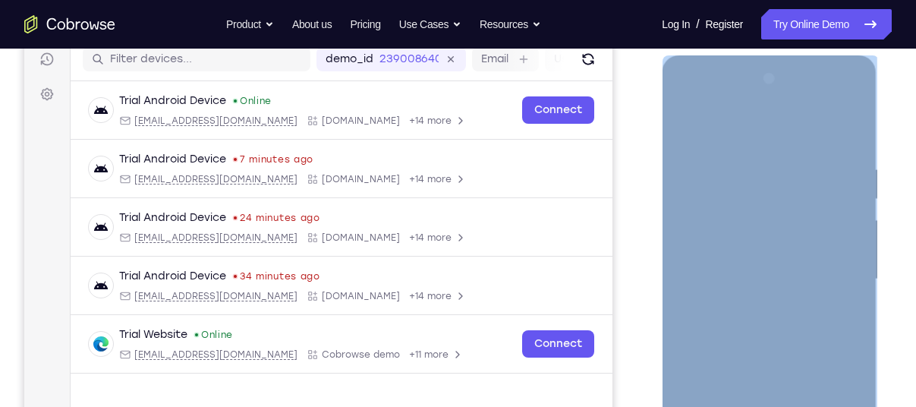
click at [744, 347] on div at bounding box center [768, 279] width 191 height 425
click at [736, 351] on div at bounding box center [768, 279] width 191 height 425
click at [824, 314] on div at bounding box center [768, 279] width 191 height 425
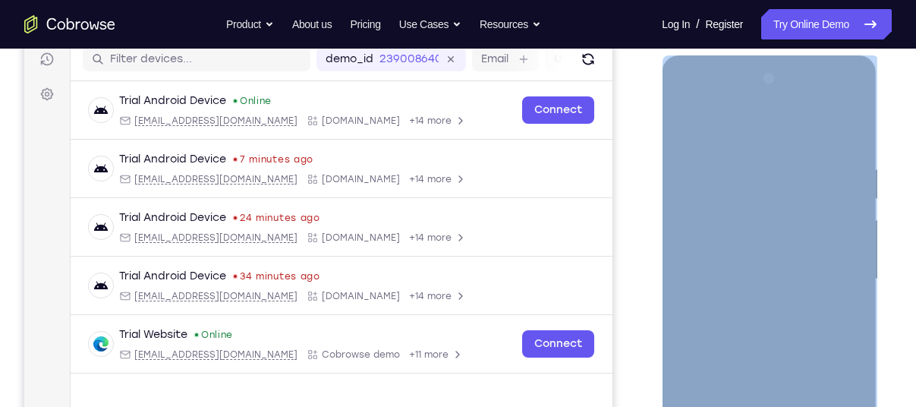
click at [824, 314] on div at bounding box center [768, 279] width 191 height 425
click at [832, 304] on div at bounding box center [768, 279] width 191 height 425
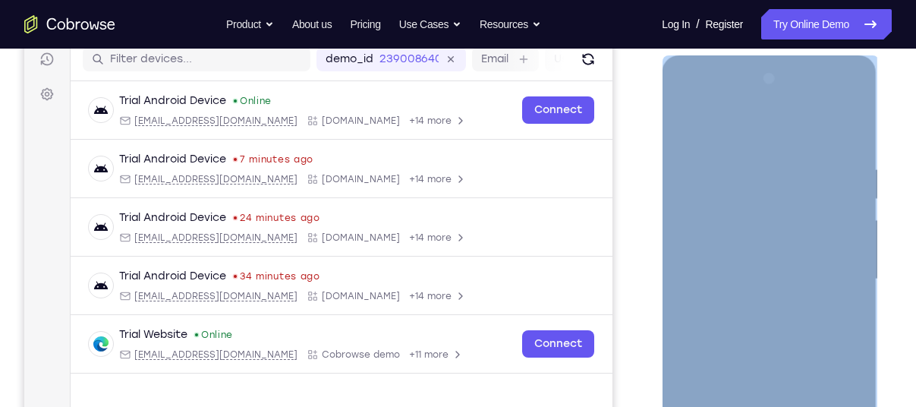
click at [832, 304] on div at bounding box center [768, 279] width 191 height 425
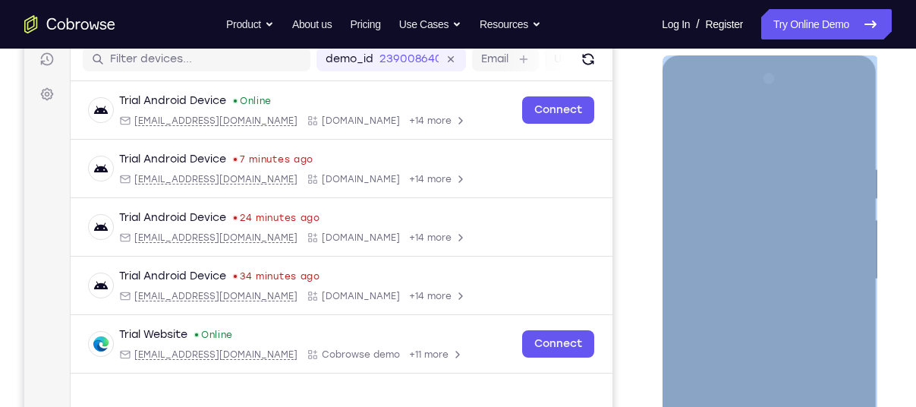
click at [832, 304] on div at bounding box center [768, 279] width 191 height 425
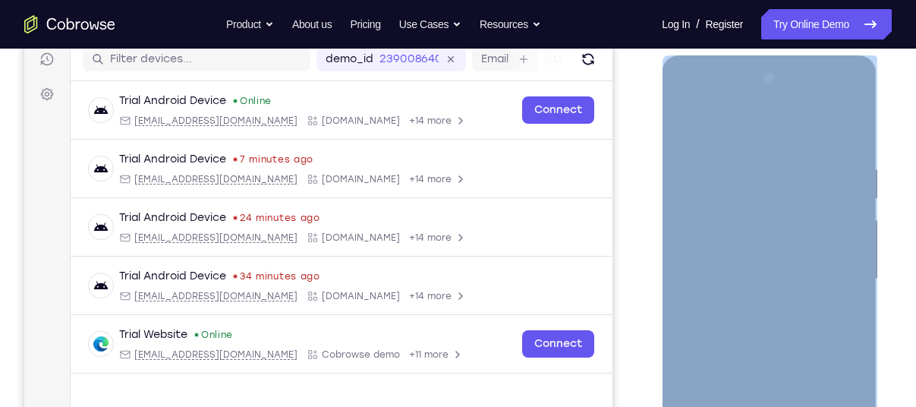
click at [832, 304] on div at bounding box center [768, 279] width 191 height 425
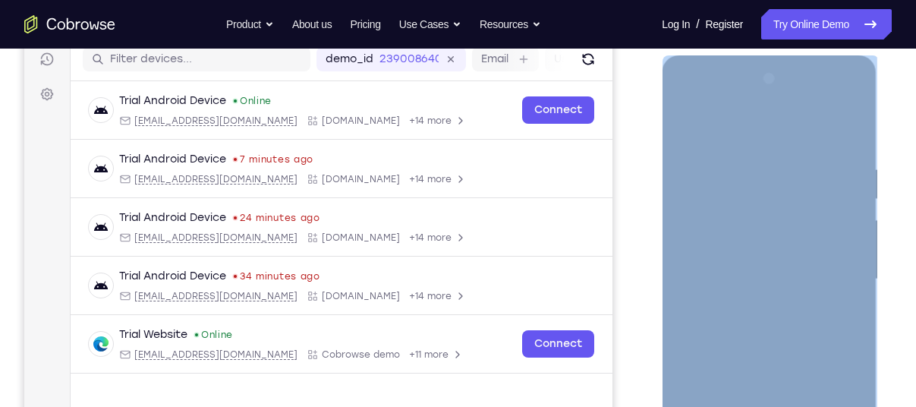
click at [832, 304] on div at bounding box center [768, 279] width 191 height 425
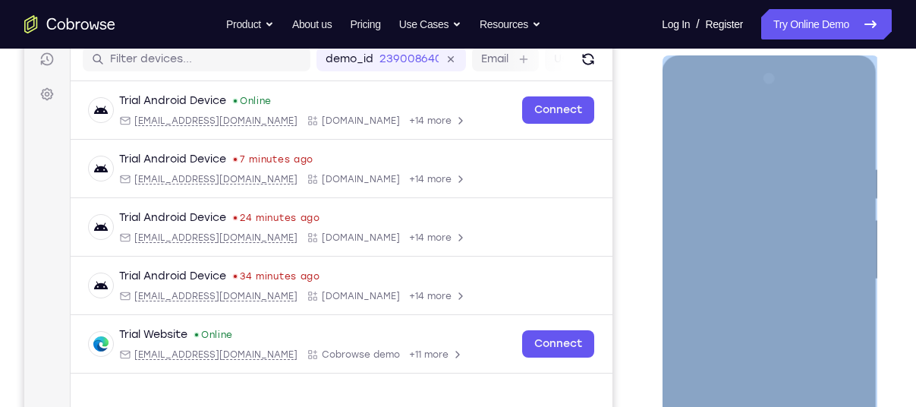
click at [832, 304] on div at bounding box center [768, 279] width 191 height 425
click at [725, 291] on div at bounding box center [768, 279] width 191 height 425
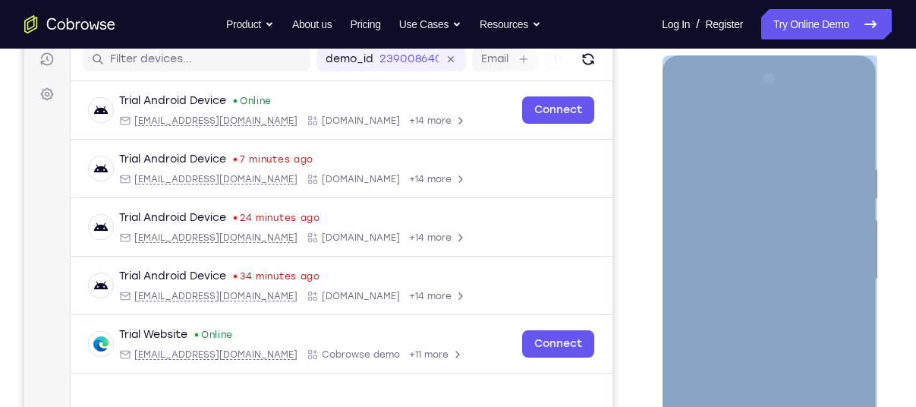
click at [832, 307] on div at bounding box center [768, 279] width 191 height 425
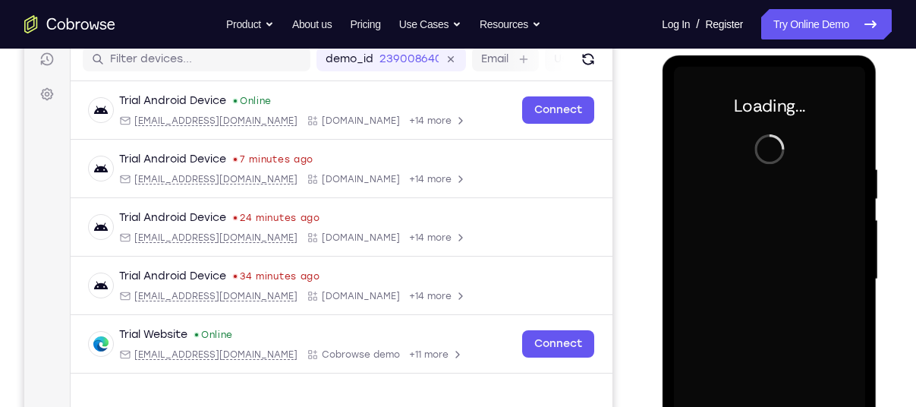
click at [832, 307] on div at bounding box center [768, 279] width 191 height 425
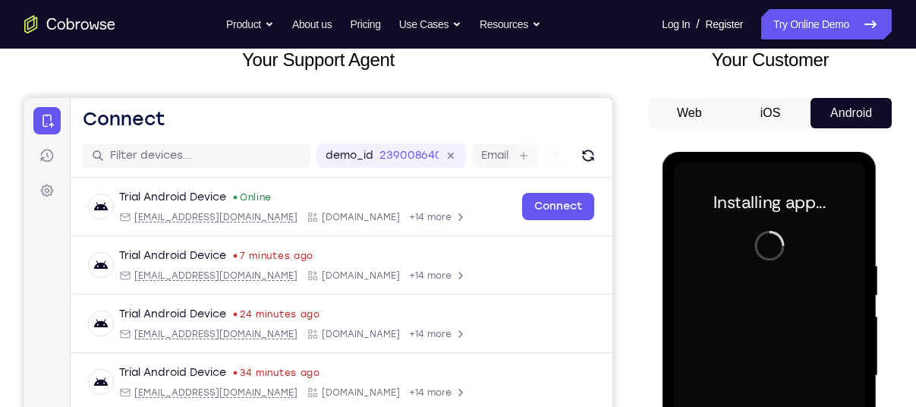
scroll to position [94, 0]
